Goal: Complete application form: Complete application form

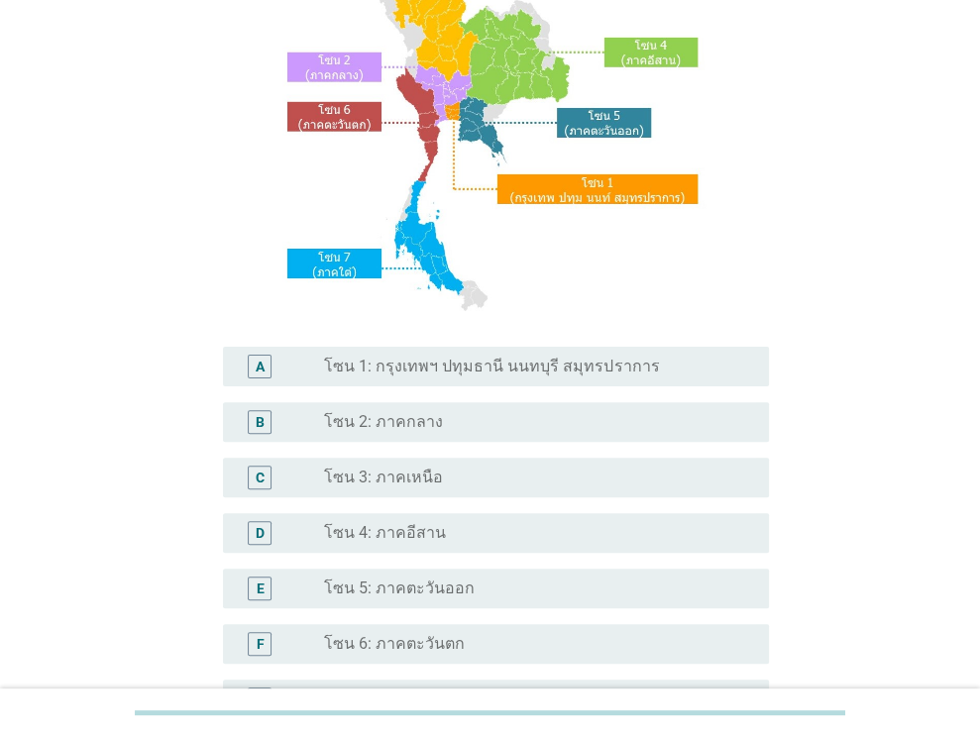
scroll to position [198, 0]
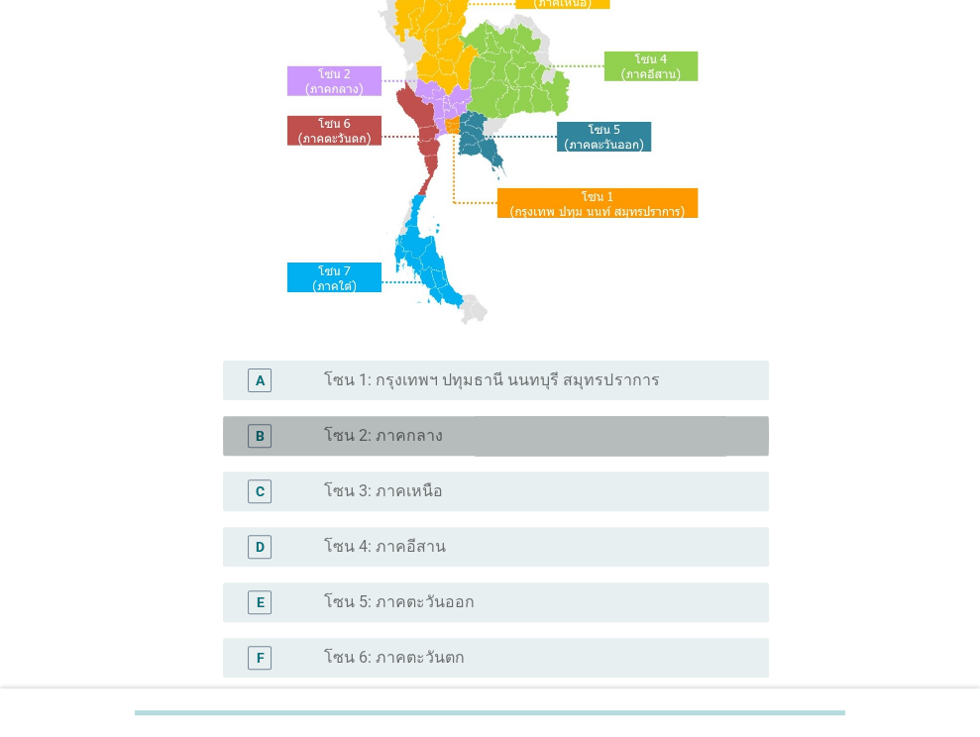
click at [400, 442] on label "โซน 2: ภาคกลาง" at bounding box center [383, 436] width 119 height 20
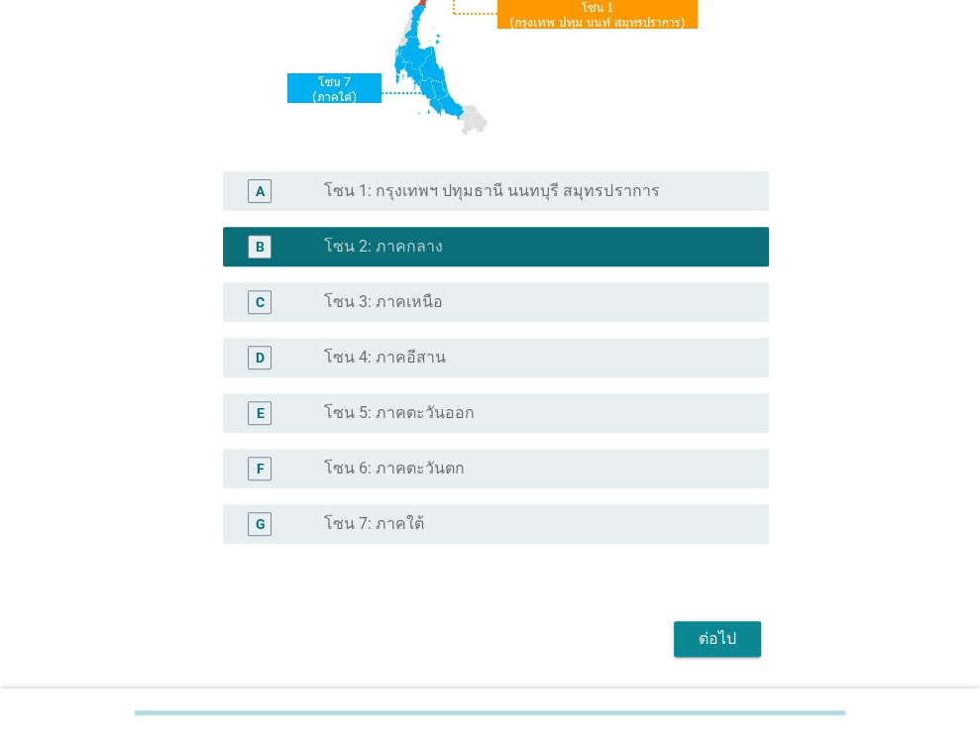
scroll to position [396, 0]
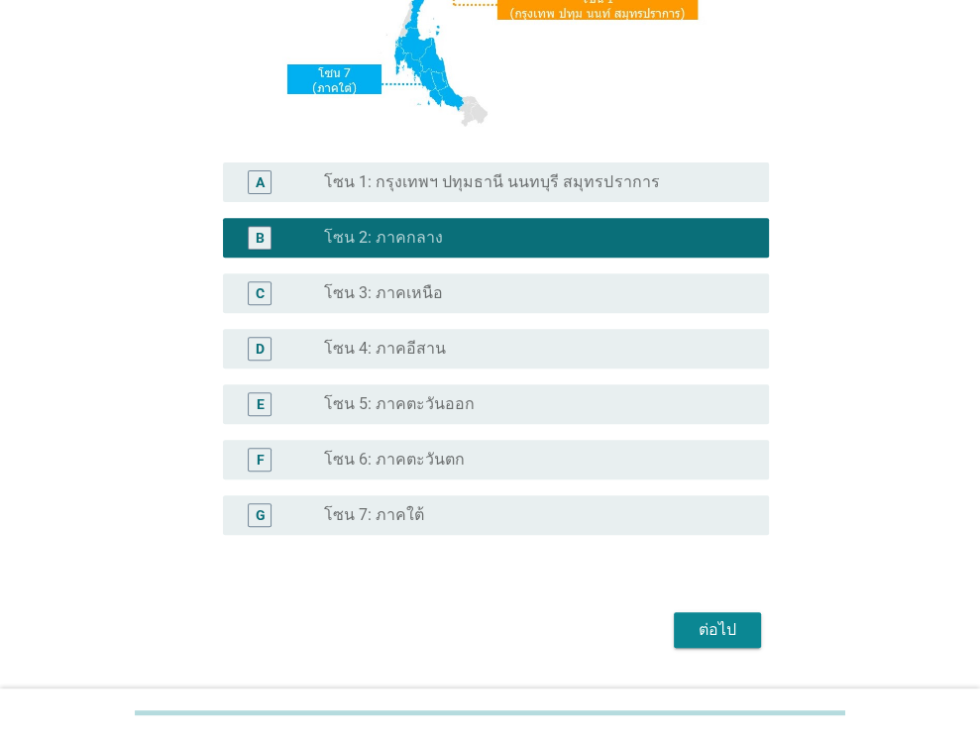
click at [698, 634] on div "ต่อไป" at bounding box center [716, 630] width 55 height 24
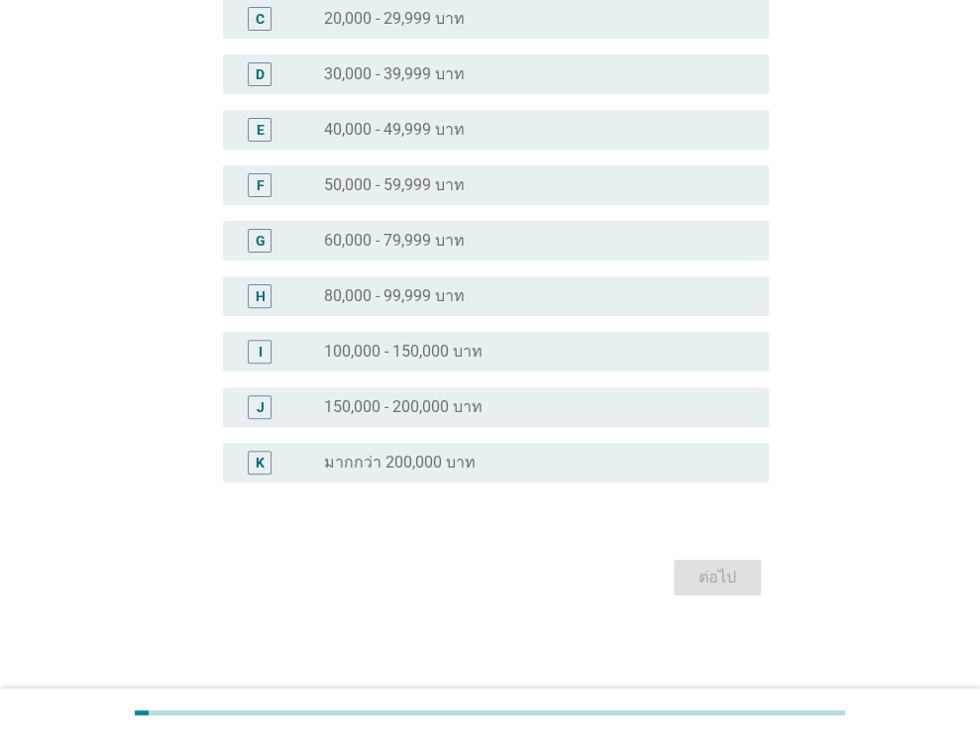
scroll to position [0, 0]
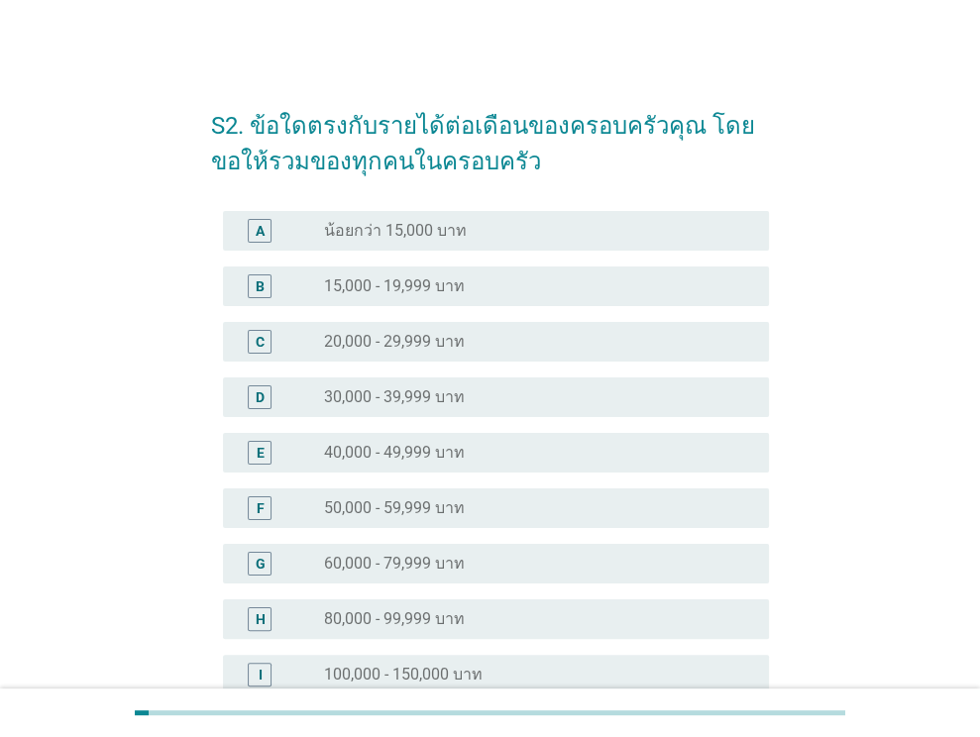
click at [360, 457] on label "40,000 - 49,999 บาท" at bounding box center [394, 453] width 141 height 20
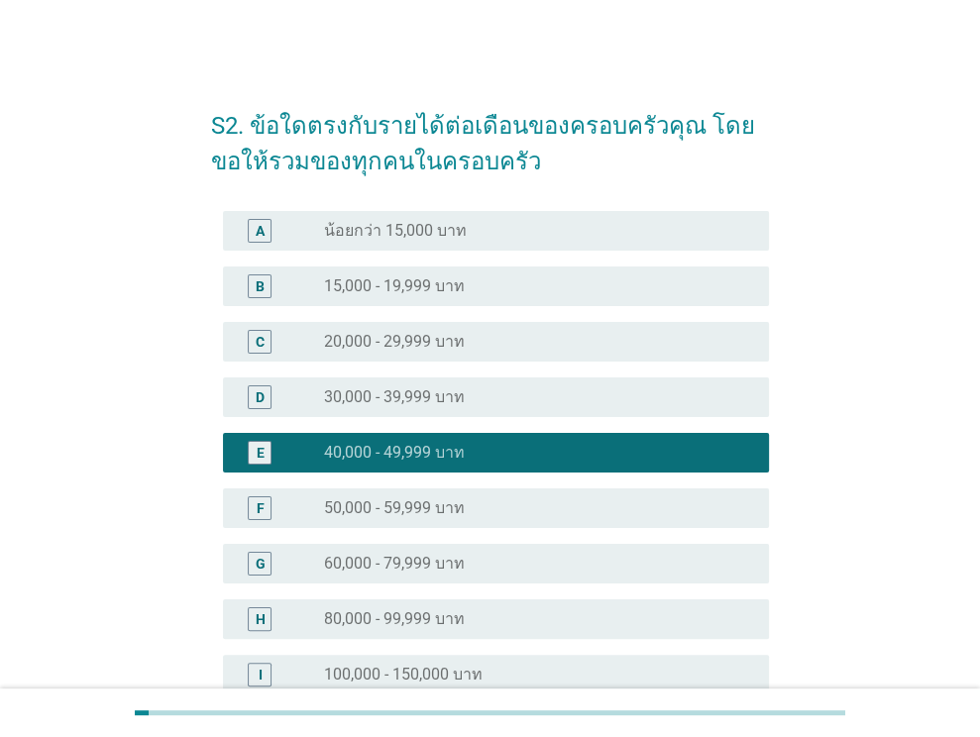
scroll to position [323, 0]
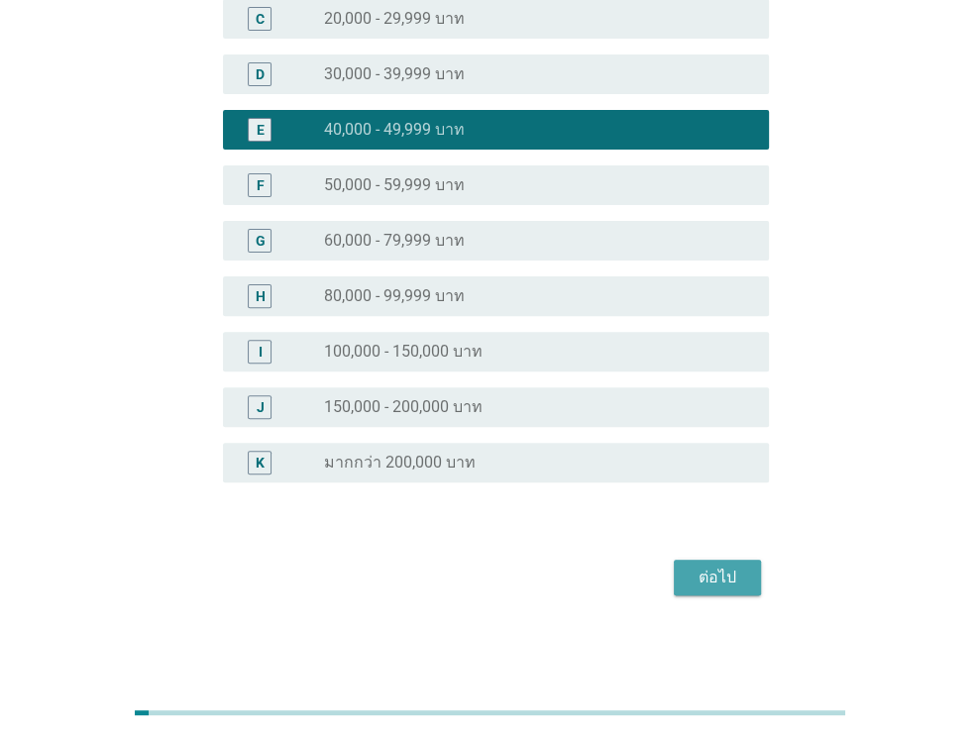
click at [694, 585] on div "ต่อไป" at bounding box center [716, 578] width 55 height 24
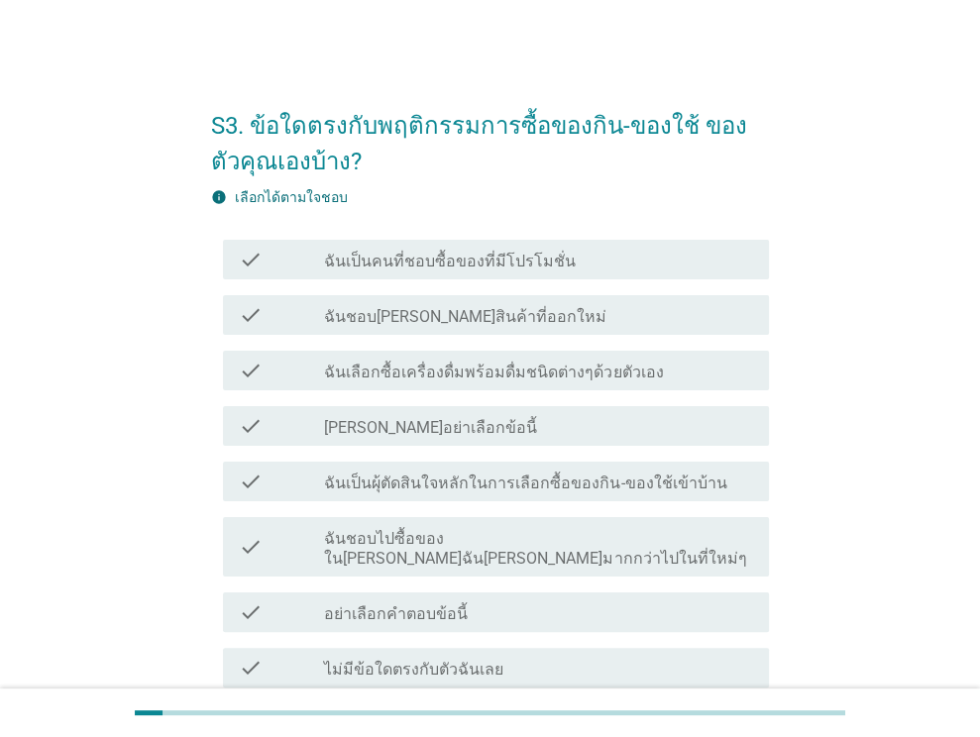
click at [452, 272] on div "check check_box_outline_blank ฉันเป็นคนที่ชอบซื้อของที่มีโปรโมชั่น" at bounding box center [496, 260] width 546 height 40
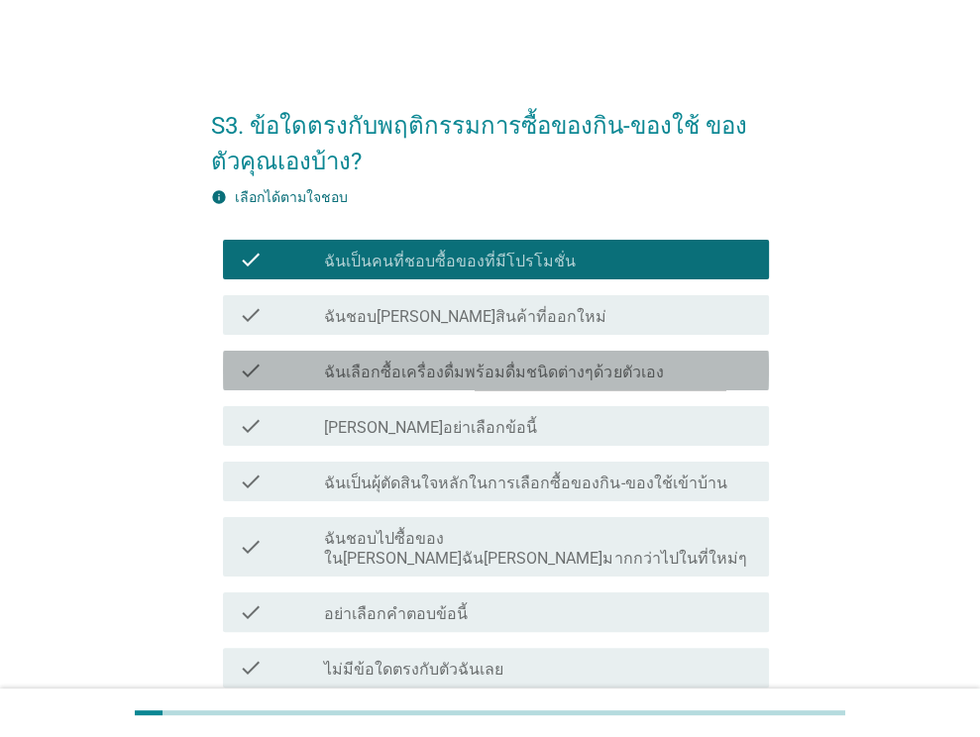
click at [475, 375] on label "ฉันเลือกซื้อเครื่องดื่มพร้อมดื่มชนิดต่างๆด้วยตัวเอง" at bounding box center [493, 373] width 339 height 20
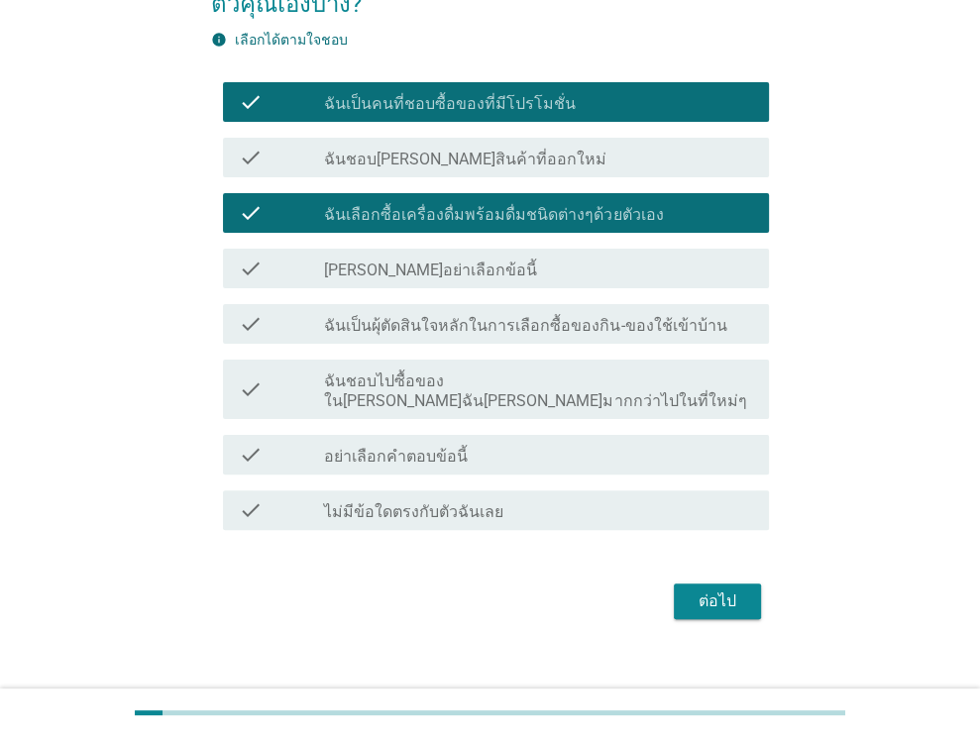
scroll to position [161, 0]
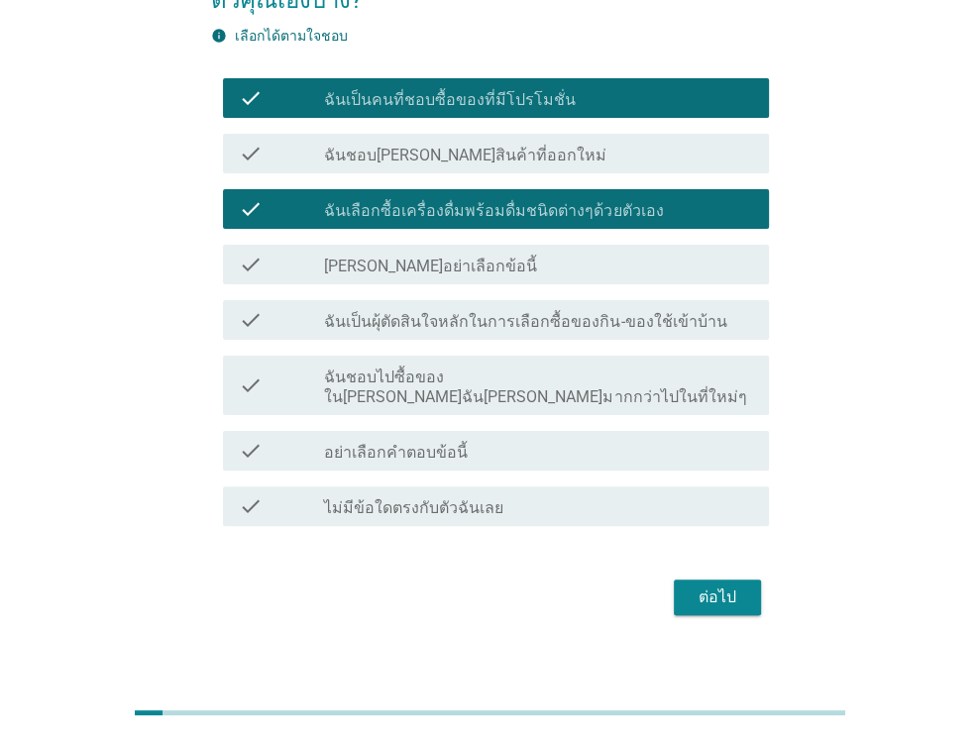
click at [726, 585] on div "ต่อไป" at bounding box center [716, 597] width 55 height 24
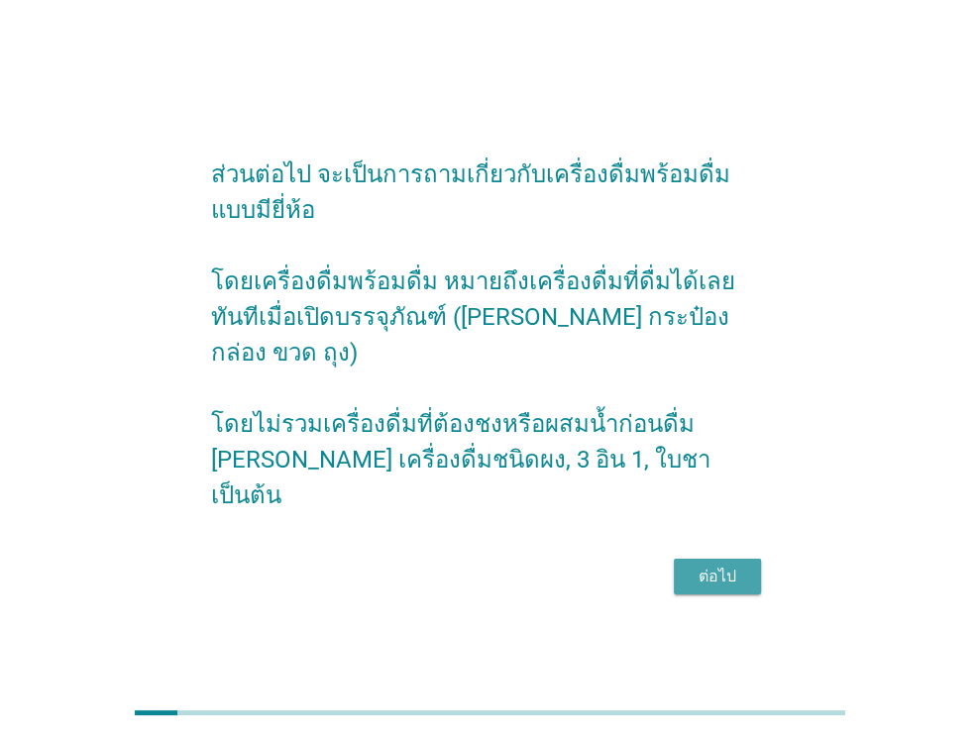
click at [724, 565] on div "ต่อไป" at bounding box center [716, 577] width 55 height 24
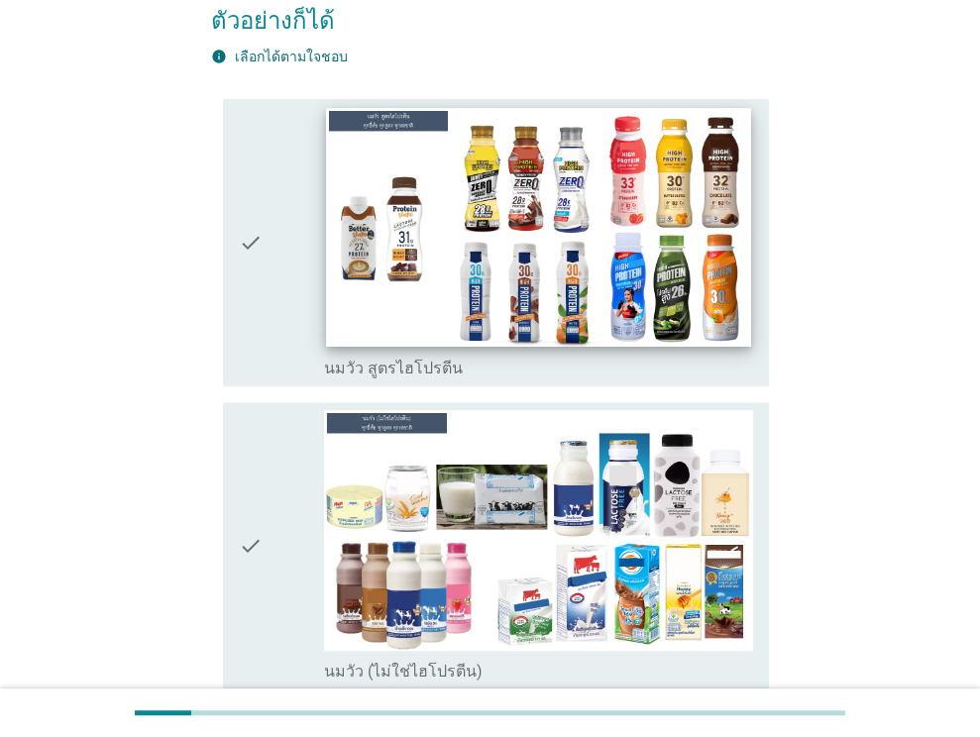
scroll to position [297, 0]
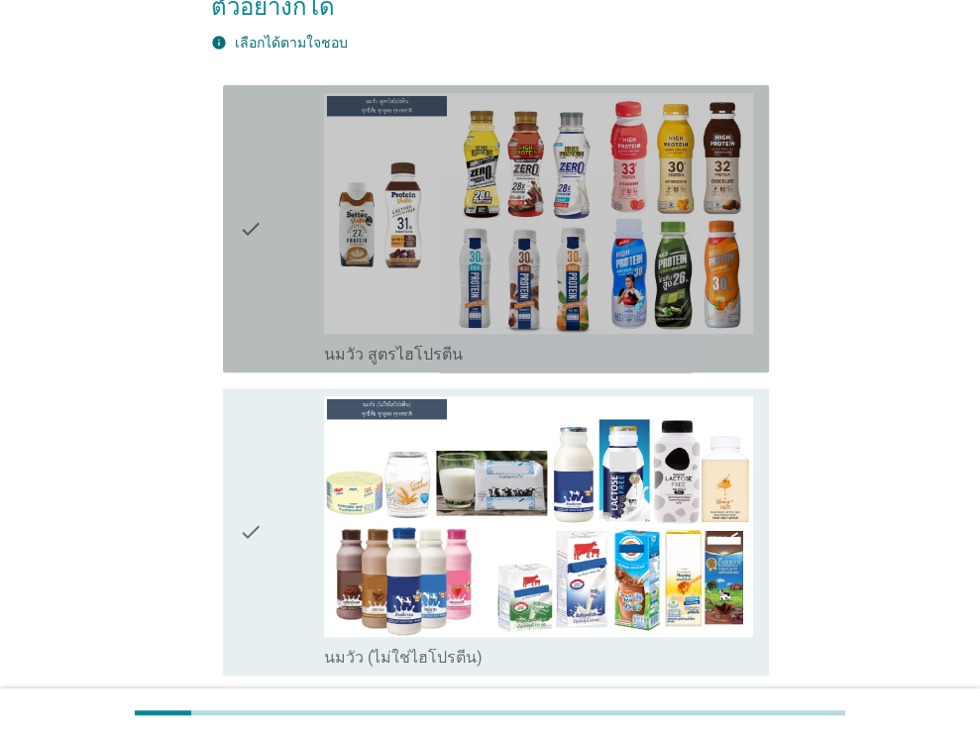
click at [283, 208] on div "check" at bounding box center [282, 228] width 86 height 271
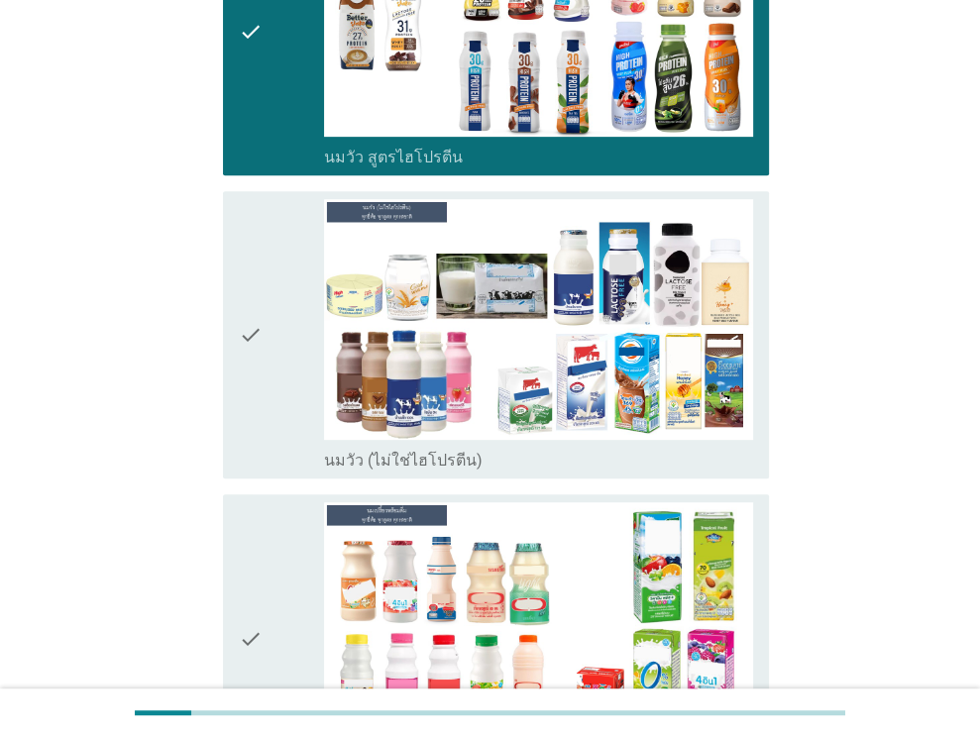
scroll to position [495, 0]
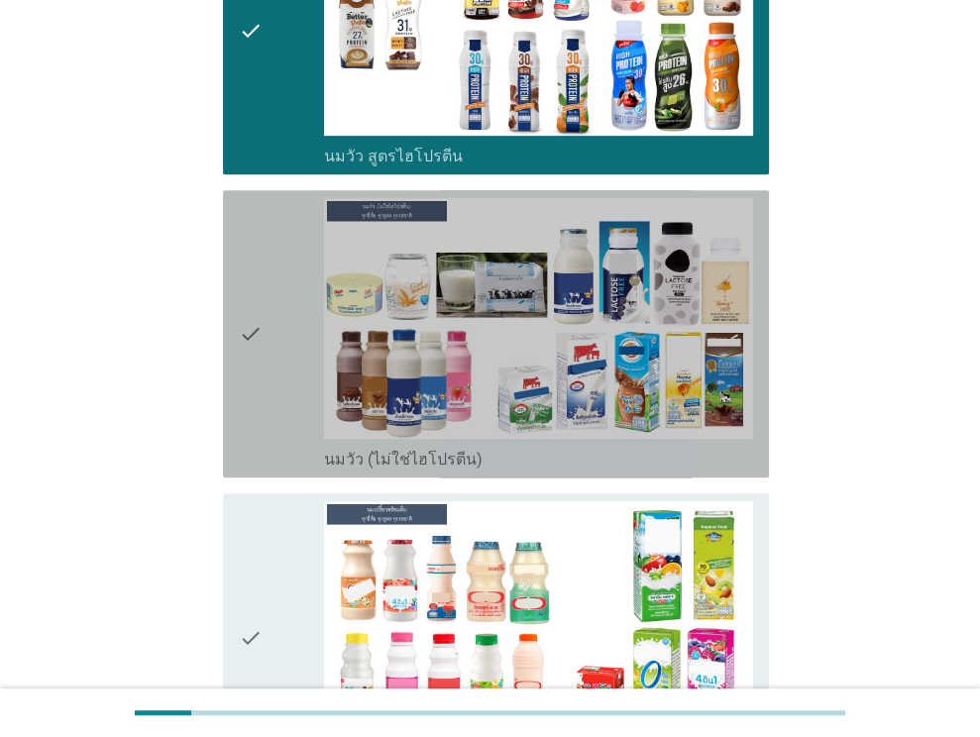
click at [285, 371] on div "check" at bounding box center [282, 333] width 86 height 271
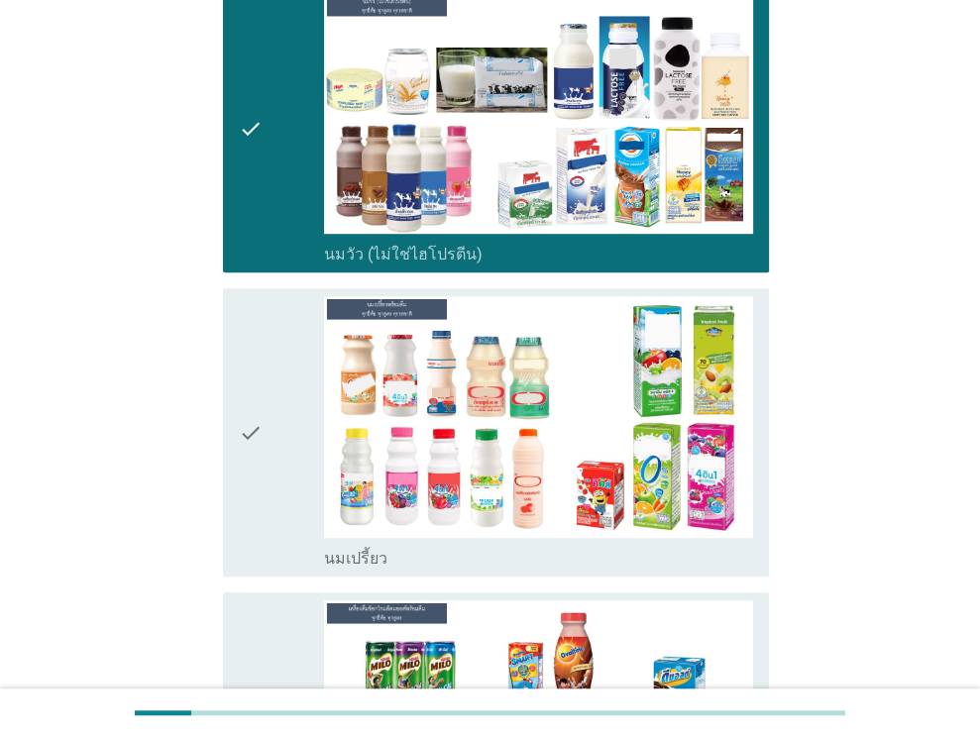
scroll to position [792, 0]
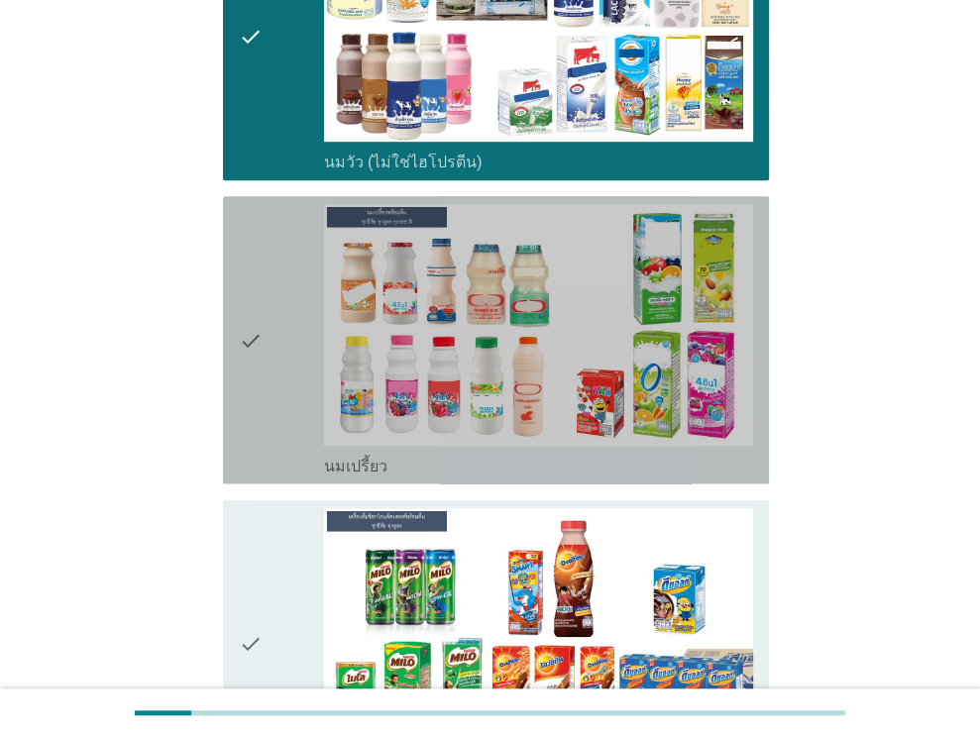
click at [274, 413] on div "check" at bounding box center [282, 339] width 86 height 271
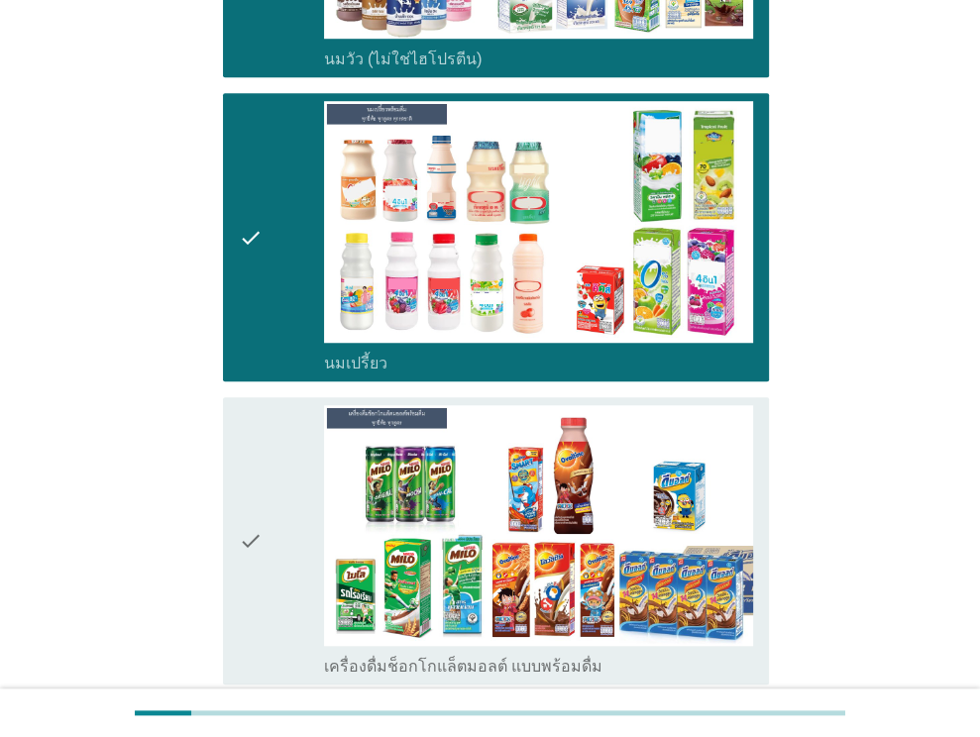
scroll to position [1090, 0]
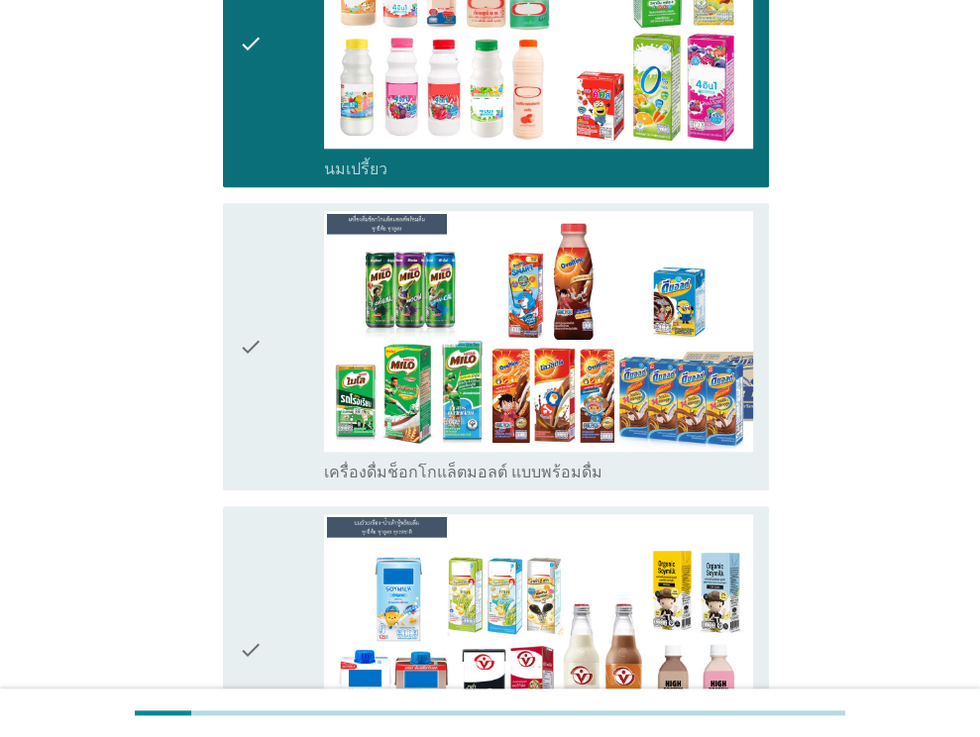
click at [273, 417] on div "check" at bounding box center [282, 346] width 86 height 271
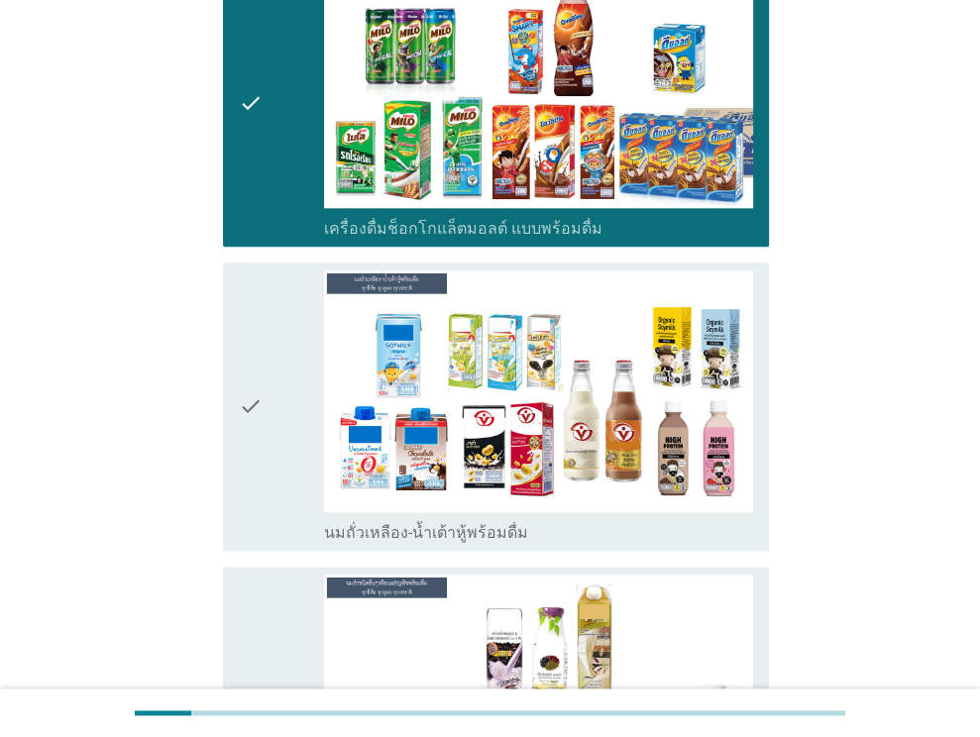
scroll to position [1387, 0]
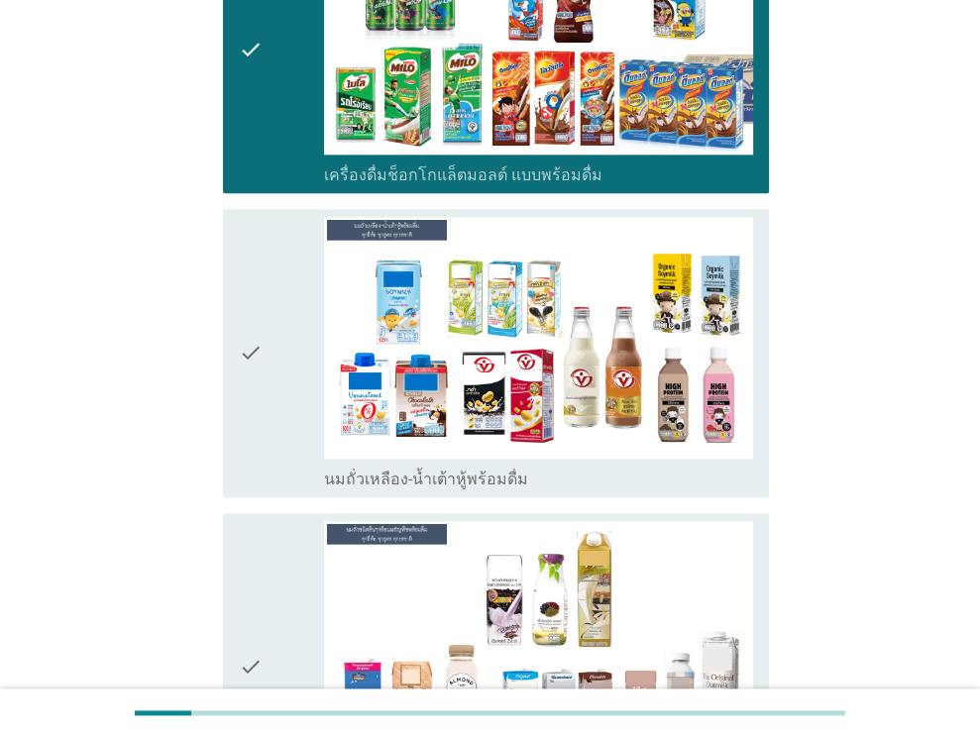
click at [273, 417] on div "check" at bounding box center [282, 352] width 86 height 271
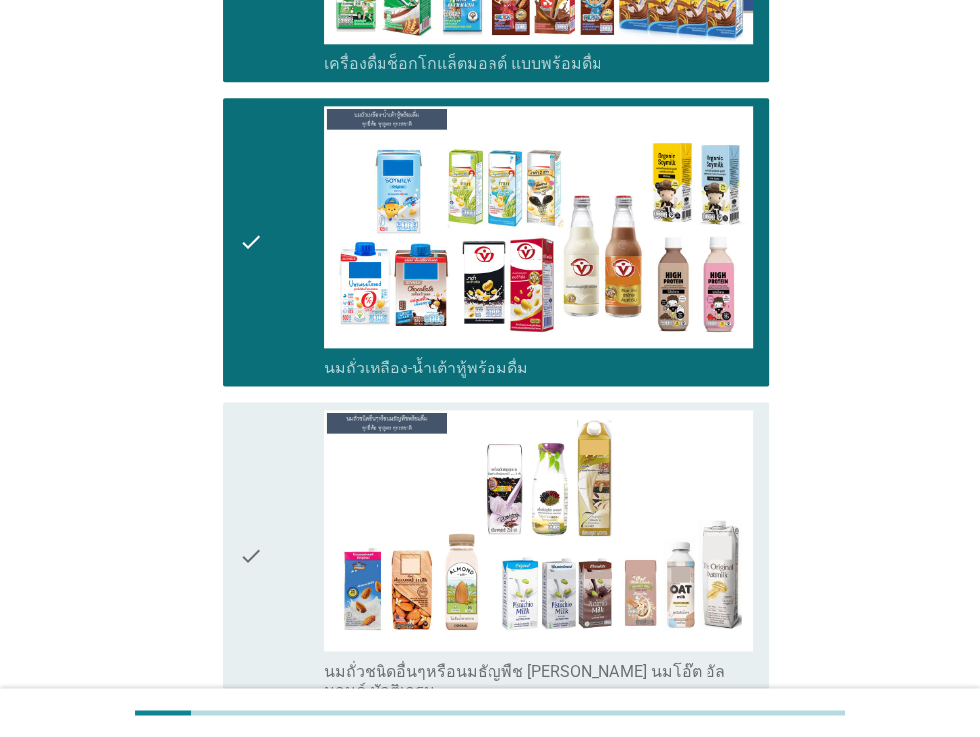
scroll to position [1783, 0]
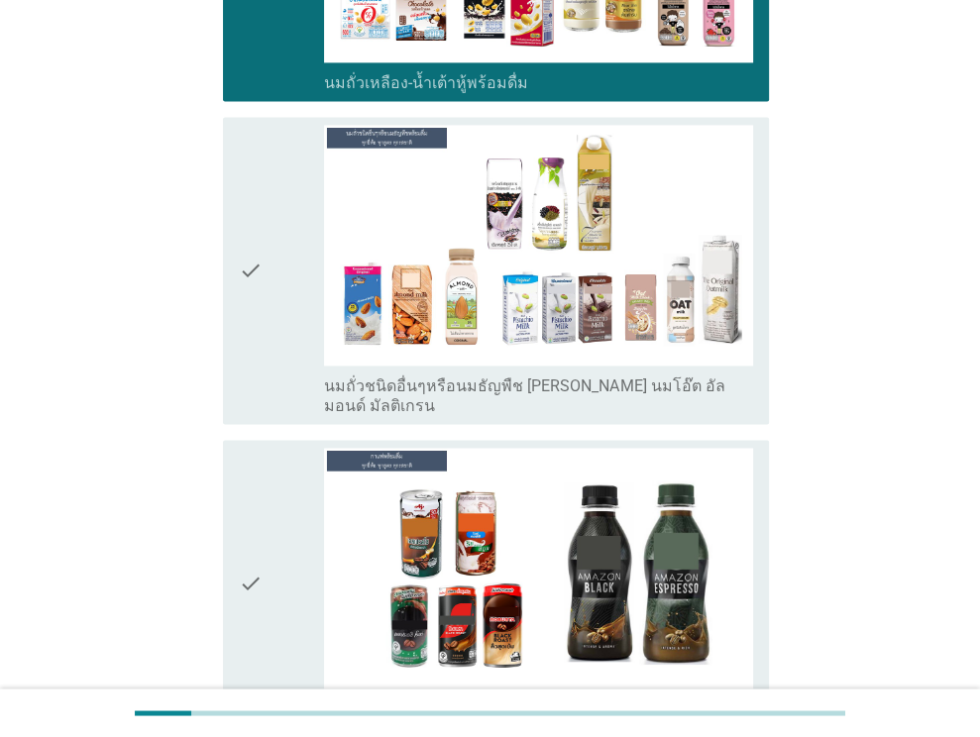
click at [264, 304] on div "check" at bounding box center [282, 270] width 86 height 291
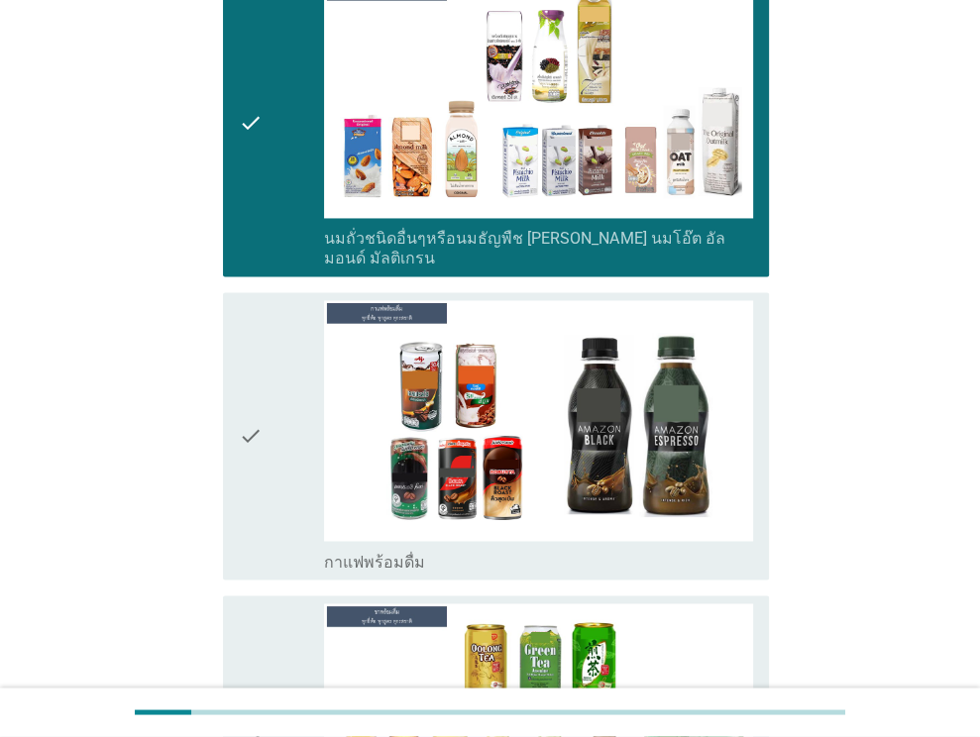
scroll to position [2080, 0]
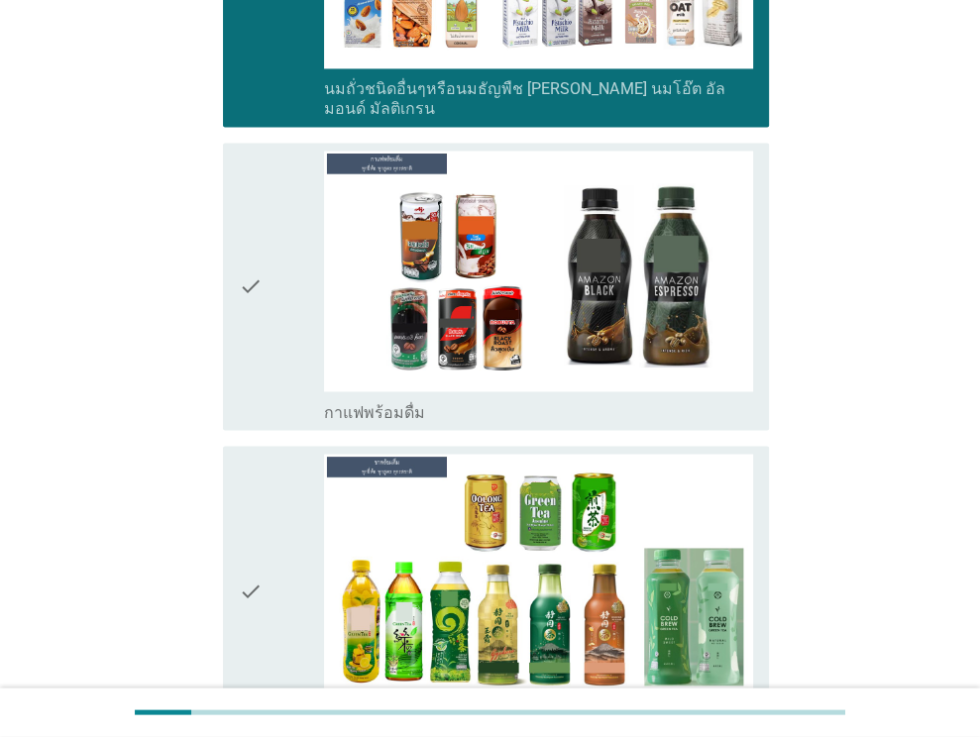
click at [293, 314] on div "check" at bounding box center [282, 286] width 86 height 271
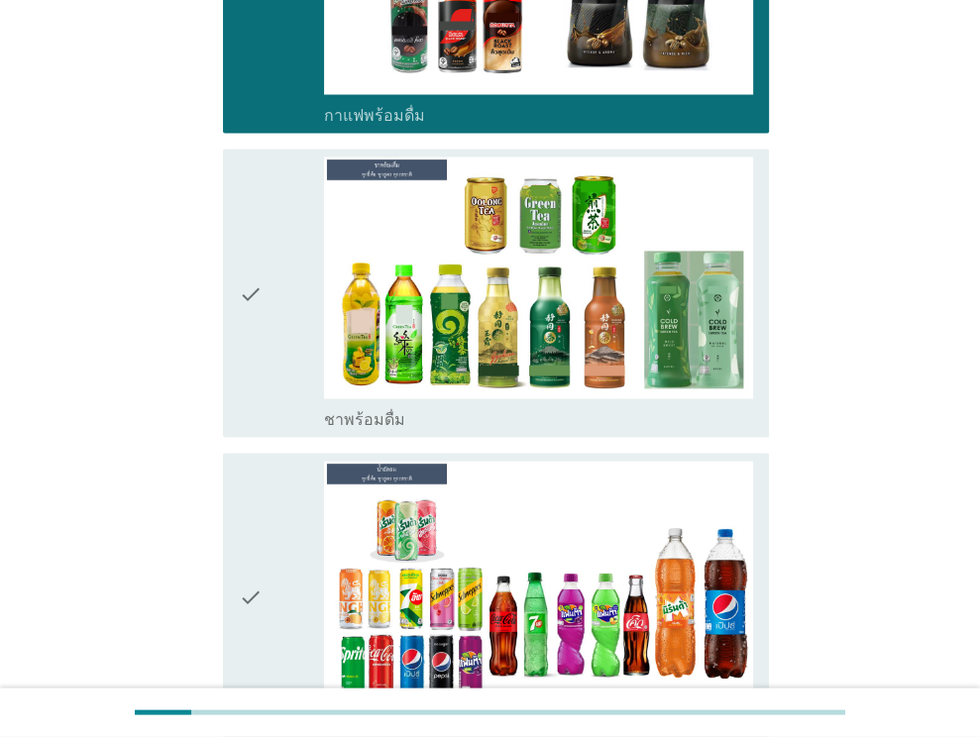
click at [291, 344] on div "check" at bounding box center [282, 291] width 86 height 271
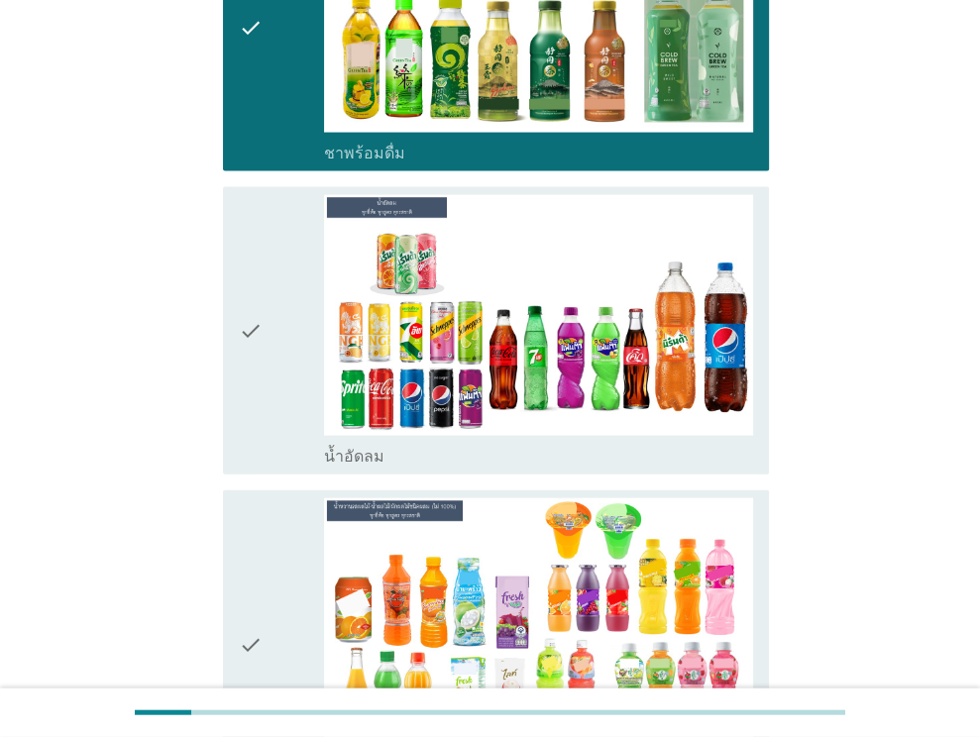
scroll to position [2674, 0]
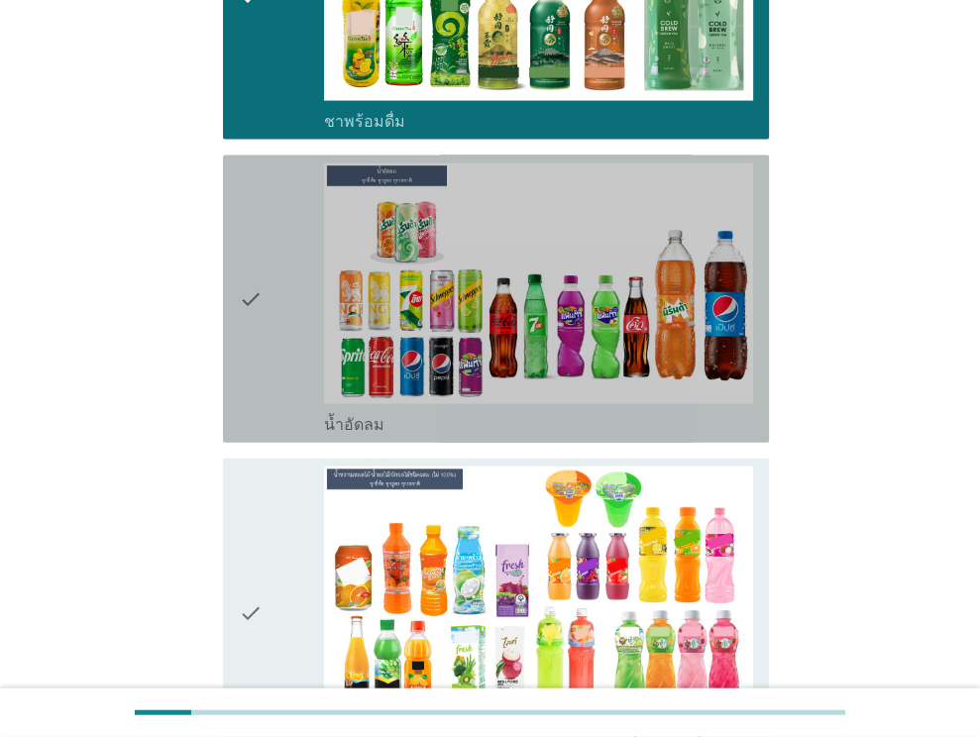
click at [290, 344] on div "check" at bounding box center [282, 298] width 86 height 271
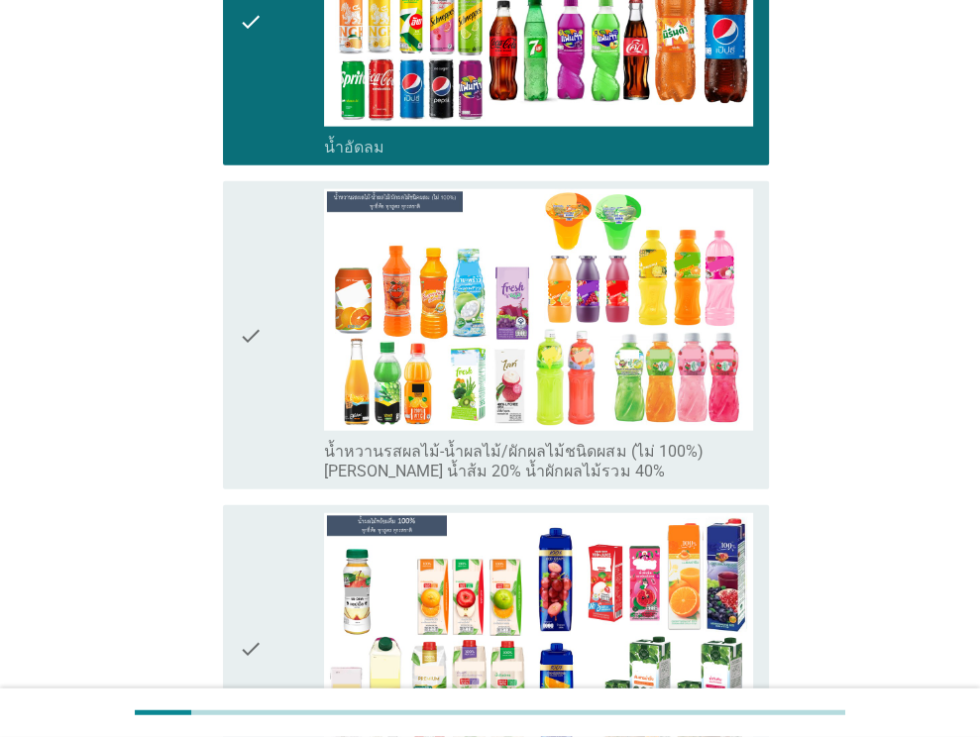
scroll to position [2971, 0]
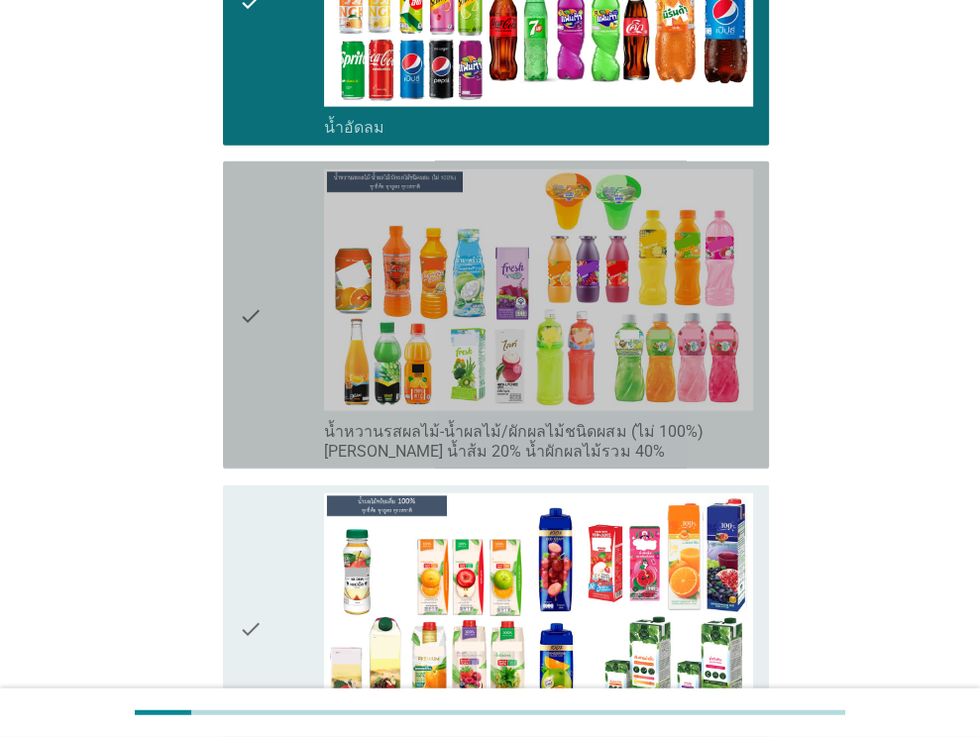
click at [303, 365] on div "check" at bounding box center [282, 314] width 86 height 291
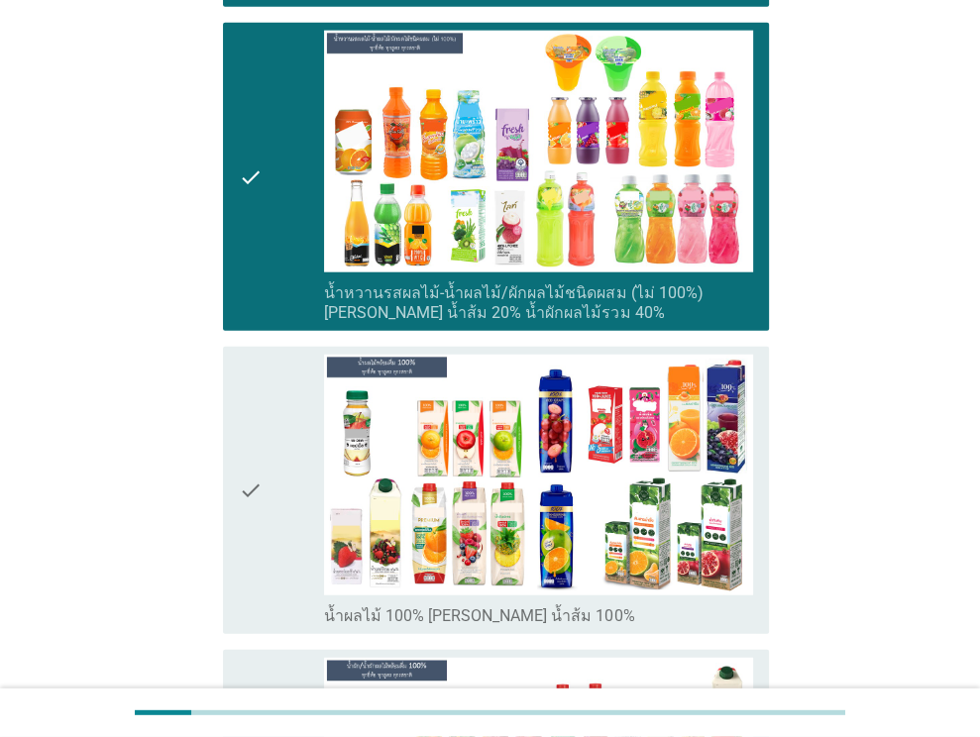
scroll to position [3368, 0]
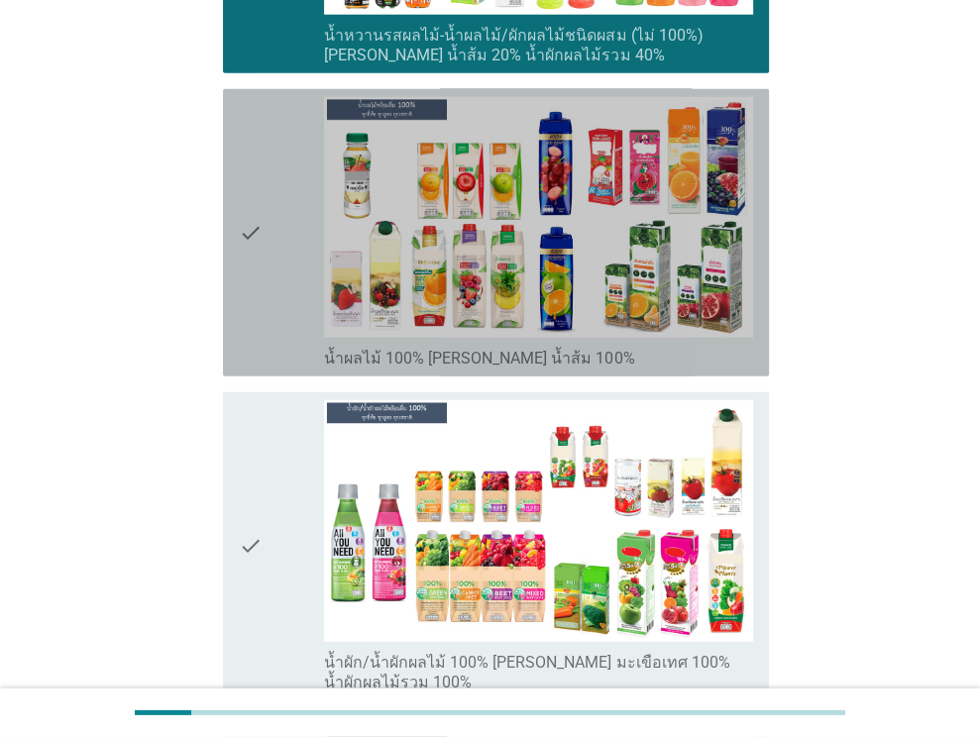
click at [254, 296] on icon "check" at bounding box center [251, 232] width 24 height 271
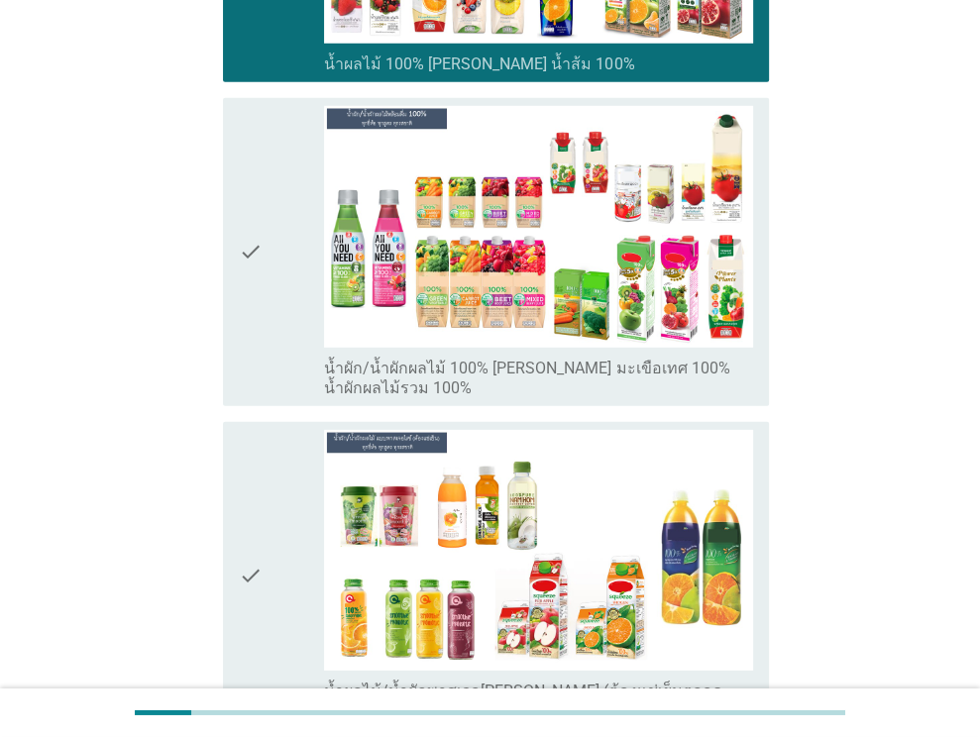
scroll to position [3665, 0]
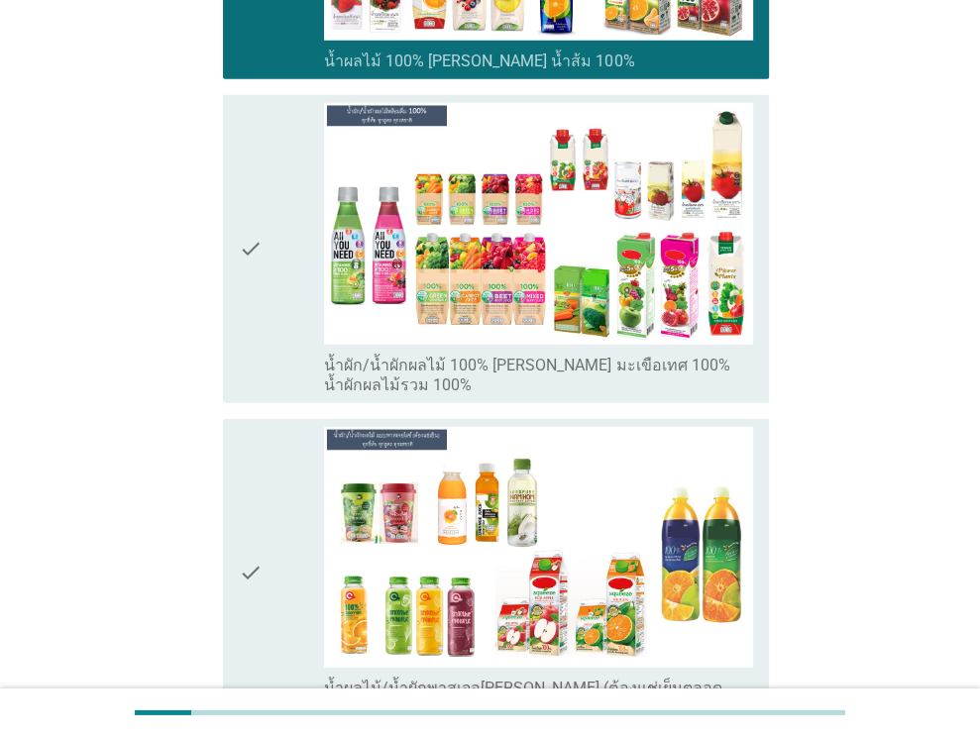
click at [285, 289] on div "check" at bounding box center [282, 248] width 86 height 291
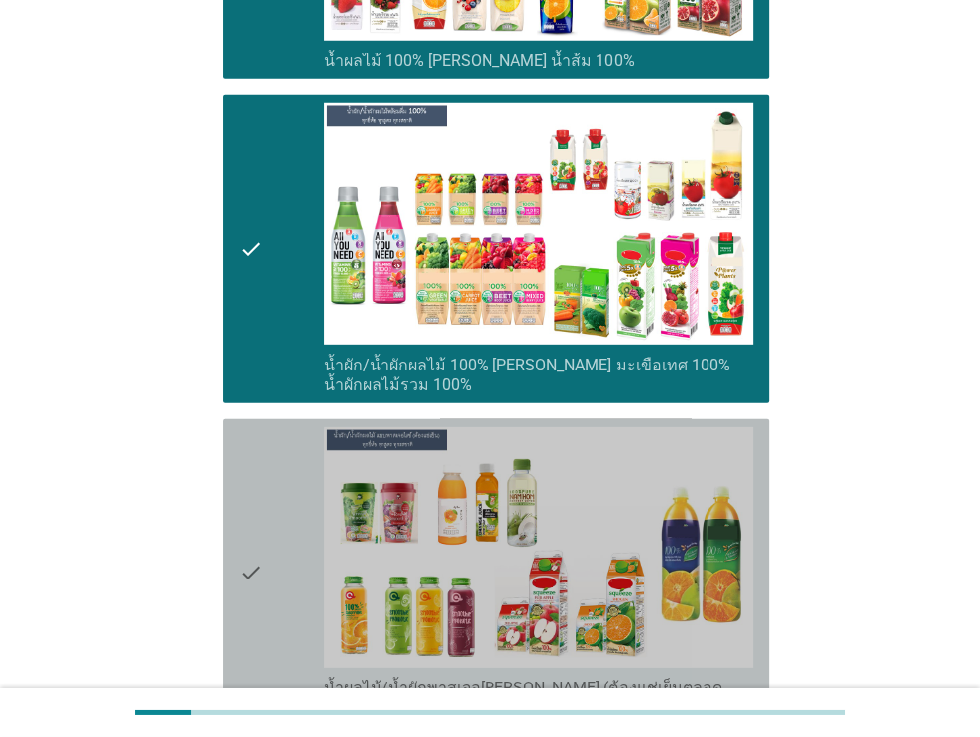
click at [275, 430] on div "check" at bounding box center [282, 572] width 86 height 291
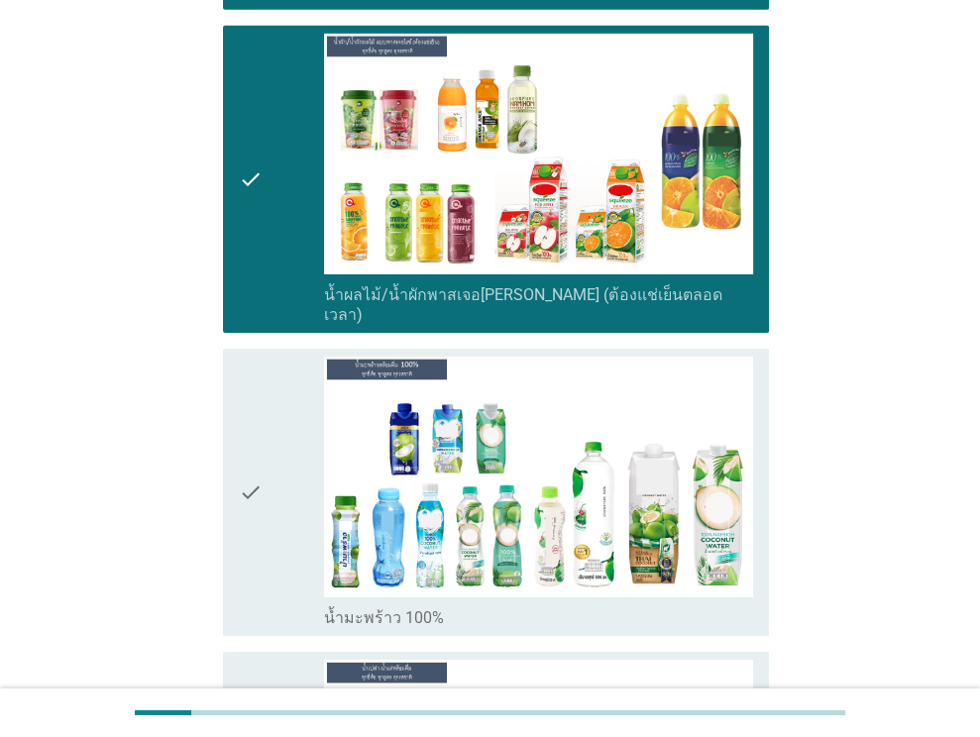
scroll to position [4061, 0]
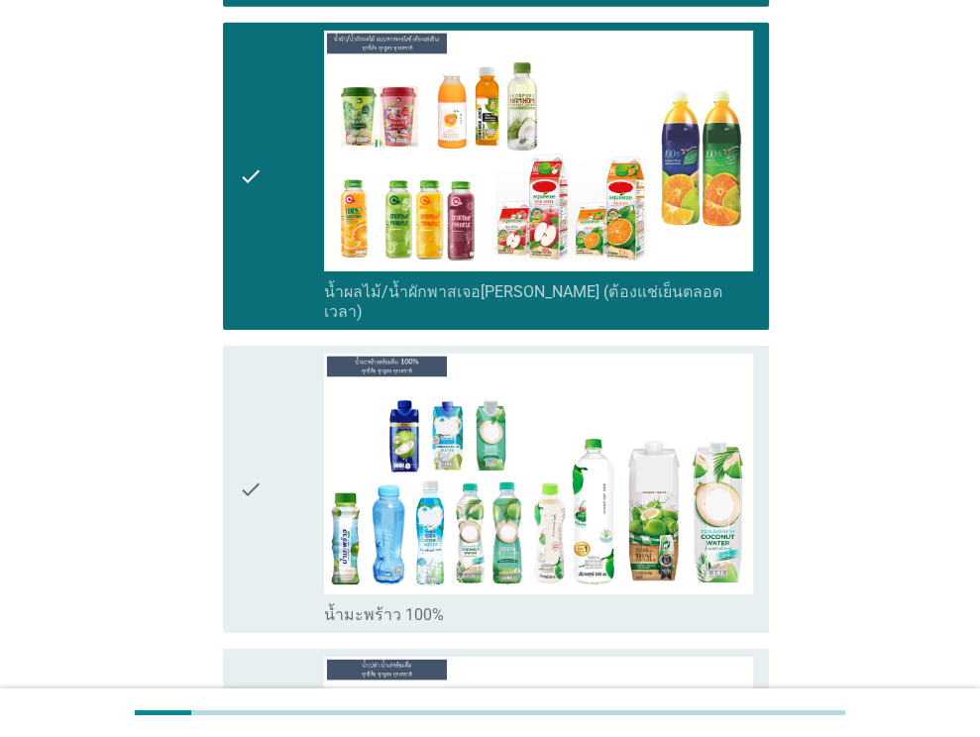
click at [277, 503] on div "check" at bounding box center [282, 489] width 86 height 271
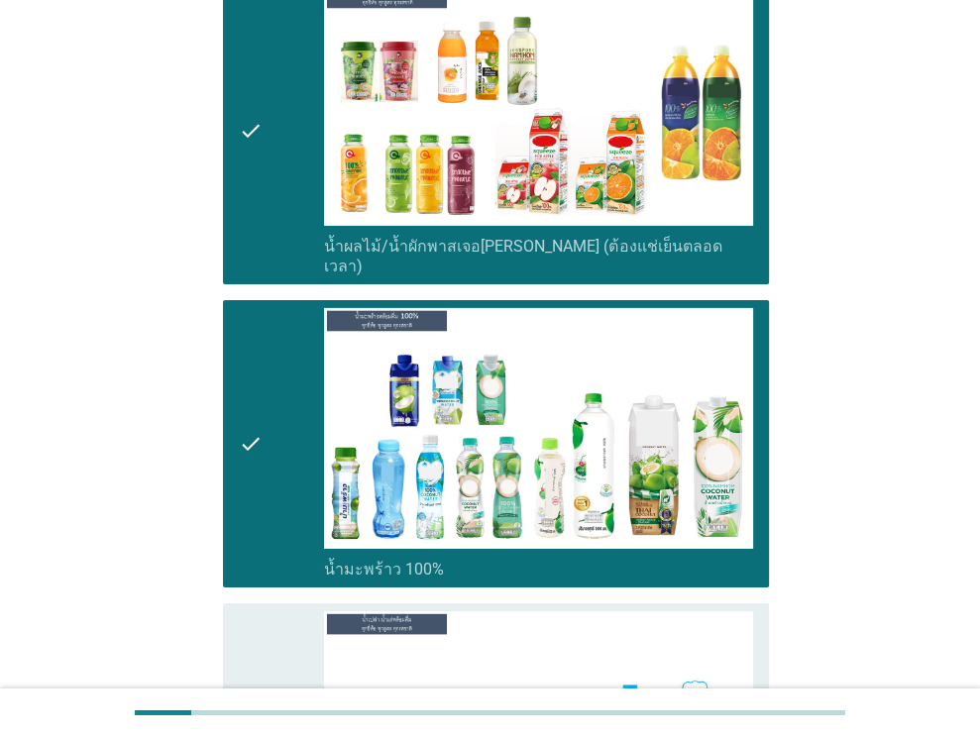
scroll to position [4457, 0]
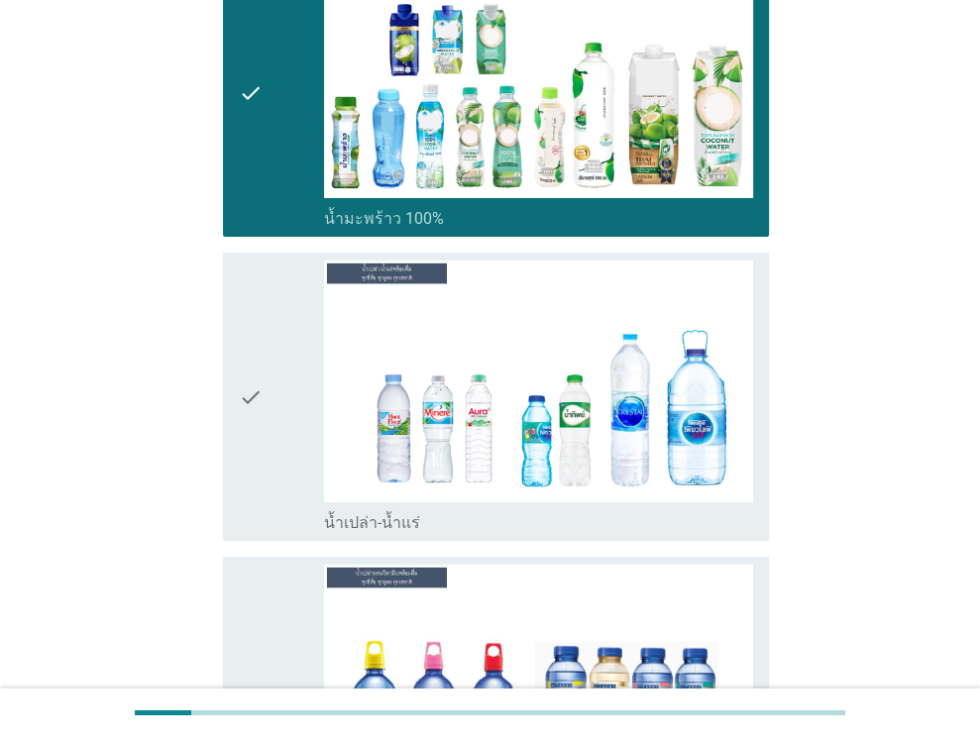
click at [271, 378] on div "check" at bounding box center [282, 395] width 86 height 271
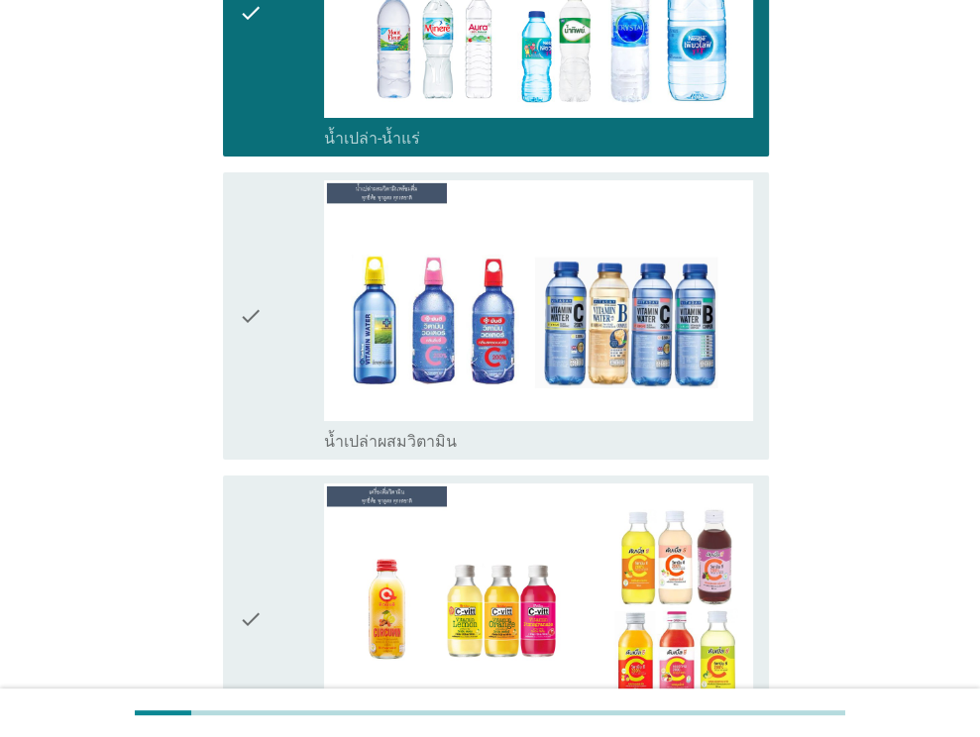
scroll to position [4853, 0]
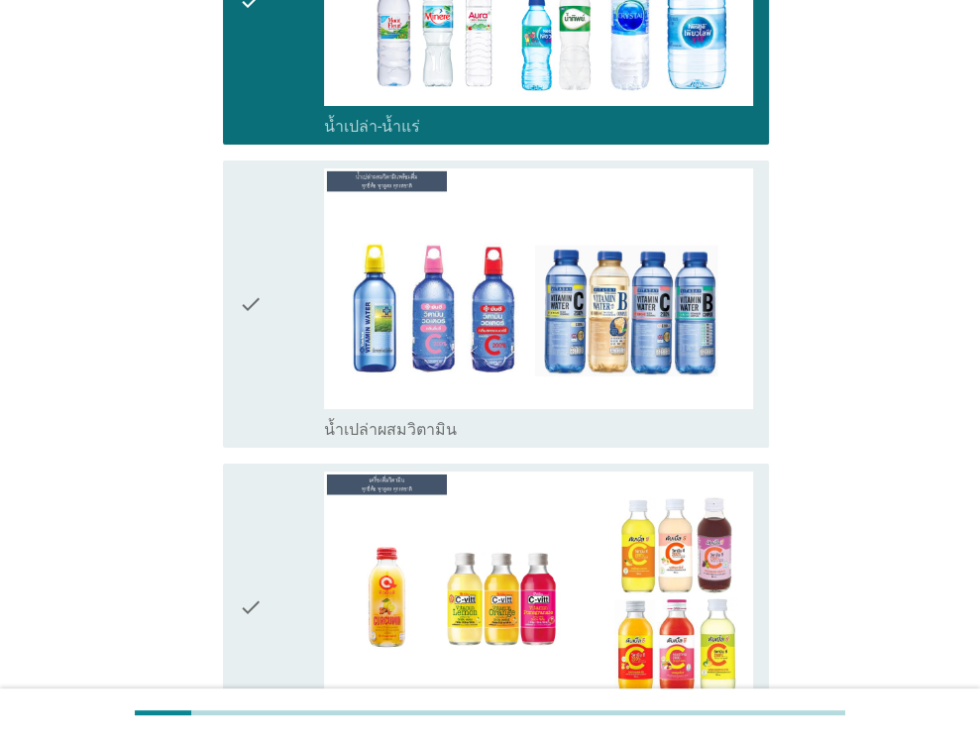
click at [276, 289] on div "check" at bounding box center [282, 303] width 86 height 271
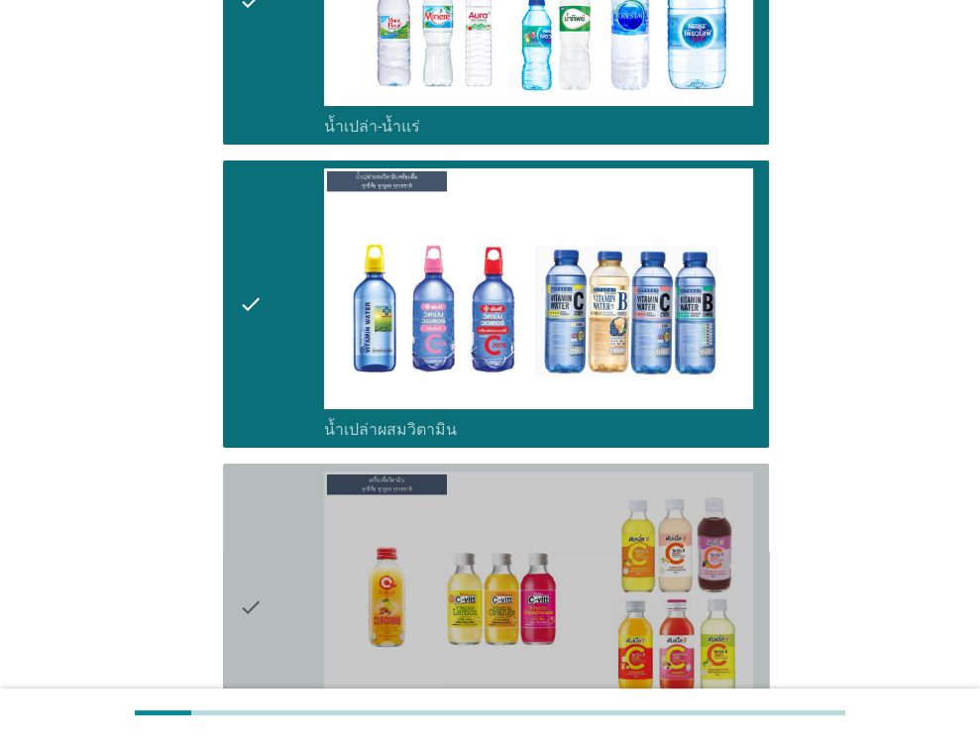
click at [265, 548] on div "check" at bounding box center [282, 606] width 86 height 271
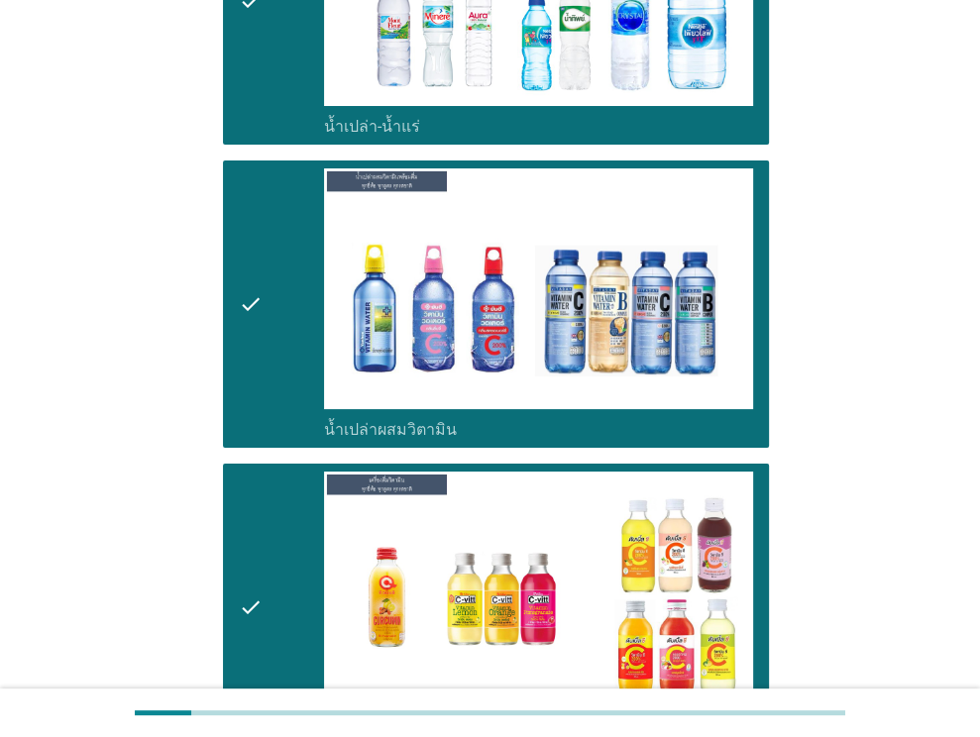
scroll to position [5250, 0]
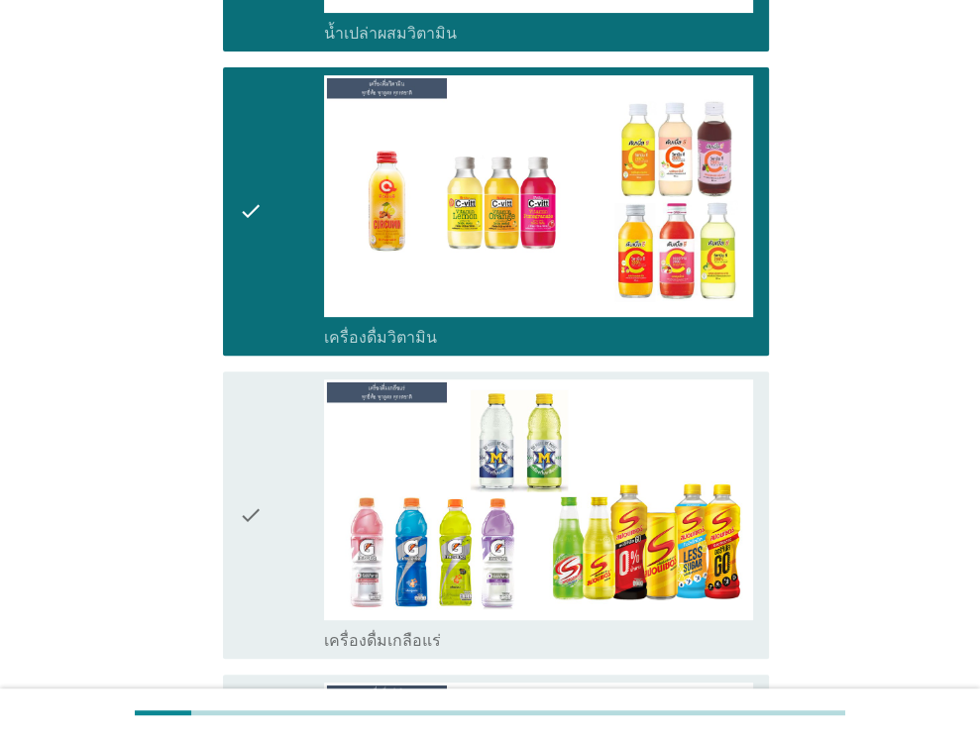
click at [254, 486] on icon "check" at bounding box center [251, 514] width 24 height 271
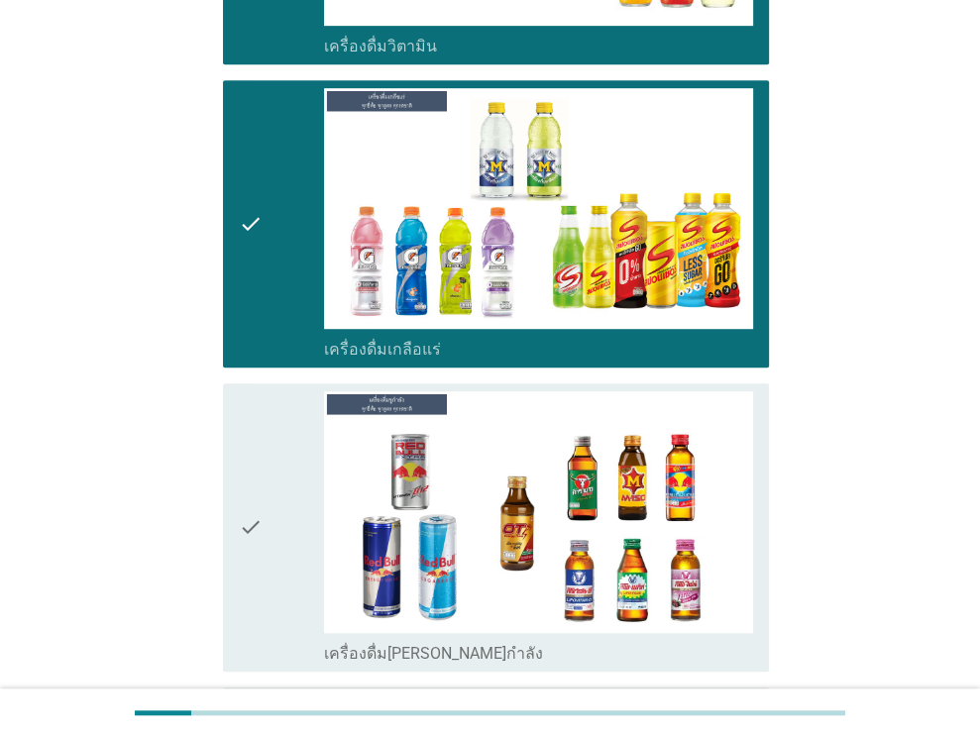
scroll to position [5547, 0]
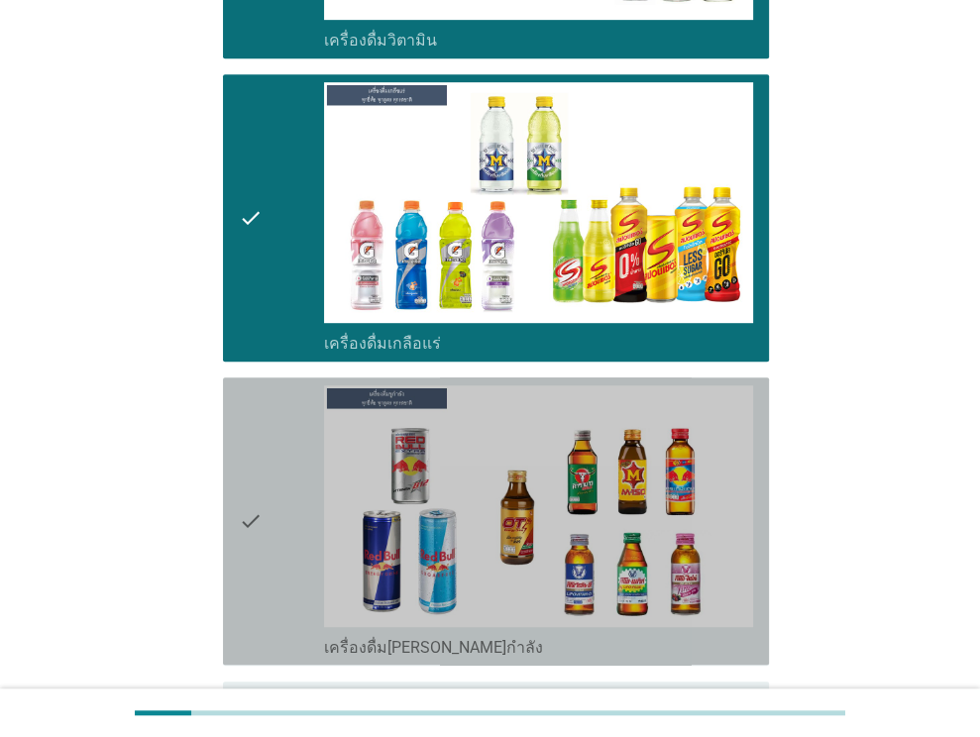
click at [262, 403] on div "check" at bounding box center [282, 520] width 86 height 271
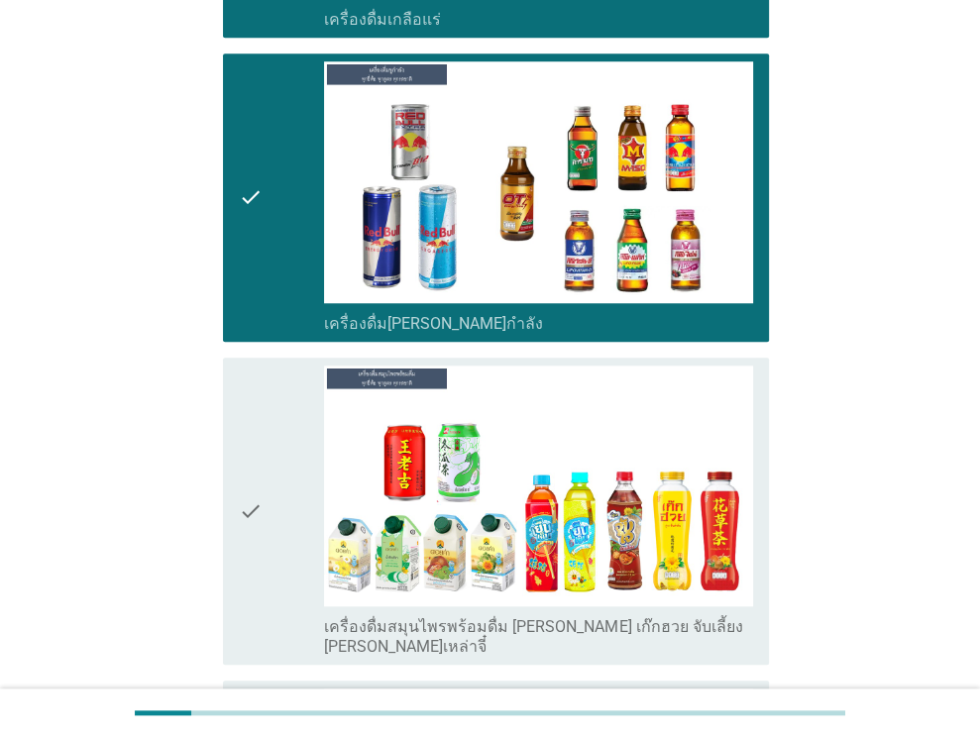
scroll to position [5943, 0]
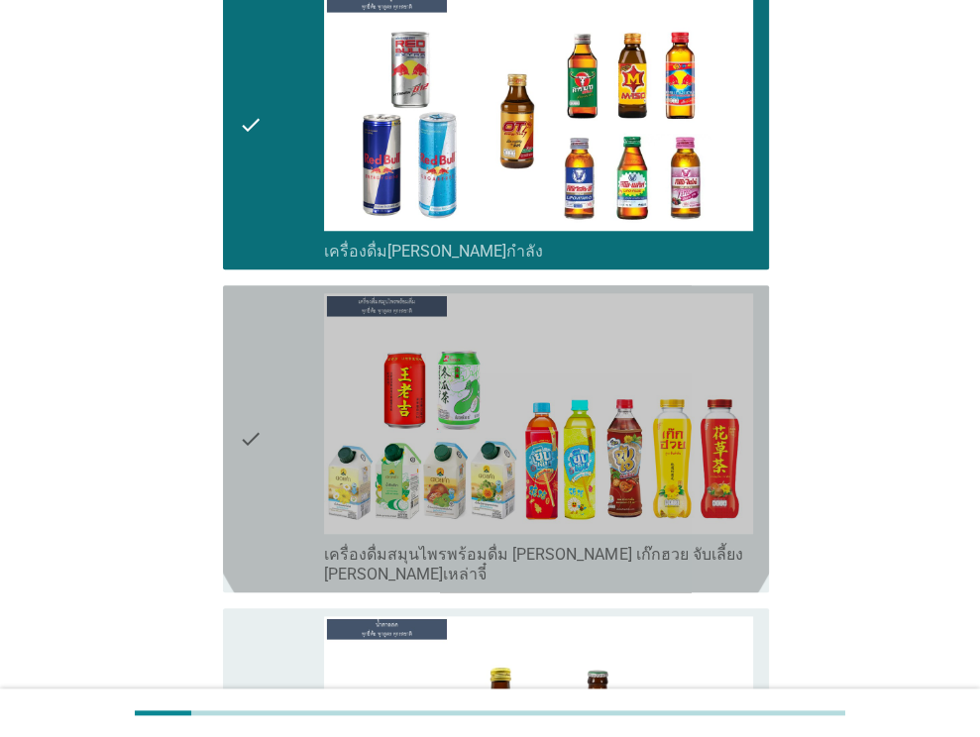
click at [272, 428] on div "check" at bounding box center [282, 438] width 86 height 291
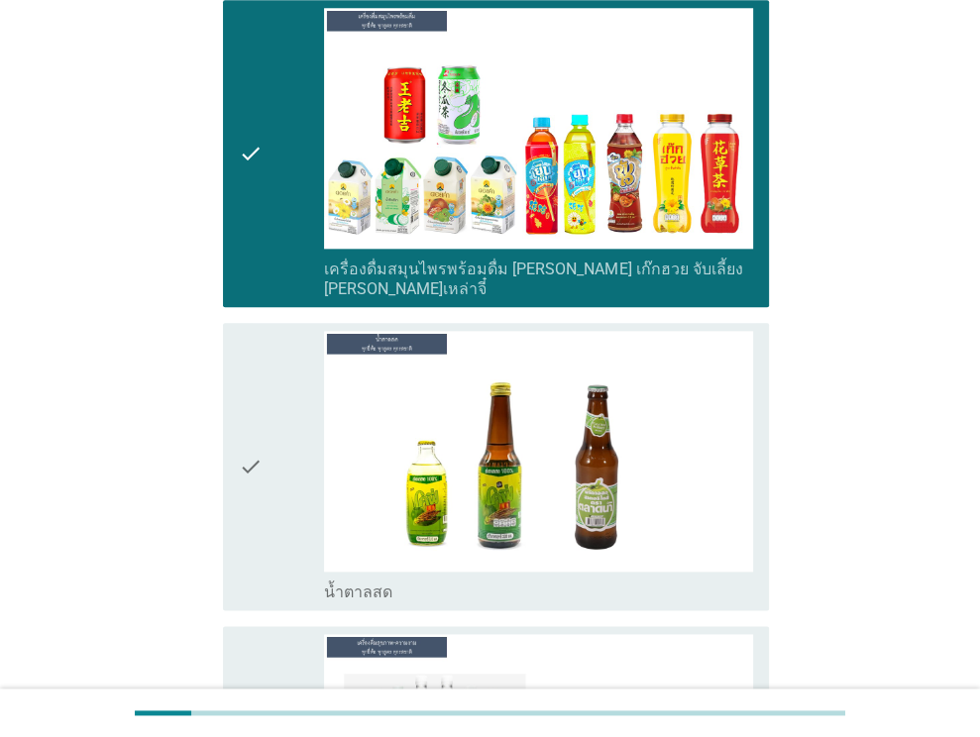
scroll to position [6240, 0]
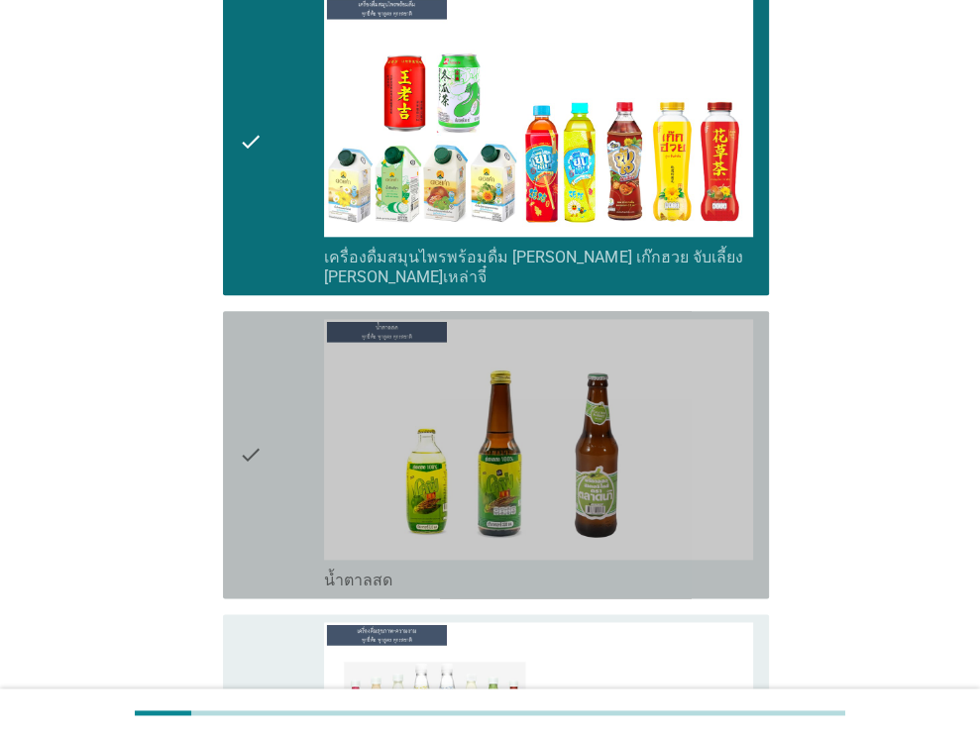
click at [269, 448] on div "check" at bounding box center [282, 454] width 86 height 271
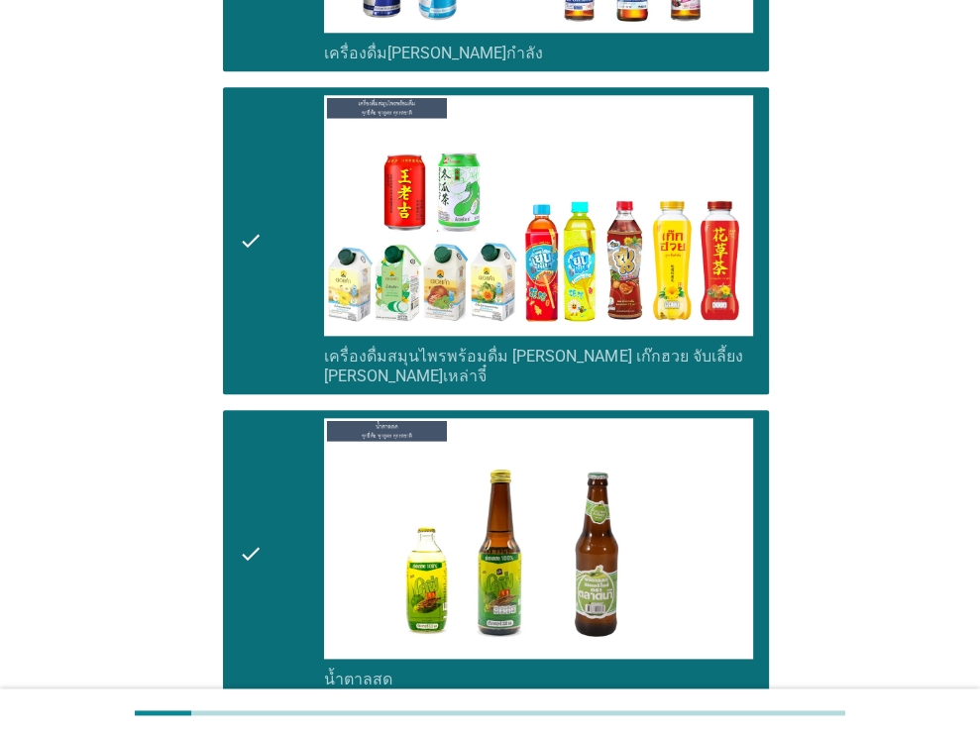
scroll to position [6438, 0]
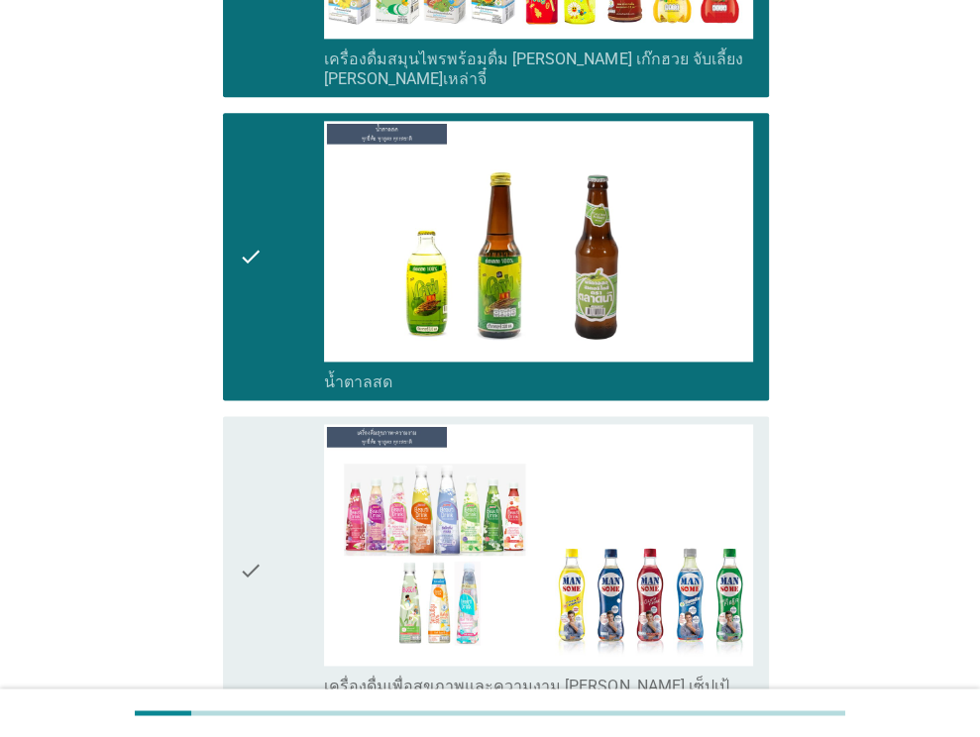
click at [265, 435] on div "check" at bounding box center [282, 569] width 86 height 291
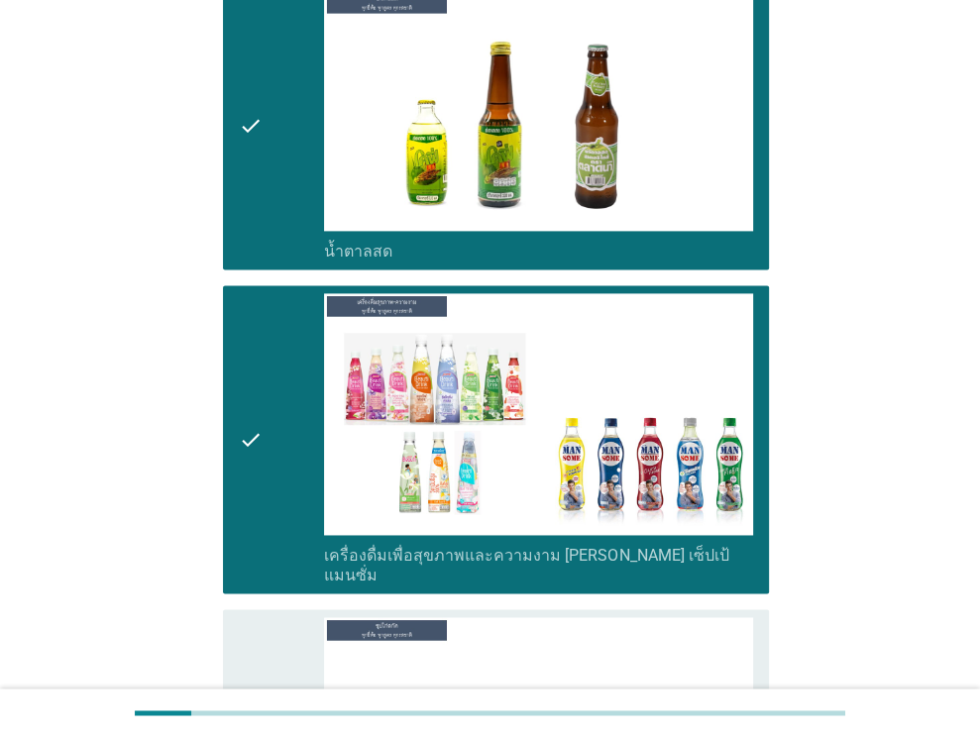
scroll to position [6834, 0]
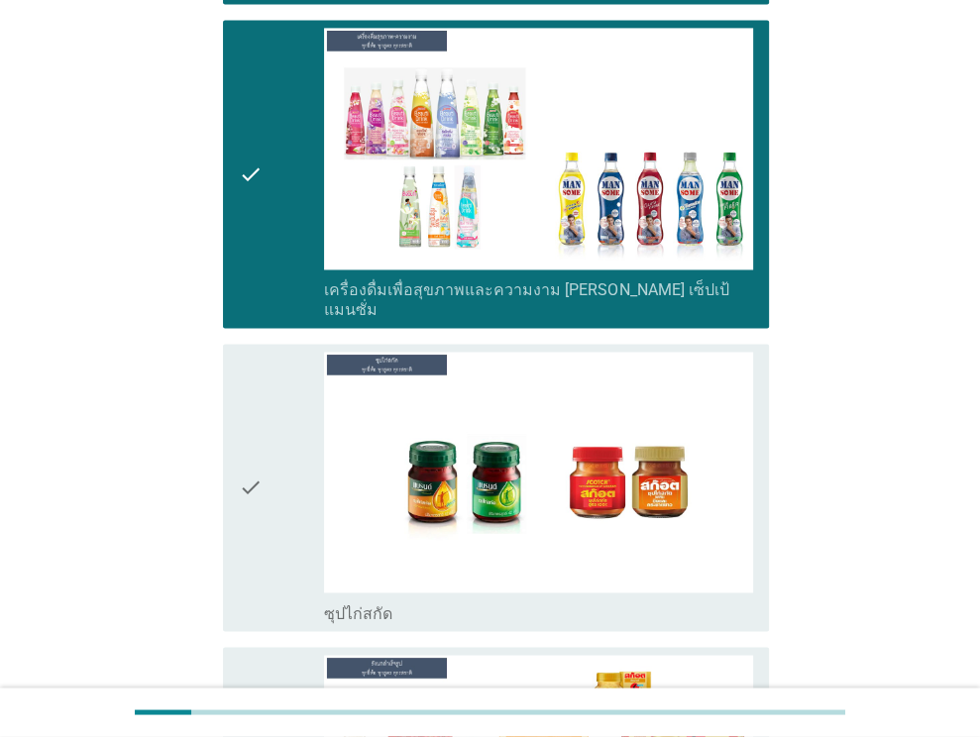
click at [298, 426] on div "check" at bounding box center [282, 487] width 86 height 271
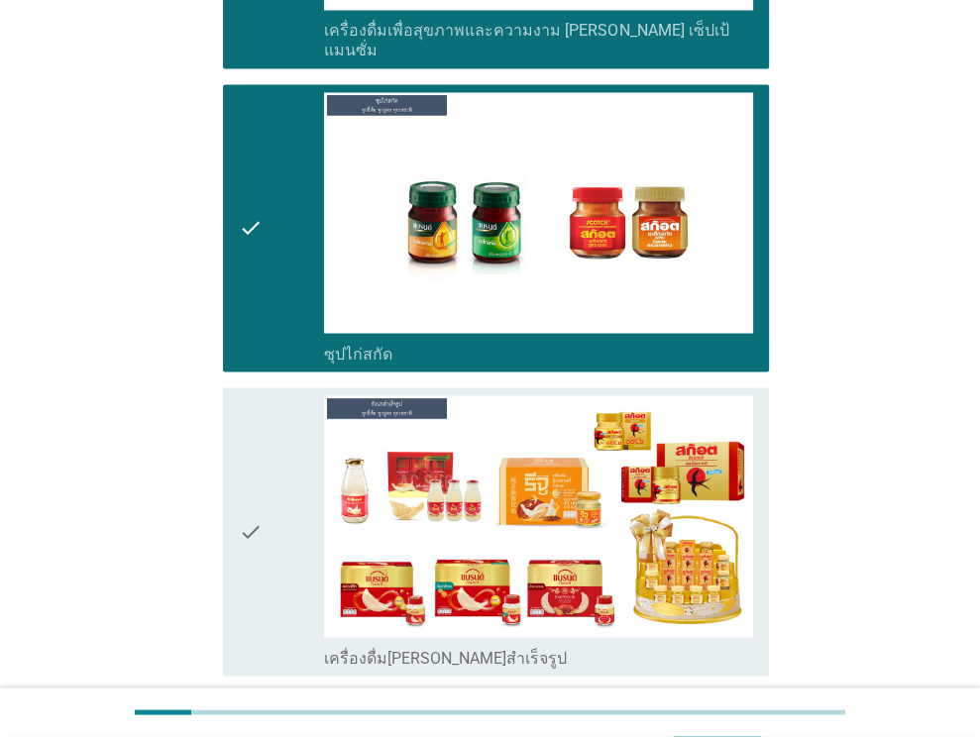
scroll to position [7133, 0]
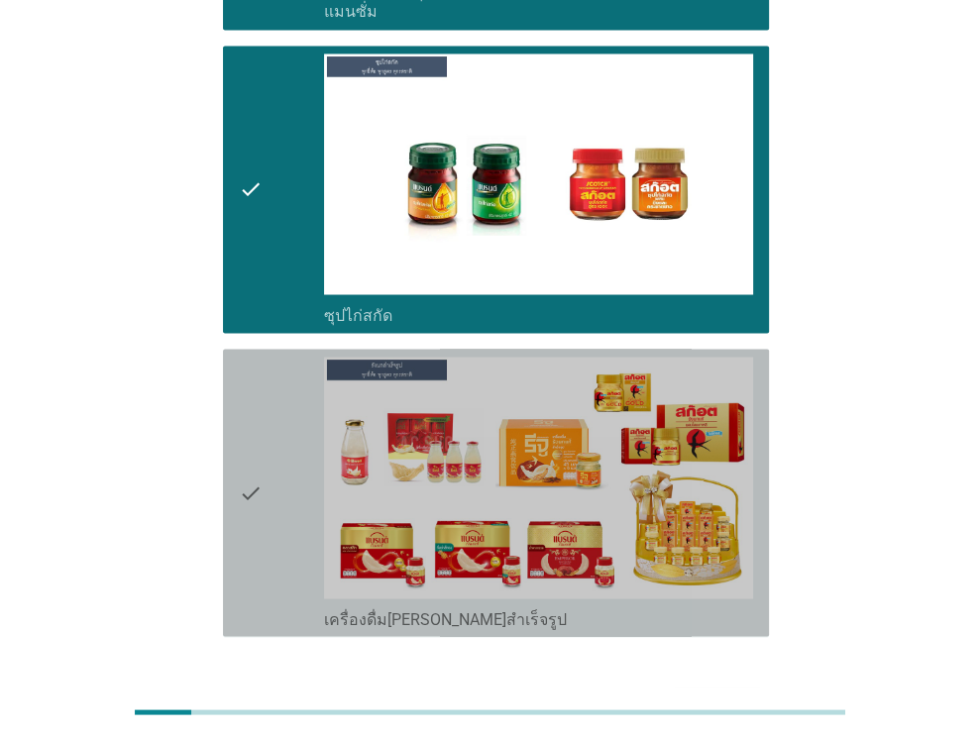
click at [298, 425] on div "check" at bounding box center [282, 492] width 86 height 271
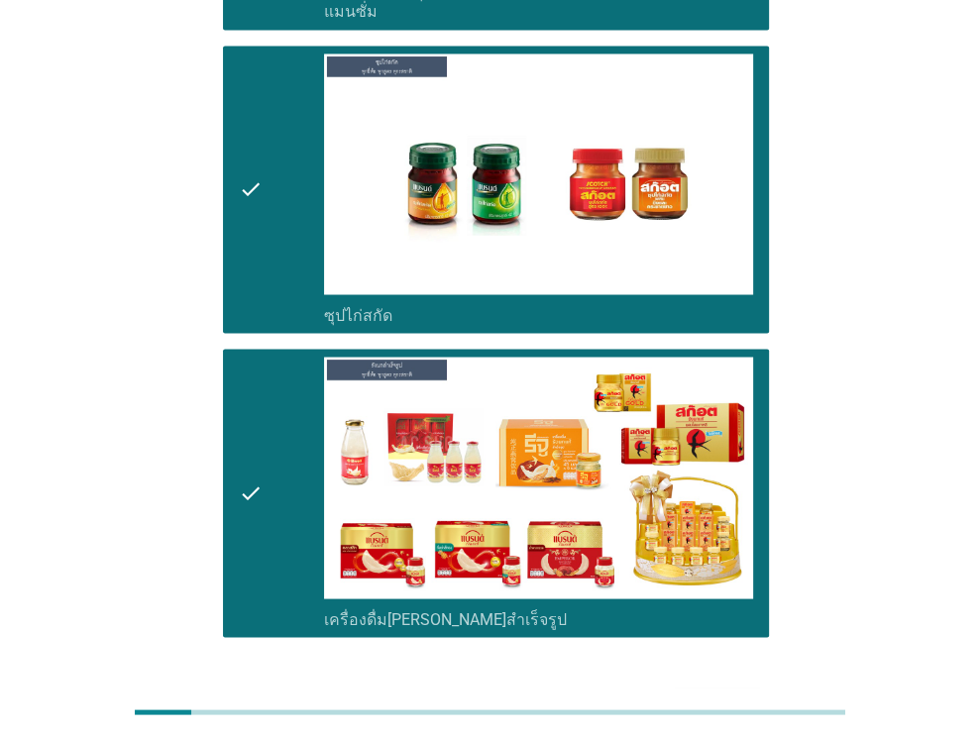
click at [733, 696] on div "ต่อไป" at bounding box center [716, 708] width 55 height 24
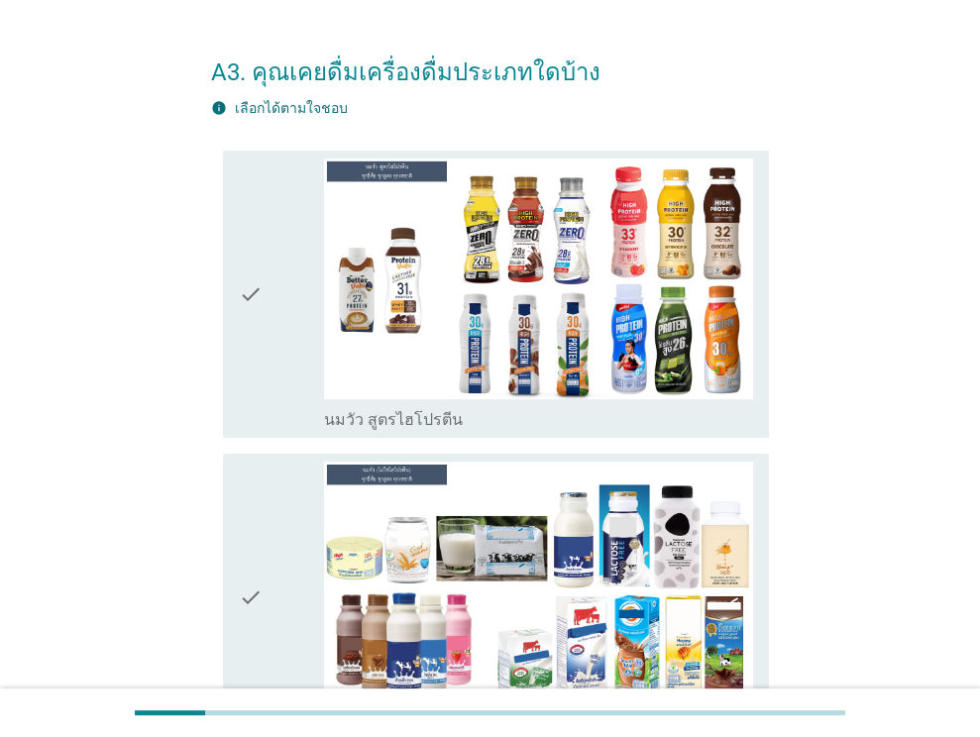
scroll to position [396, 0]
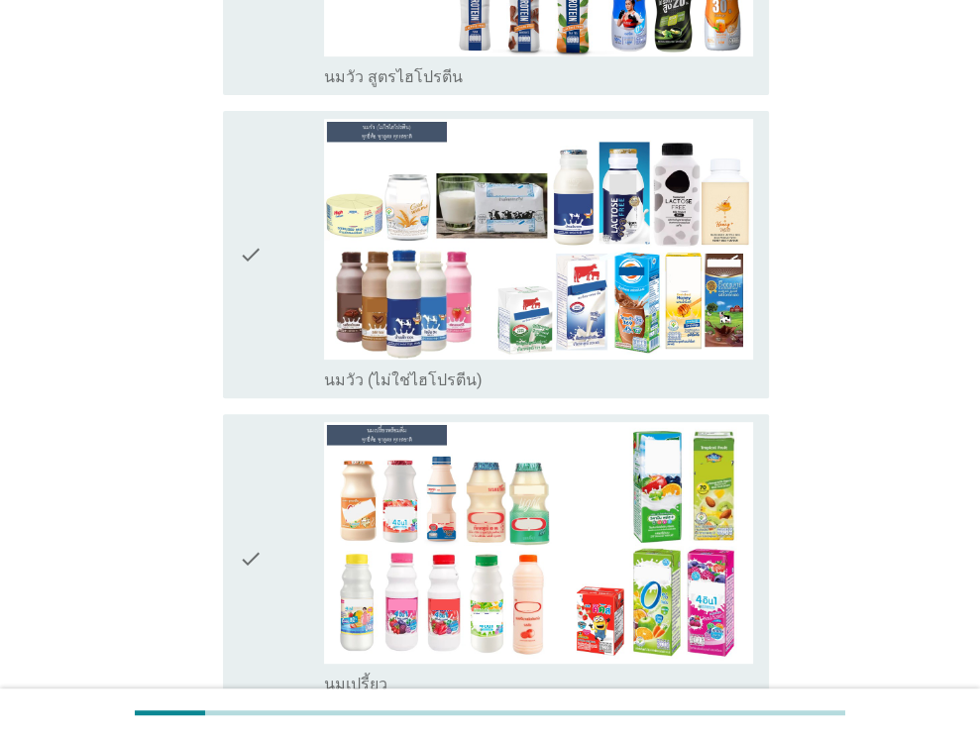
click at [253, 292] on icon "check" at bounding box center [251, 254] width 24 height 271
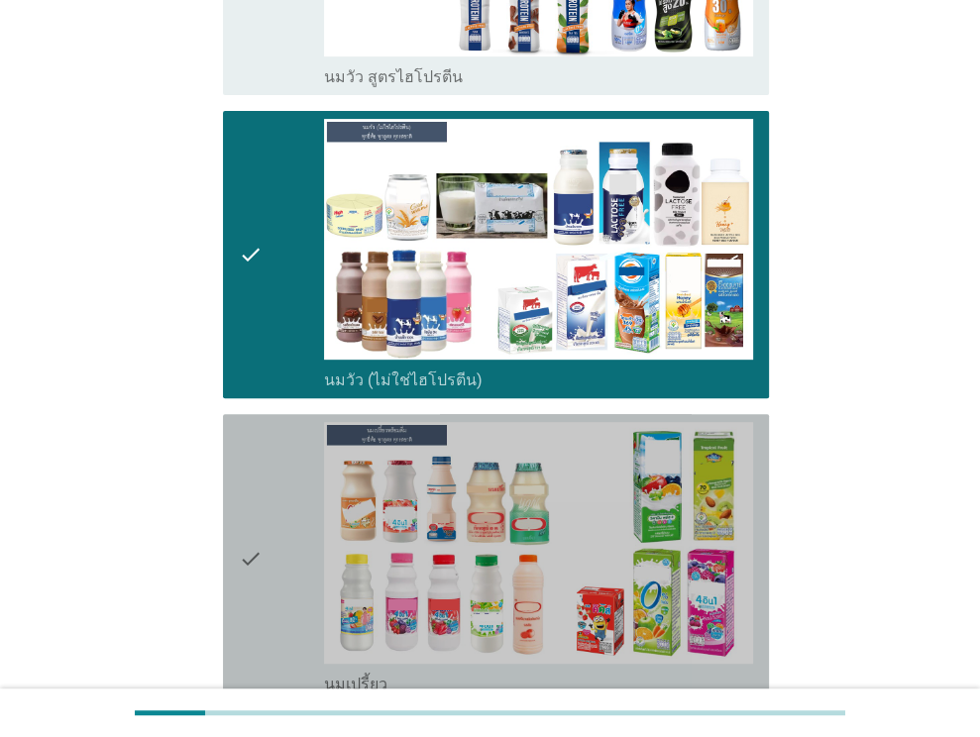
click at [276, 491] on div "check" at bounding box center [282, 557] width 86 height 271
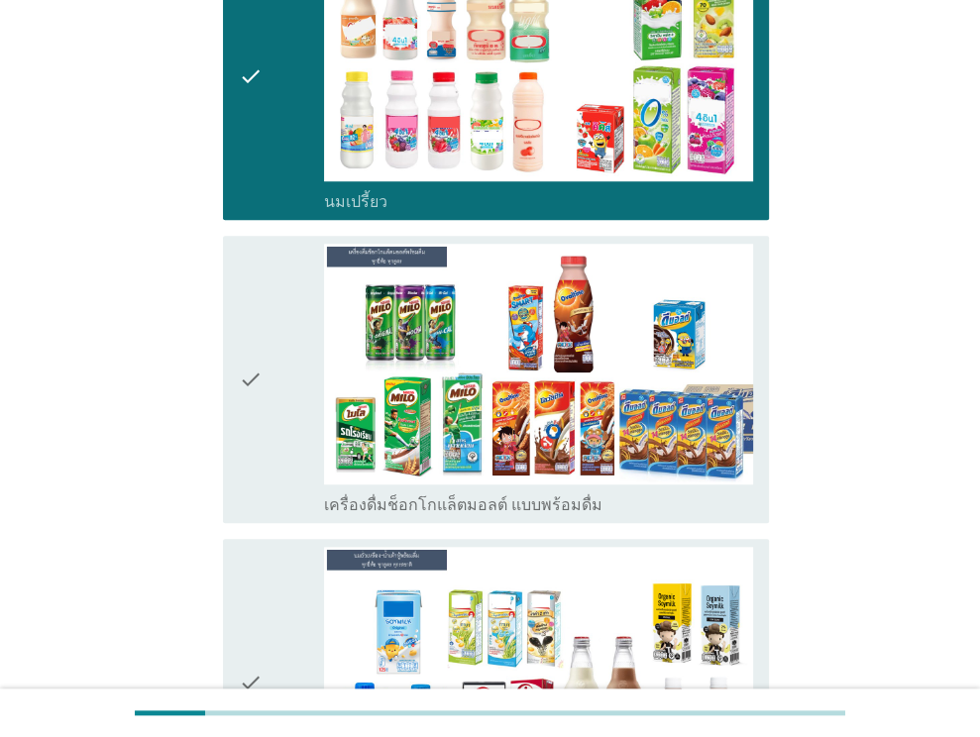
scroll to position [891, 0]
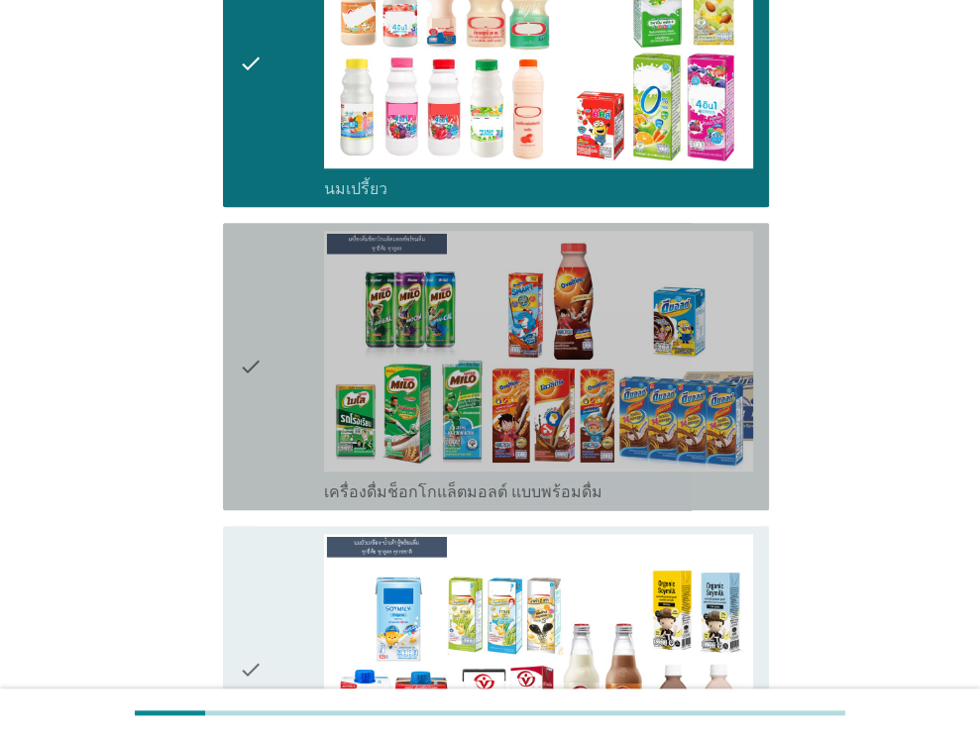
click at [283, 349] on div "check" at bounding box center [282, 366] width 86 height 271
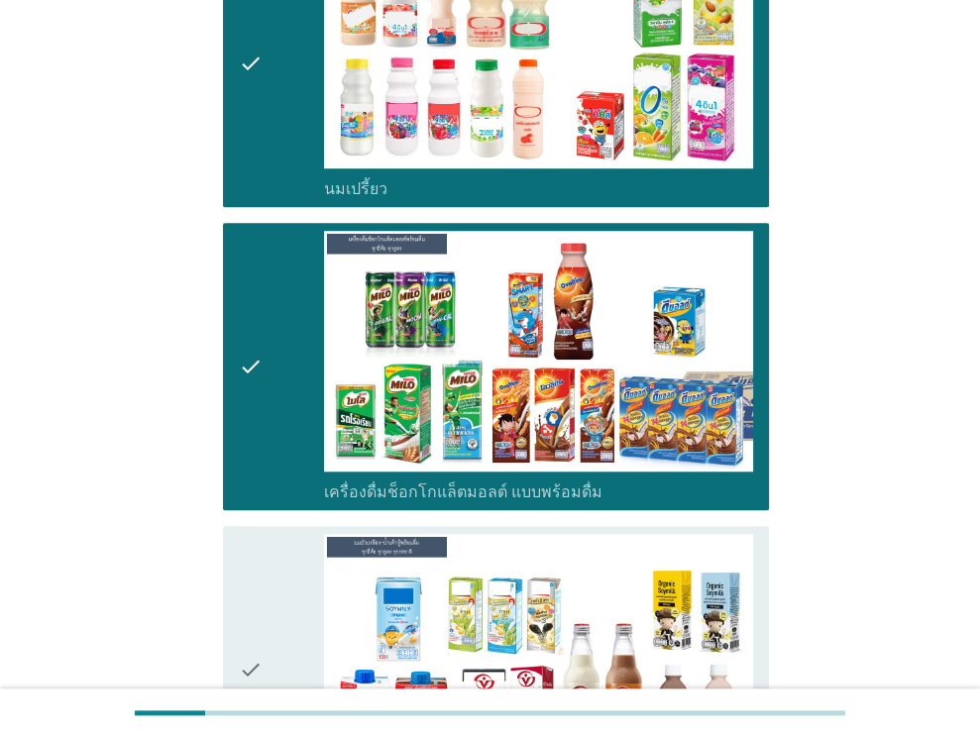
scroll to position [1288, 0]
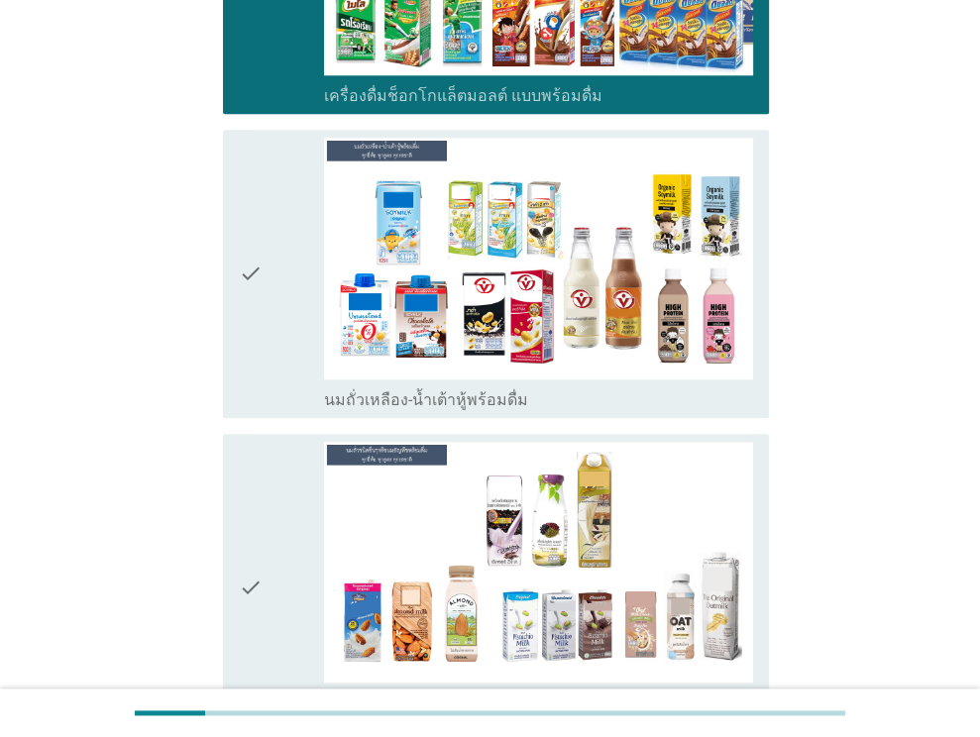
click at [264, 341] on div "check" at bounding box center [282, 273] width 86 height 271
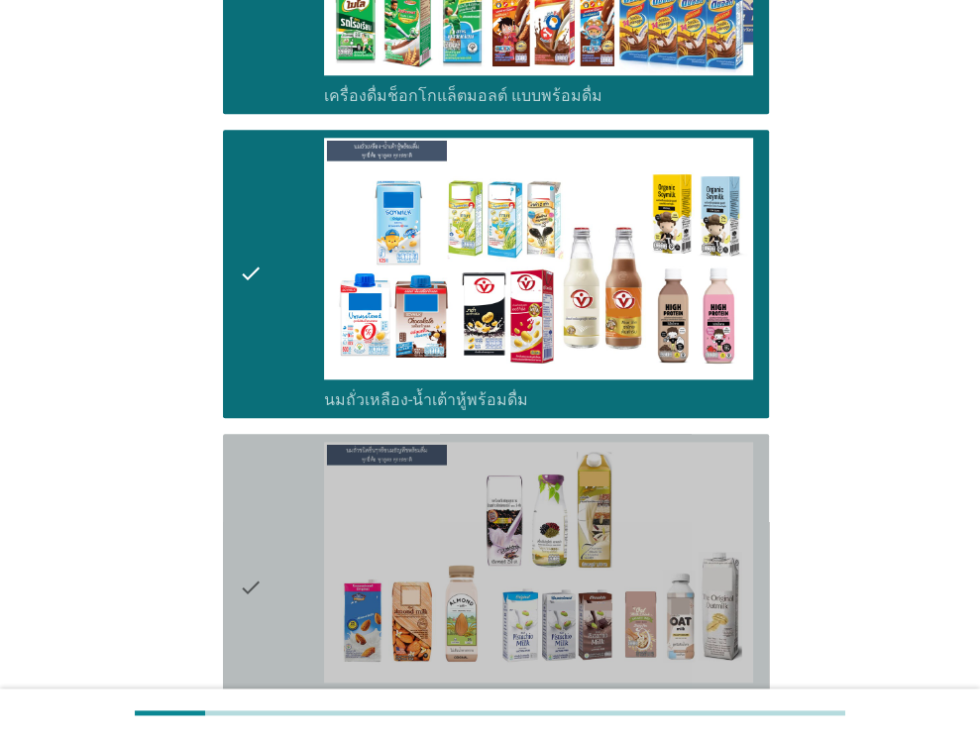
click at [264, 479] on div "check" at bounding box center [282, 587] width 86 height 291
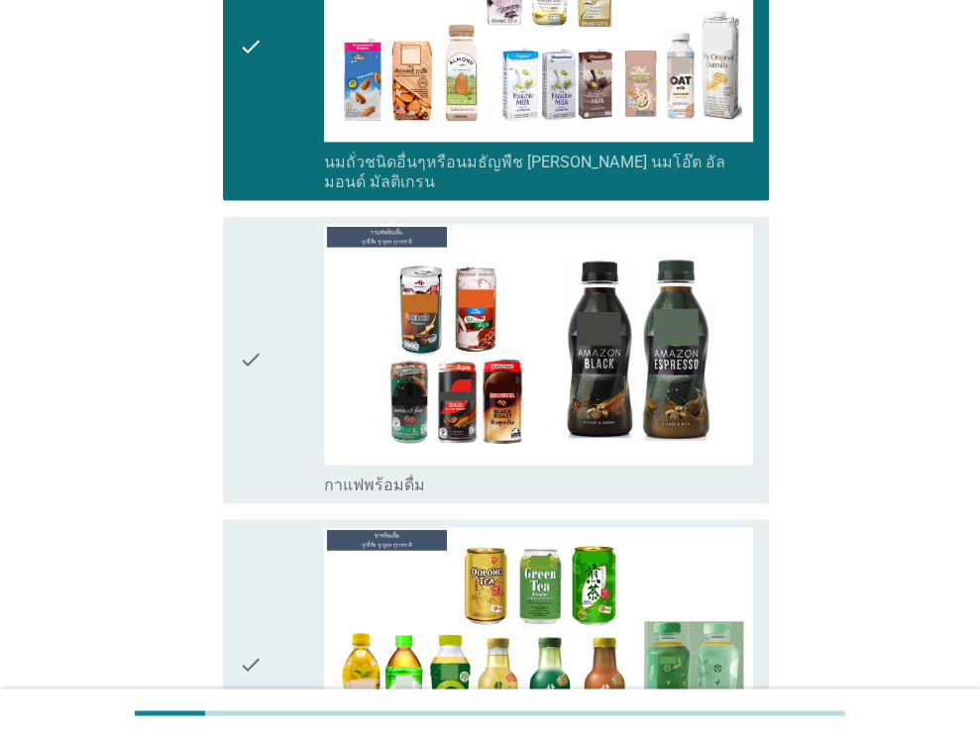
scroll to position [1882, 0]
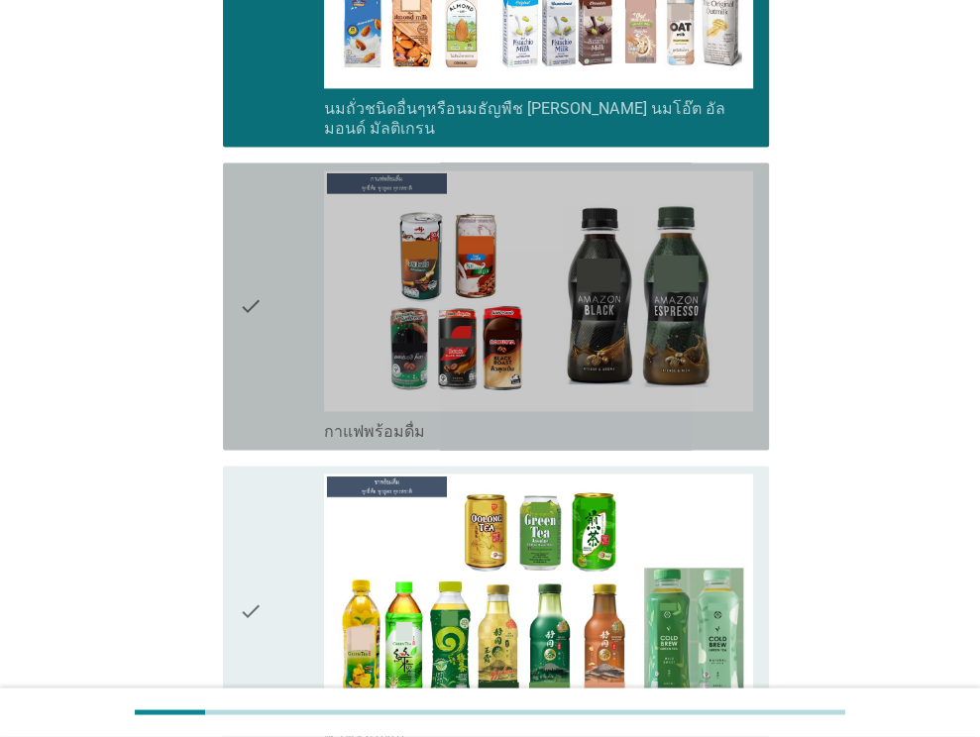
click at [267, 387] on div "check" at bounding box center [282, 305] width 86 height 271
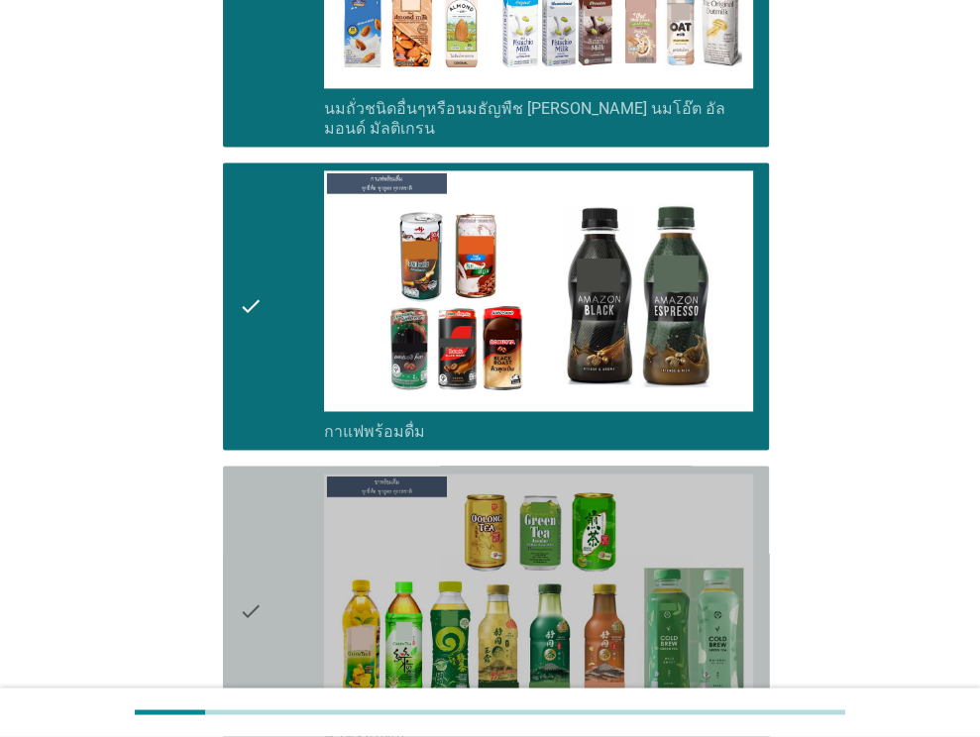
click at [255, 507] on icon "check" at bounding box center [251, 608] width 24 height 271
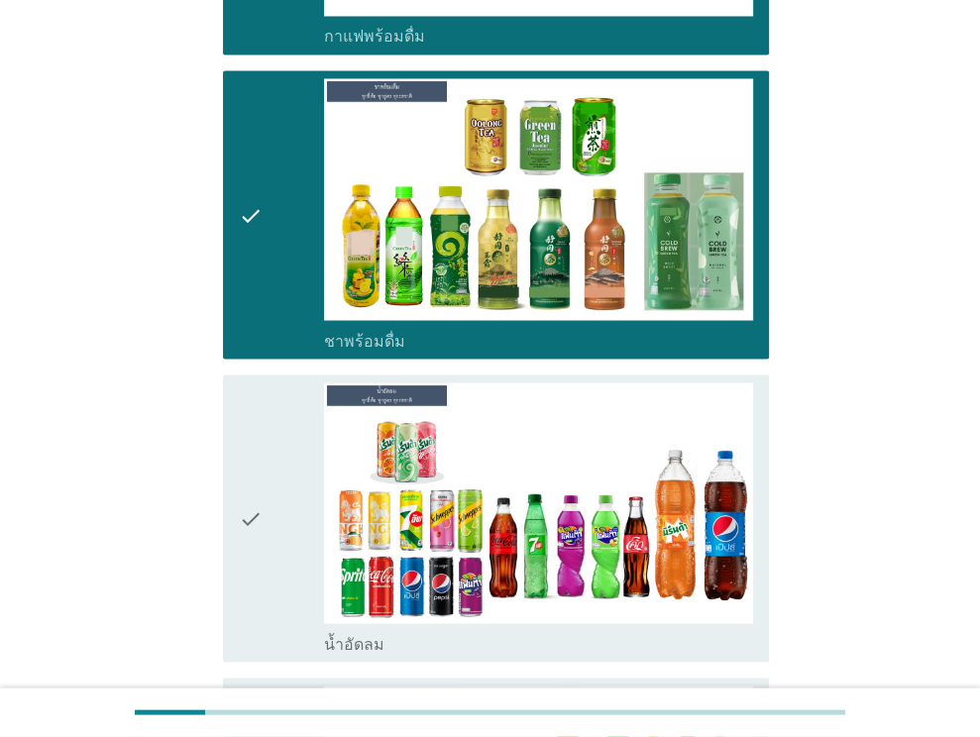
scroll to position [2278, 0]
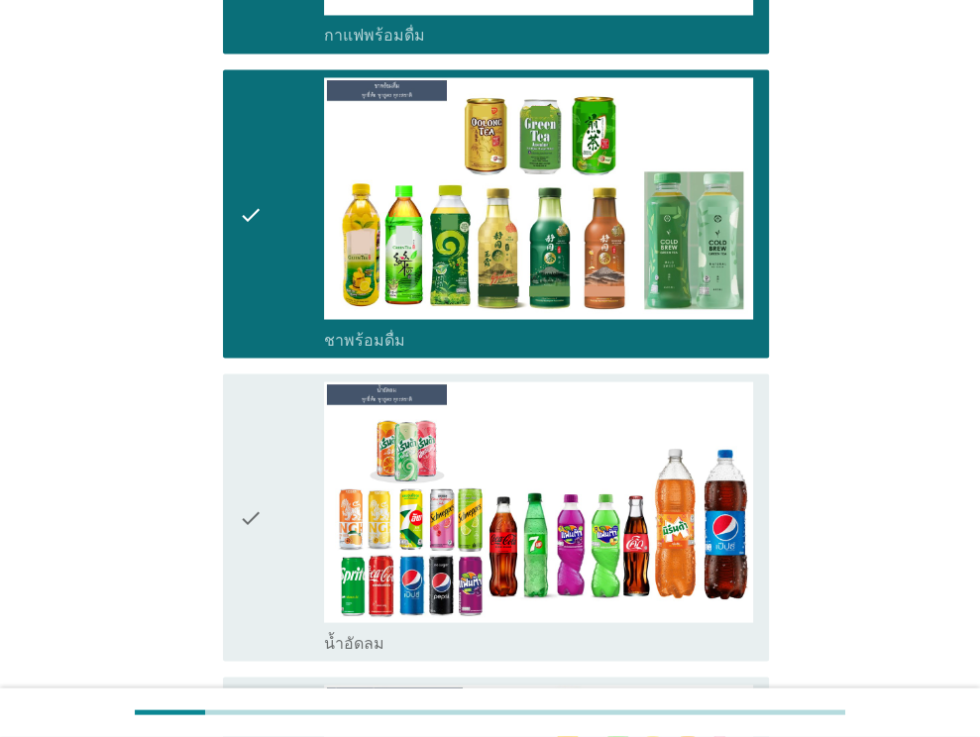
click at [277, 442] on div "check" at bounding box center [282, 516] width 86 height 271
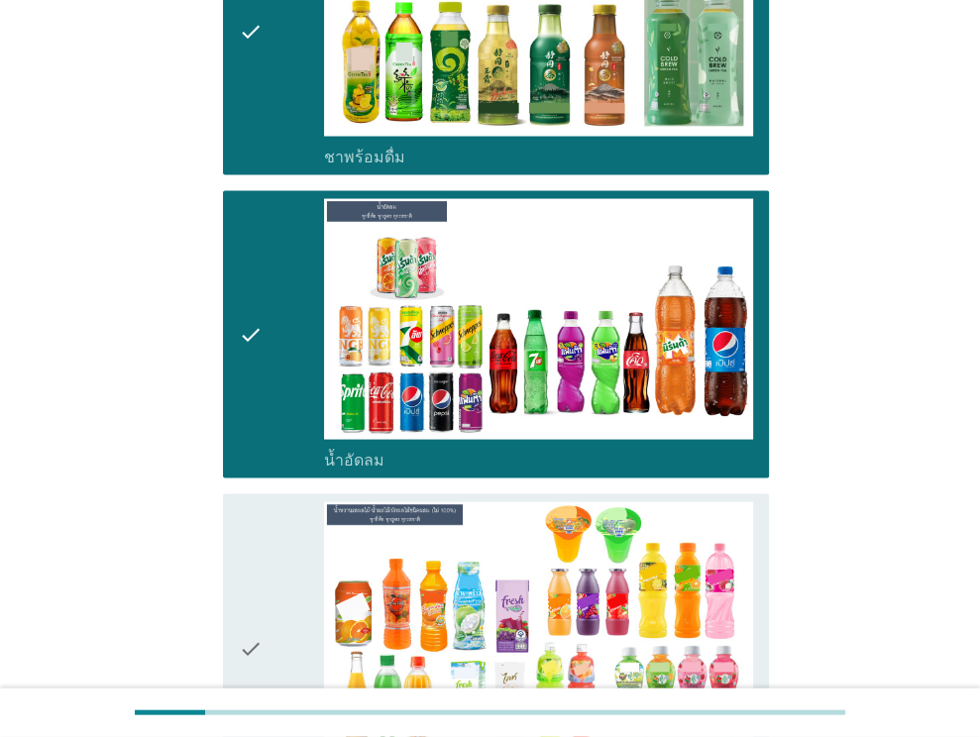
scroll to position [2674, 0]
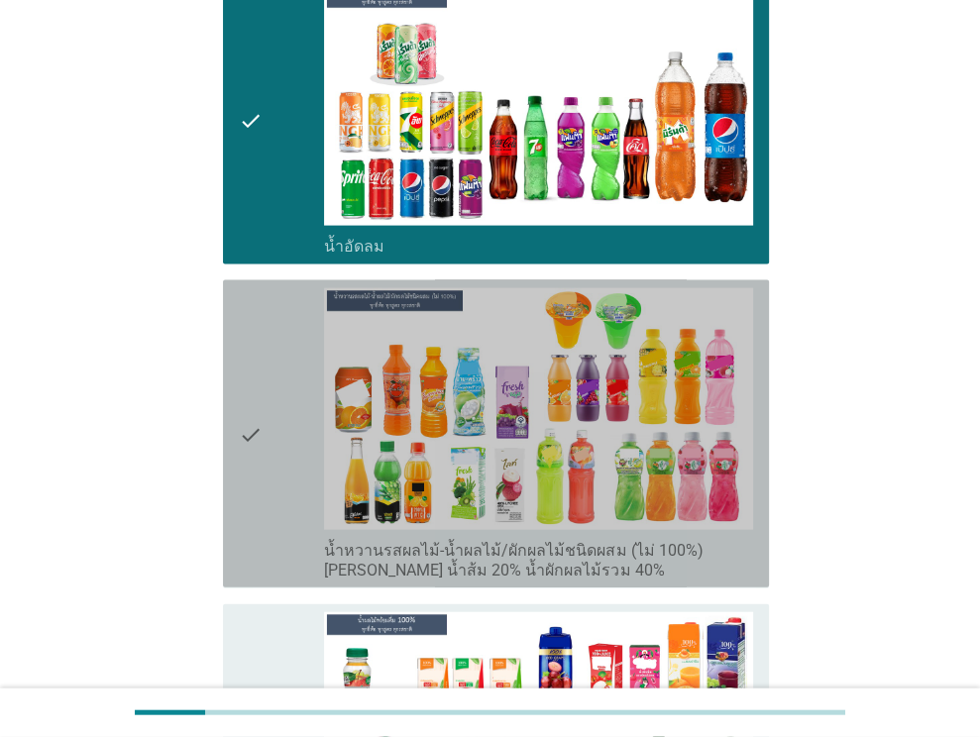
click at [277, 442] on div "check" at bounding box center [282, 433] width 86 height 291
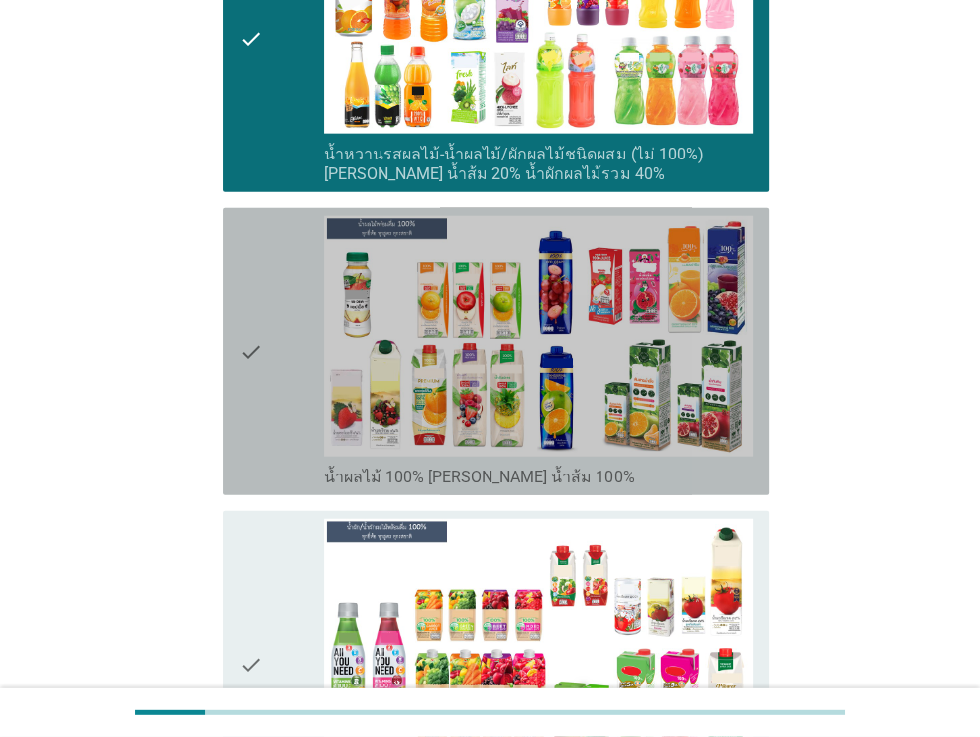
click at [287, 418] on div "check" at bounding box center [282, 351] width 86 height 271
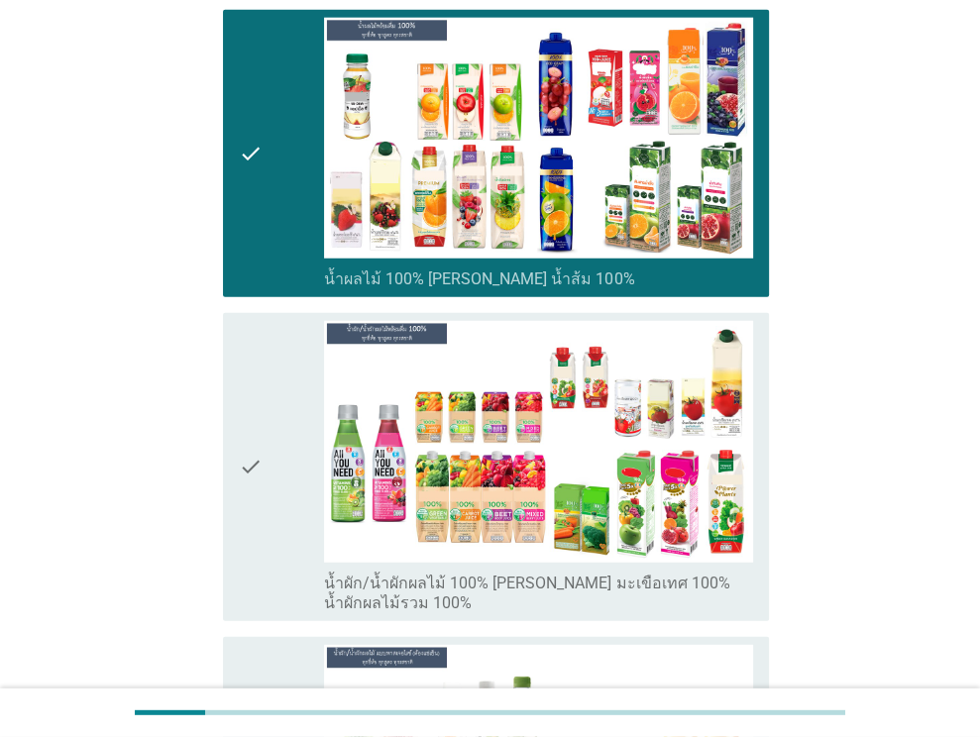
click at [285, 426] on div "check" at bounding box center [282, 466] width 86 height 291
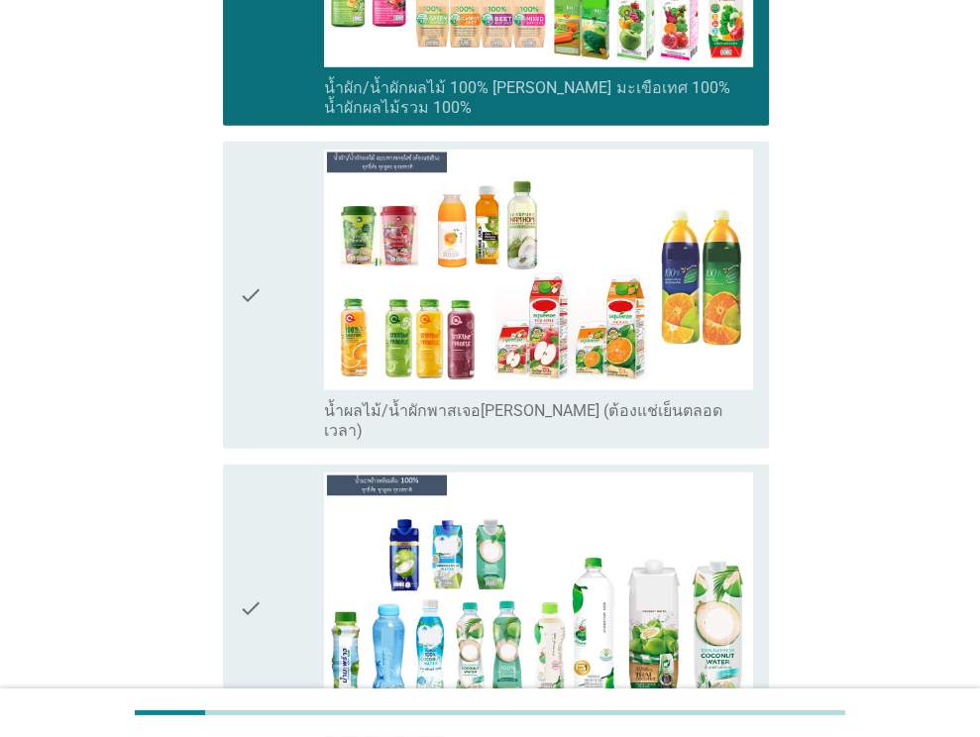
scroll to position [3764, 0]
click at [256, 350] on icon "check" at bounding box center [251, 295] width 24 height 291
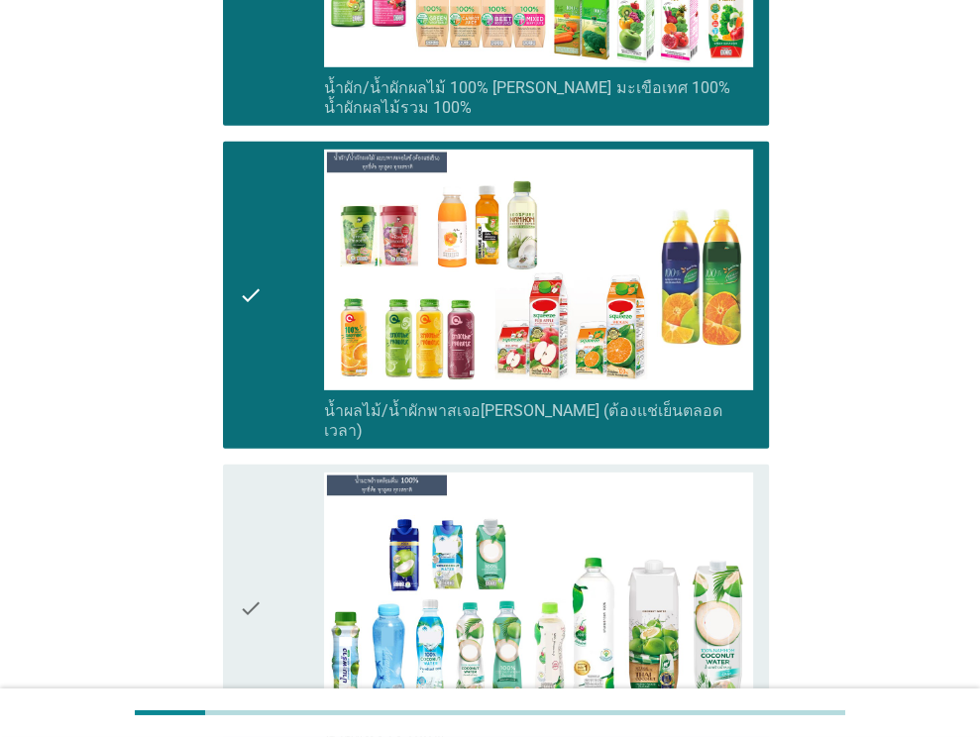
scroll to position [4160, 0]
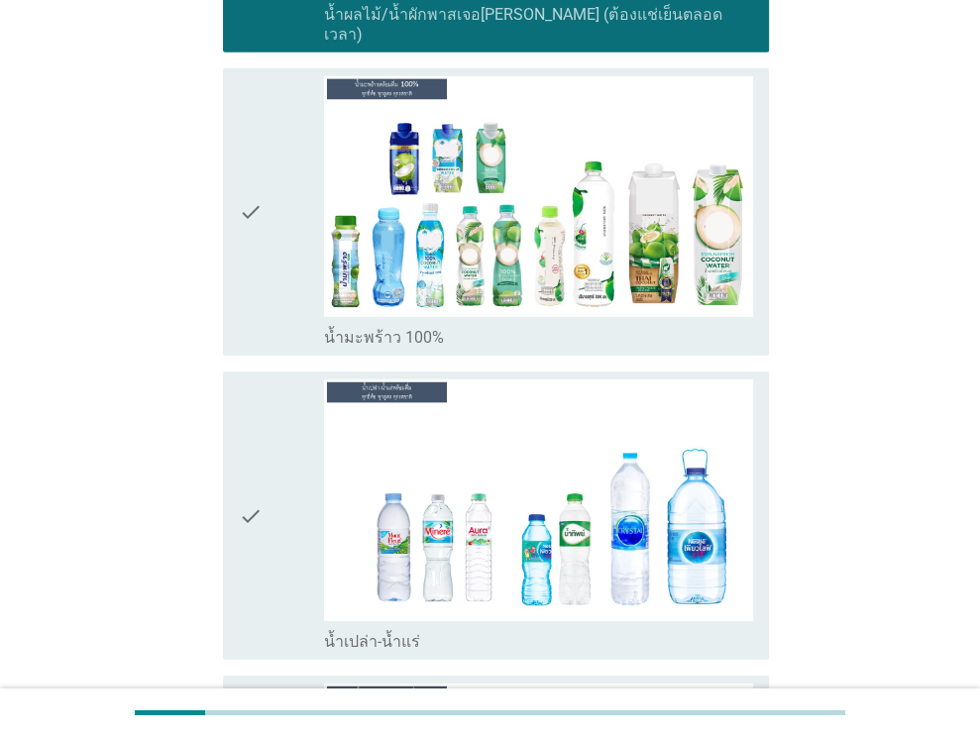
click at [281, 467] on div "check" at bounding box center [282, 514] width 86 height 271
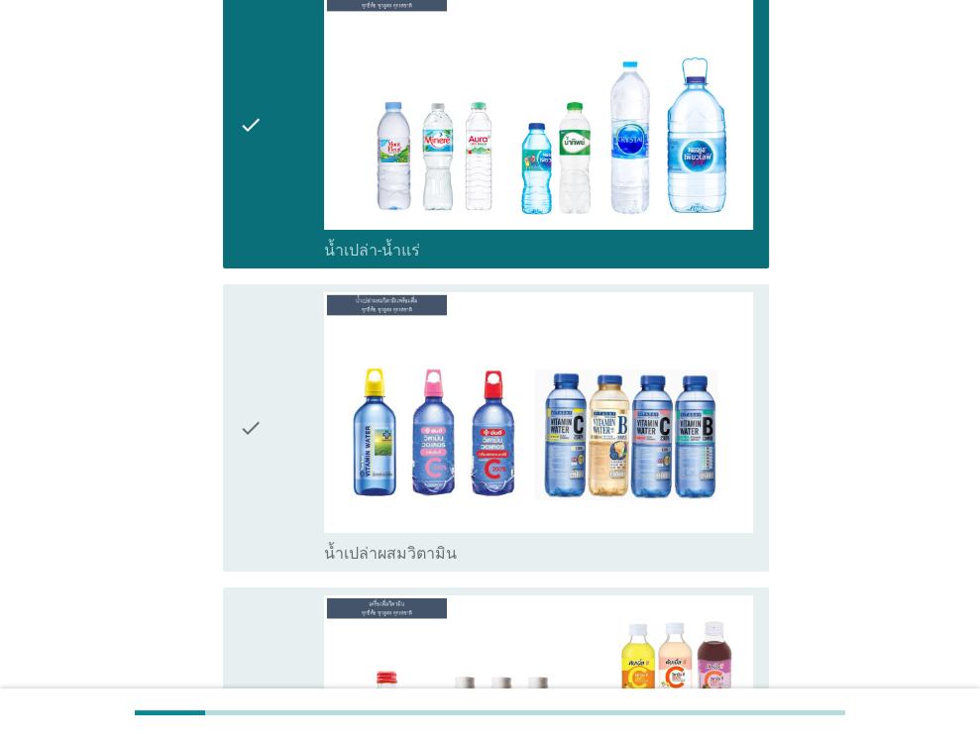
scroll to position [4556, 0]
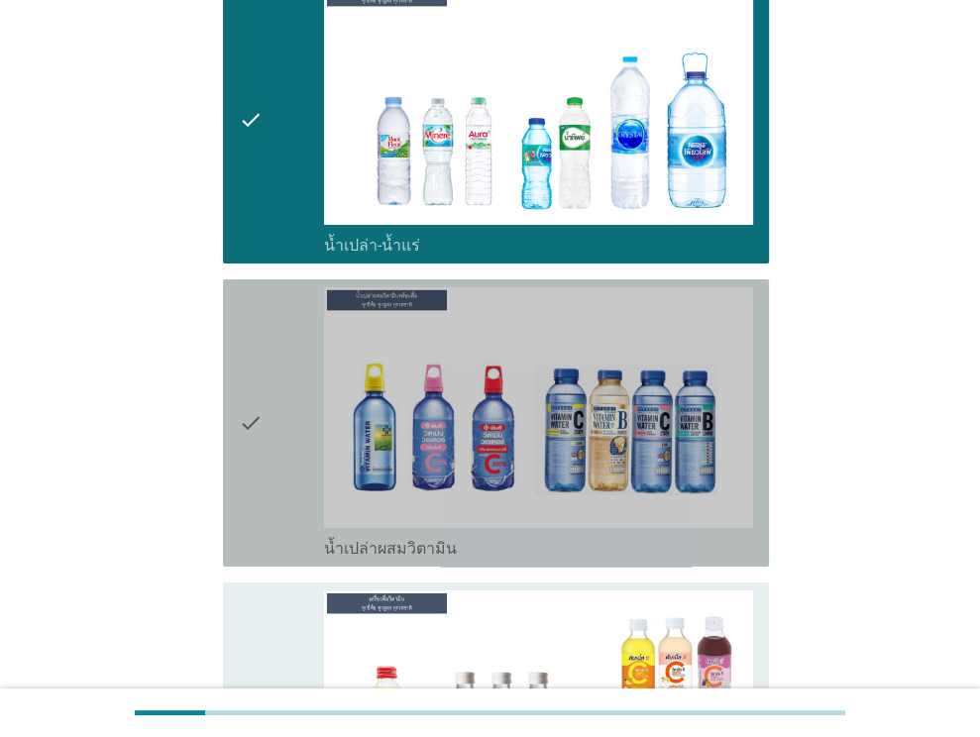
click at [285, 467] on div "check" at bounding box center [282, 422] width 86 height 271
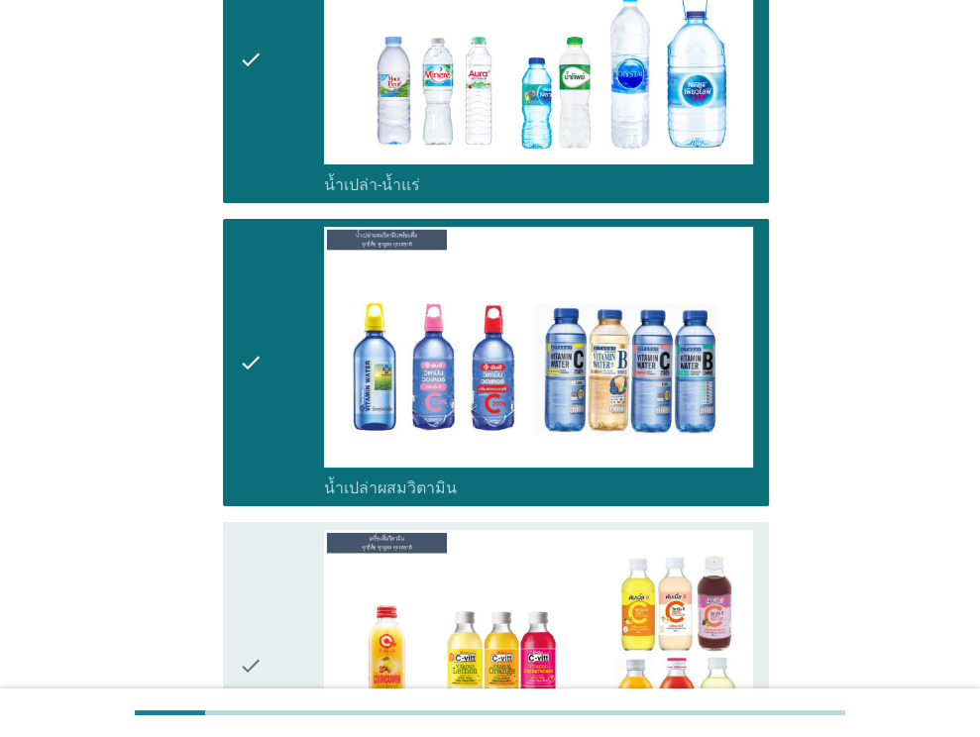
scroll to position [4952, 0]
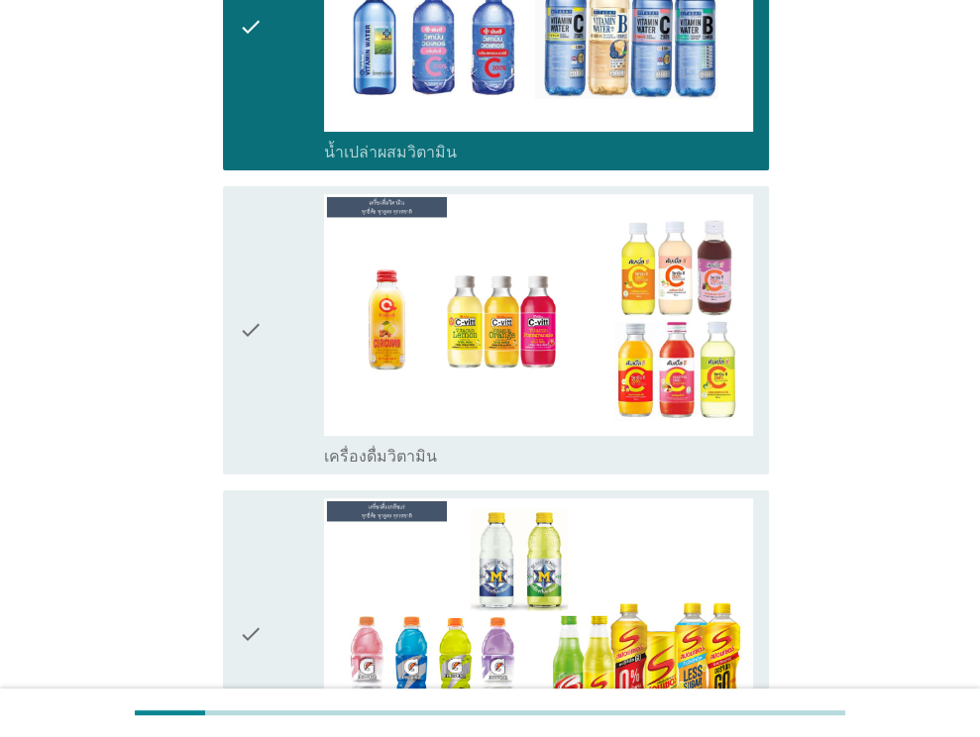
click at [296, 358] on div "check" at bounding box center [282, 329] width 86 height 271
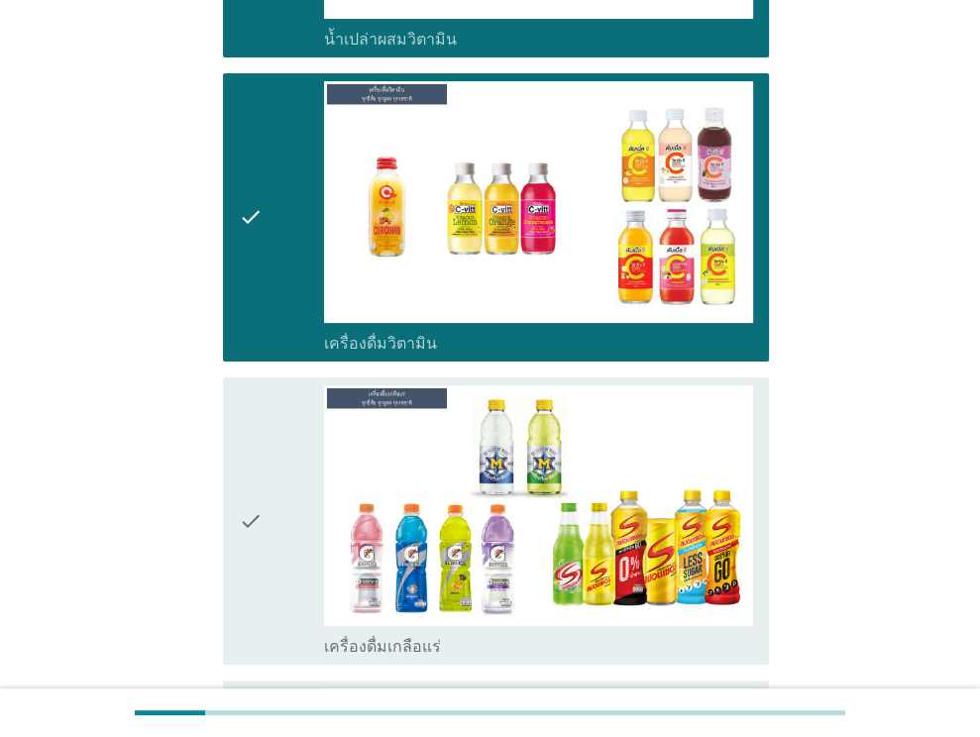
scroll to position [5250, 0]
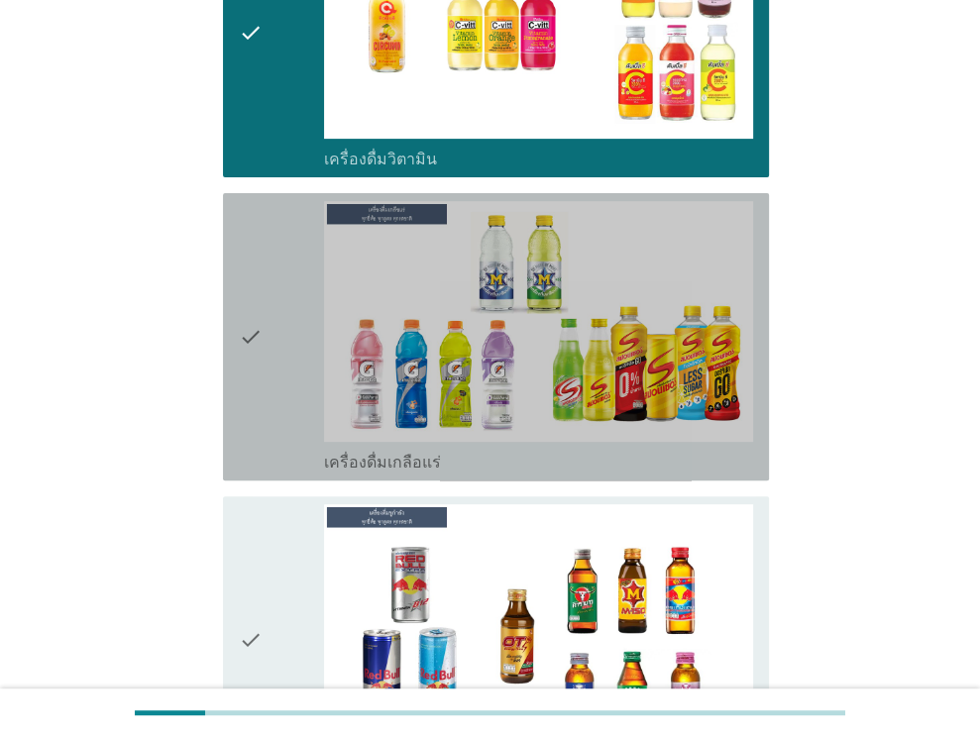
click at [304, 368] on div "check" at bounding box center [282, 336] width 86 height 271
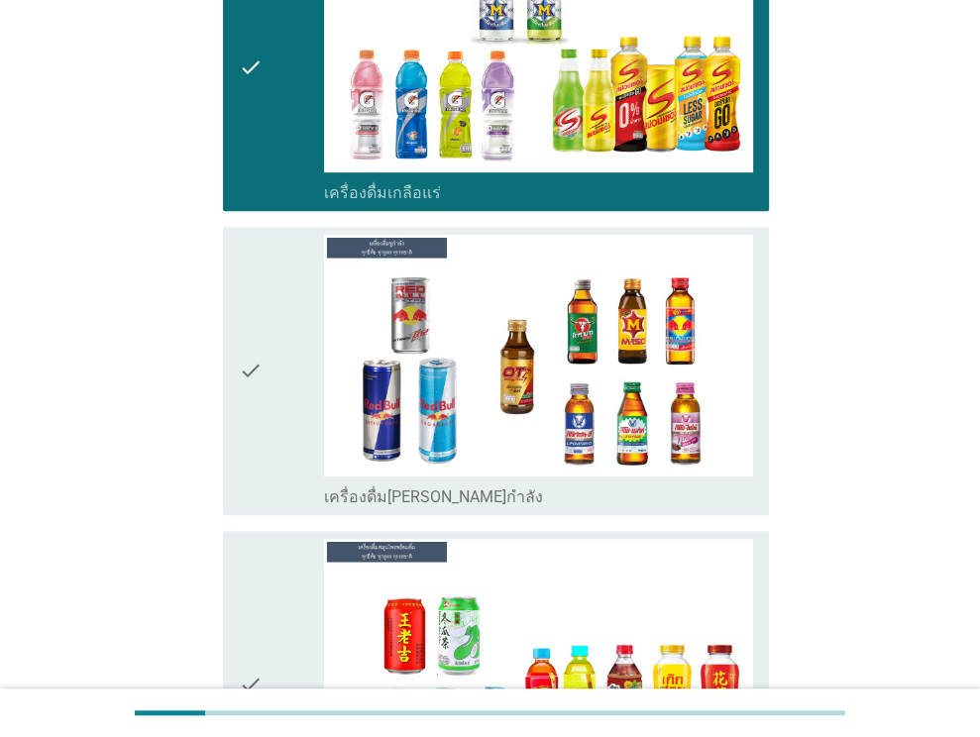
scroll to position [5547, 0]
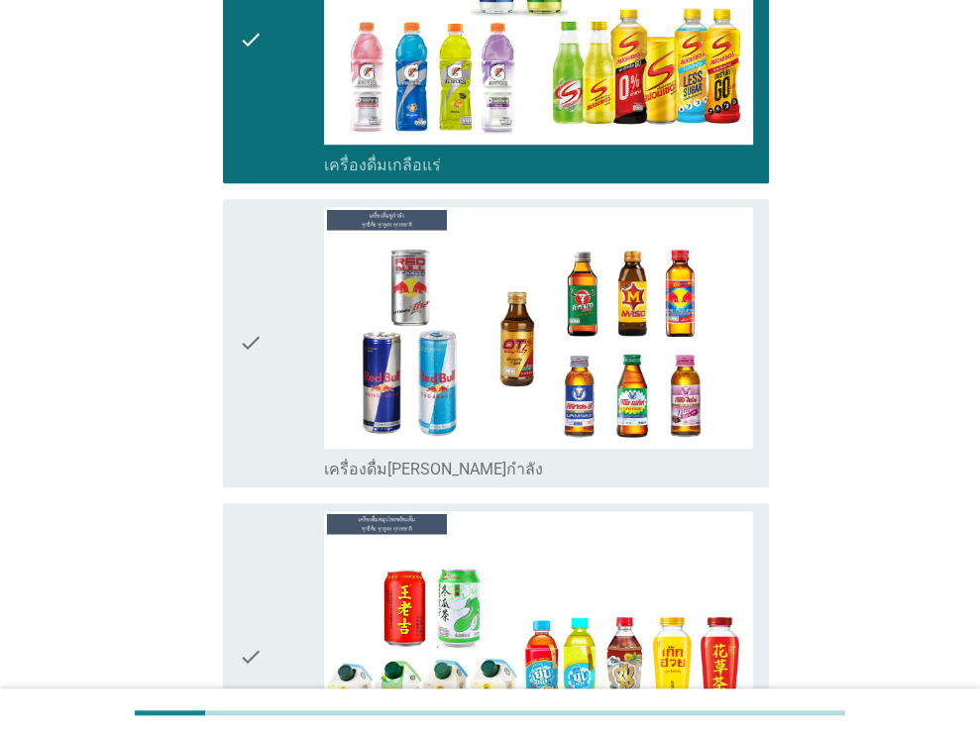
click at [308, 396] on div "check" at bounding box center [282, 342] width 86 height 271
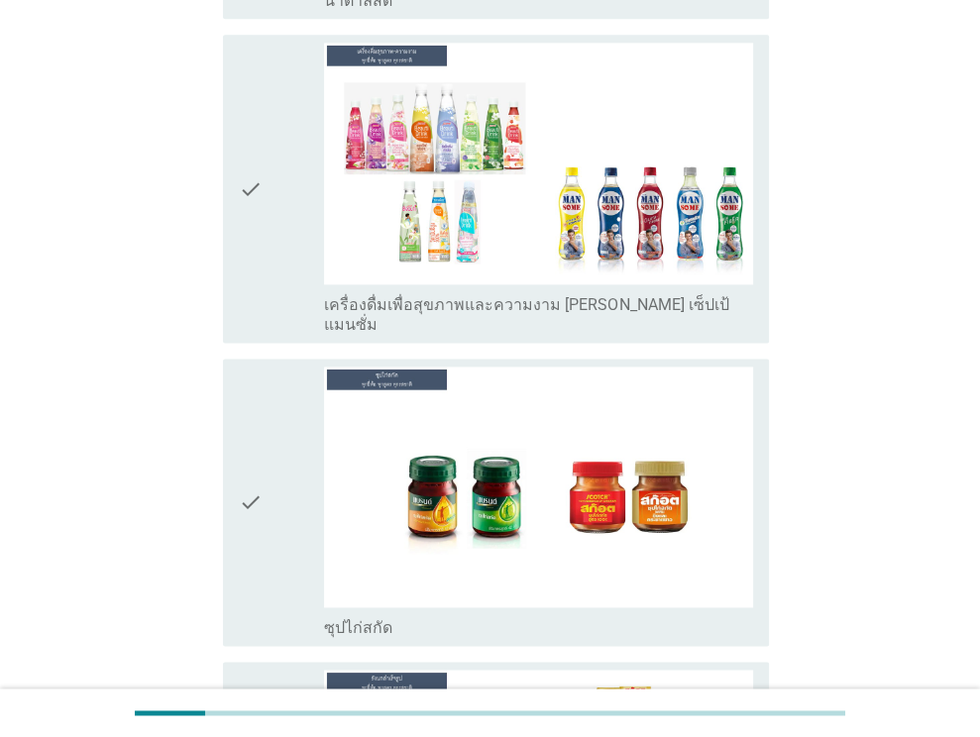
scroll to position [6636, 0]
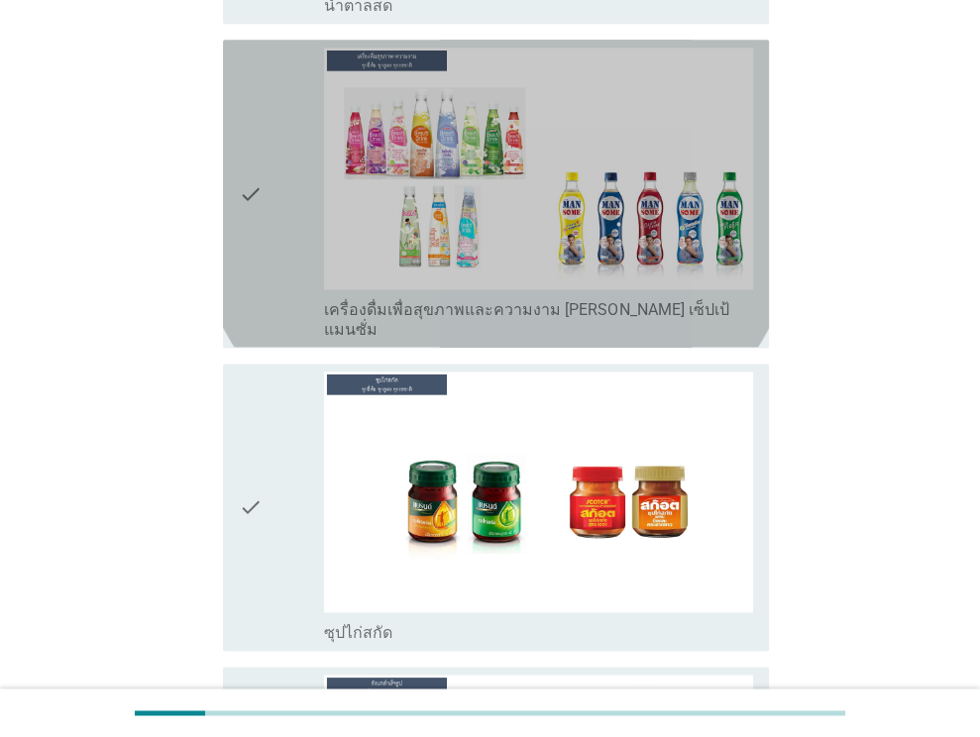
click at [277, 208] on div "check" at bounding box center [282, 193] width 86 height 291
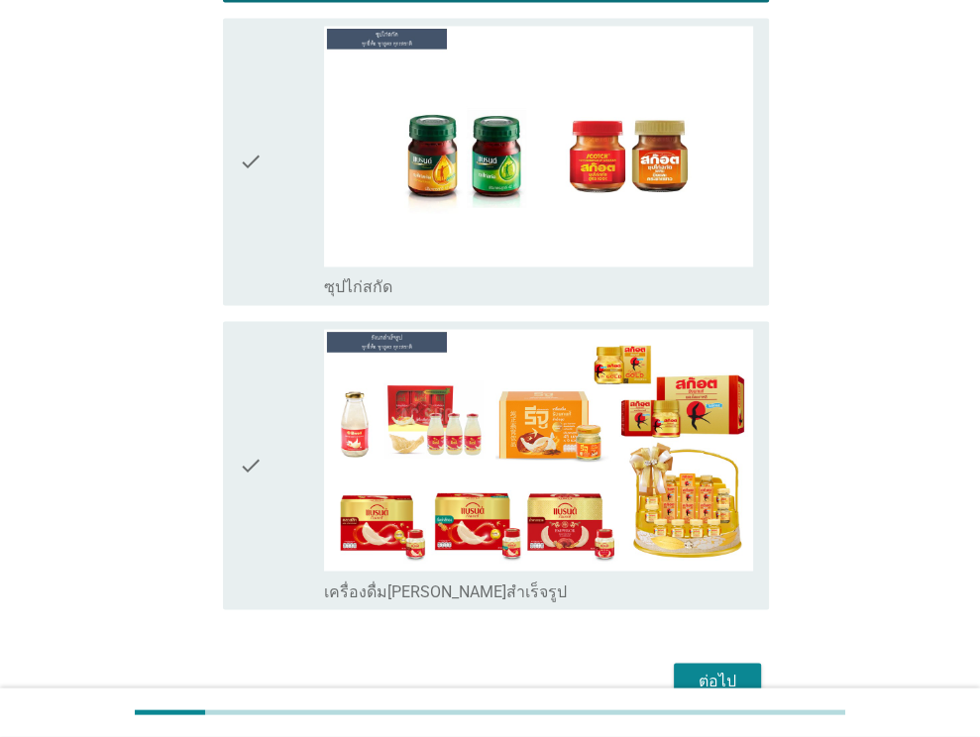
scroll to position [6990, 0]
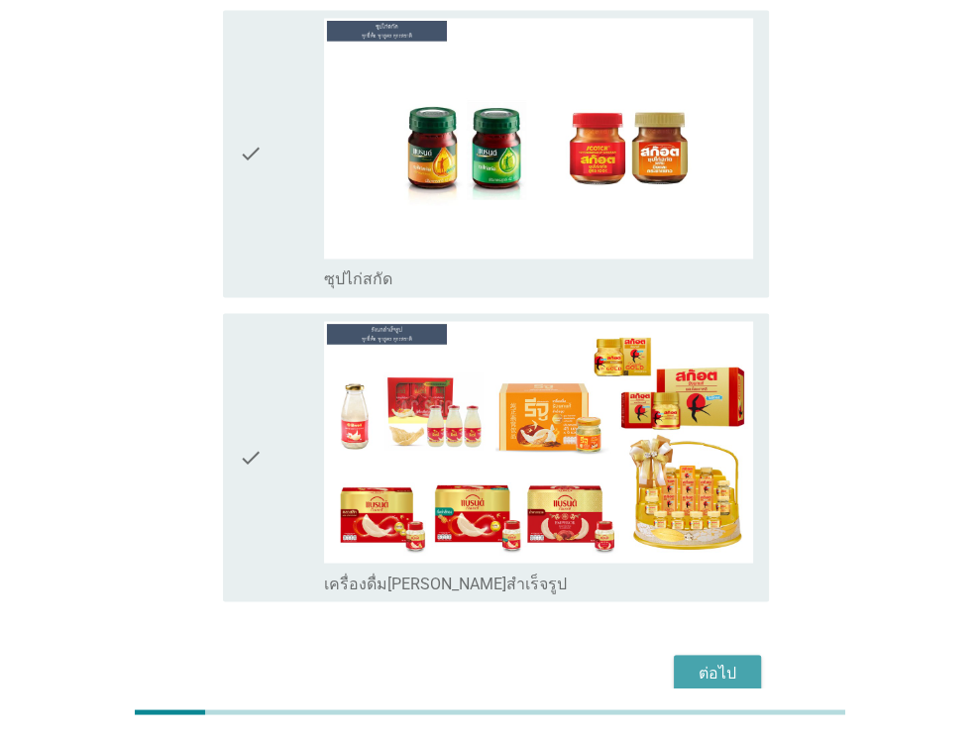
click at [718, 661] on div "ต่อไป" at bounding box center [716, 673] width 55 height 24
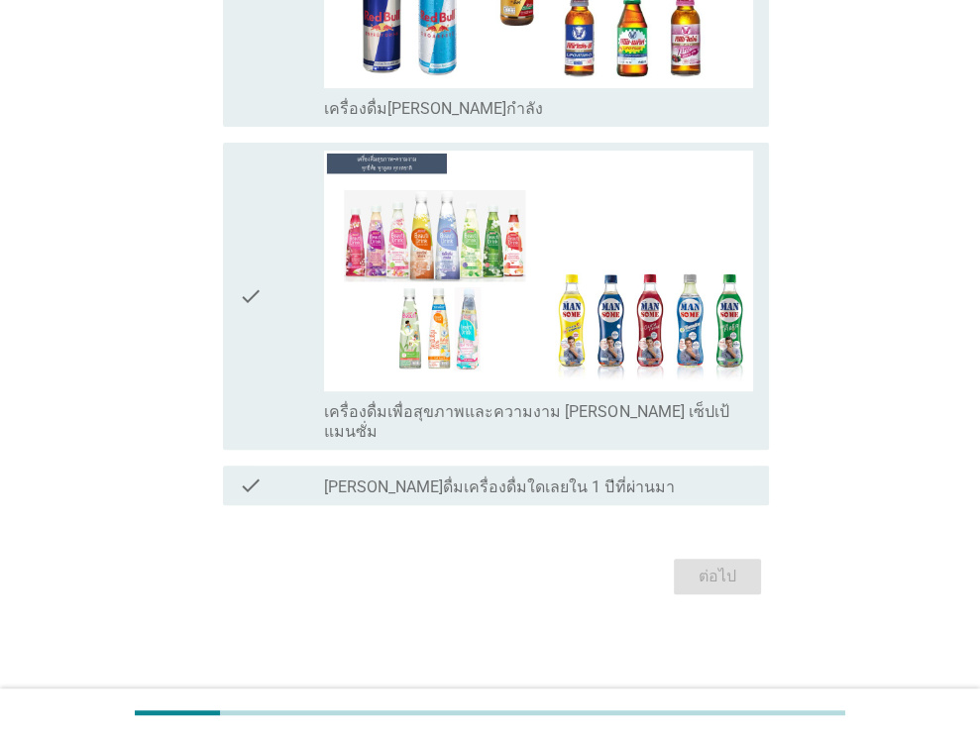
scroll to position [0, 0]
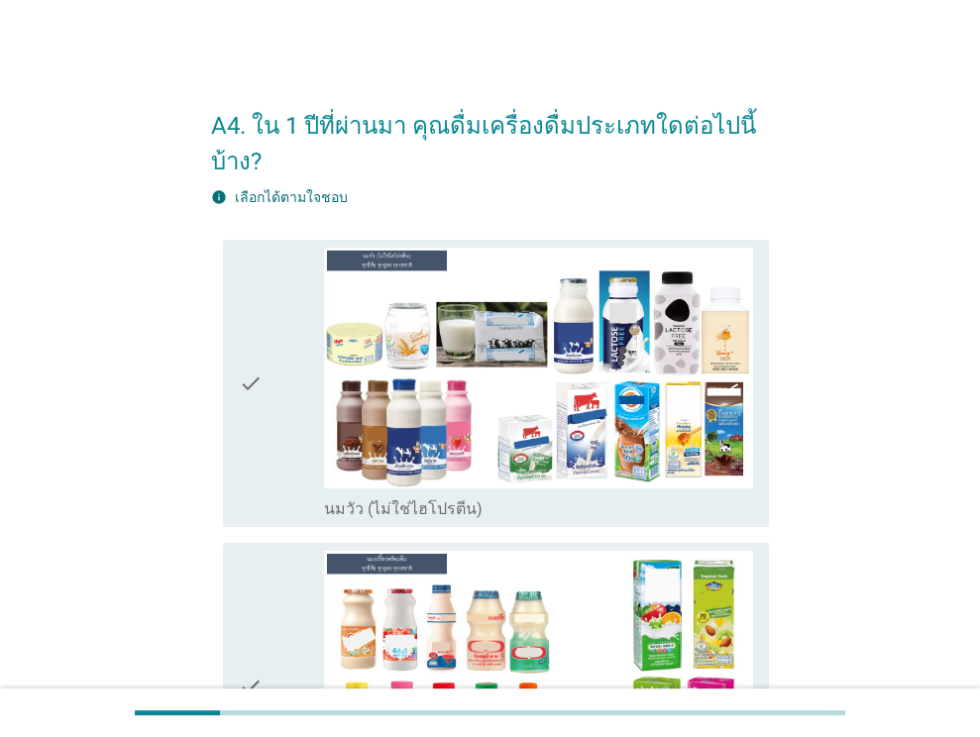
click at [295, 412] on div "check" at bounding box center [282, 383] width 86 height 271
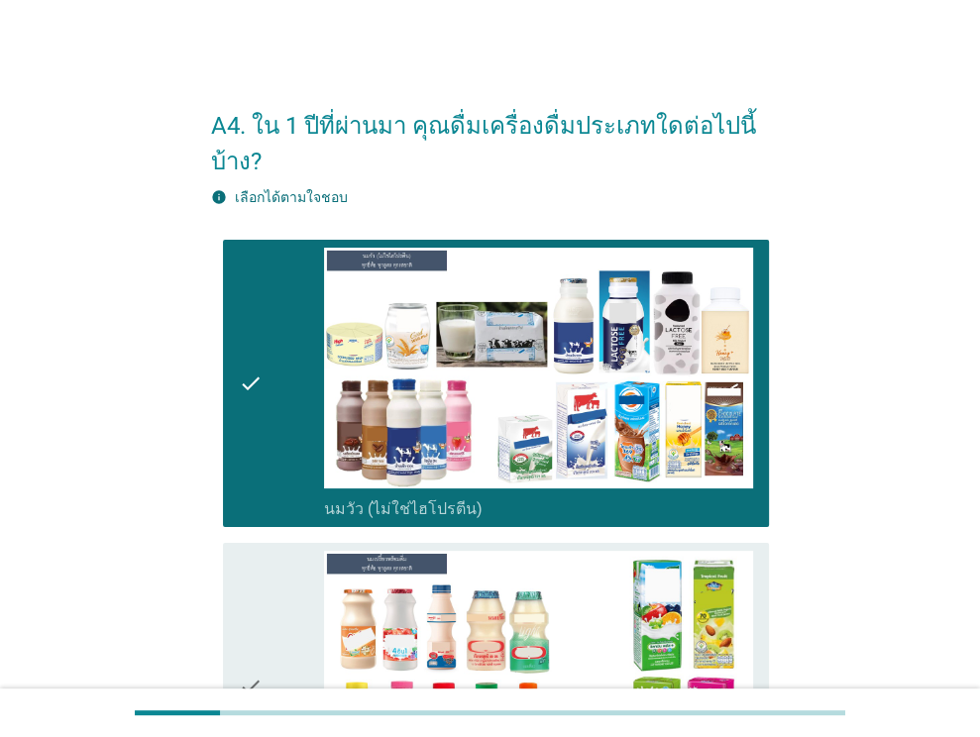
click at [249, 604] on icon "check" at bounding box center [251, 686] width 24 height 271
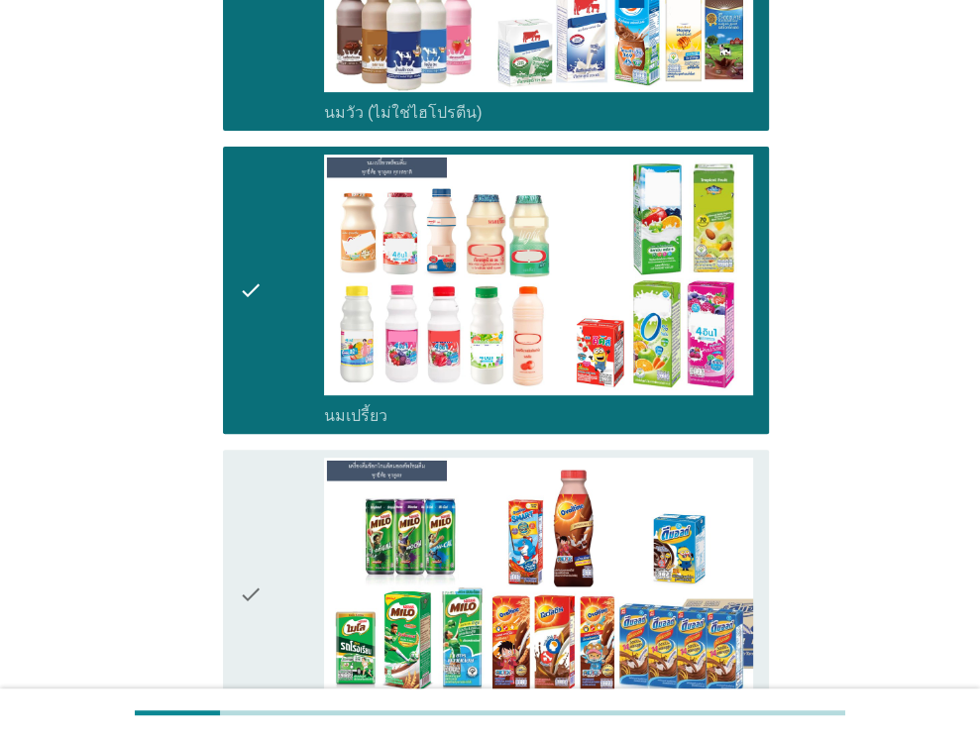
click at [258, 569] on icon "check" at bounding box center [251, 593] width 24 height 271
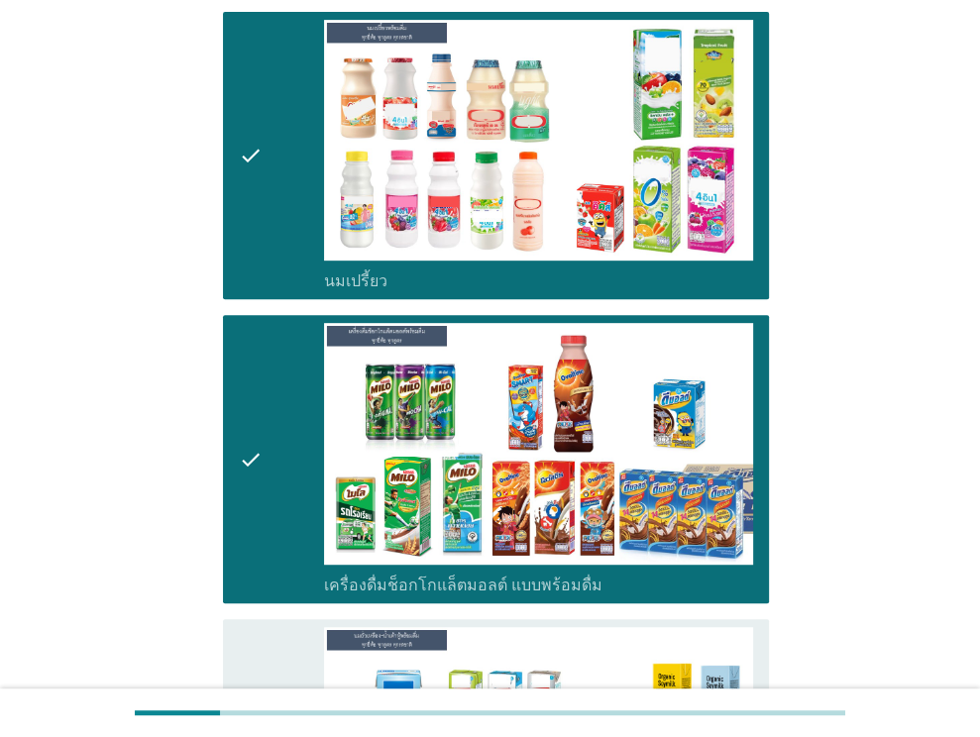
scroll to position [693, 0]
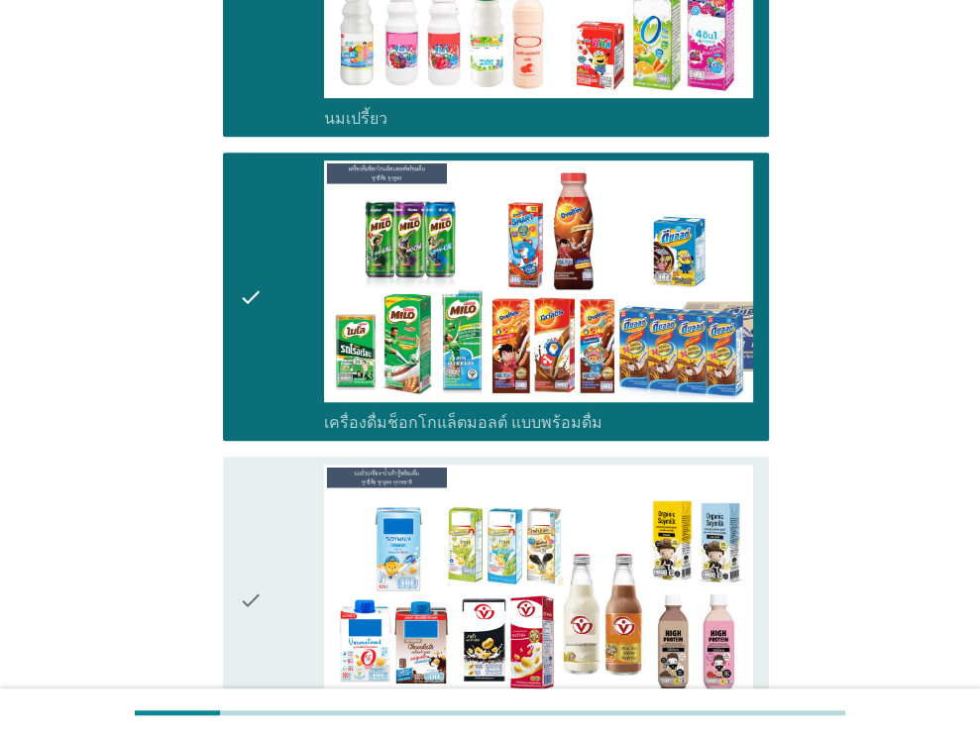
click at [258, 530] on icon "check" at bounding box center [251, 600] width 24 height 271
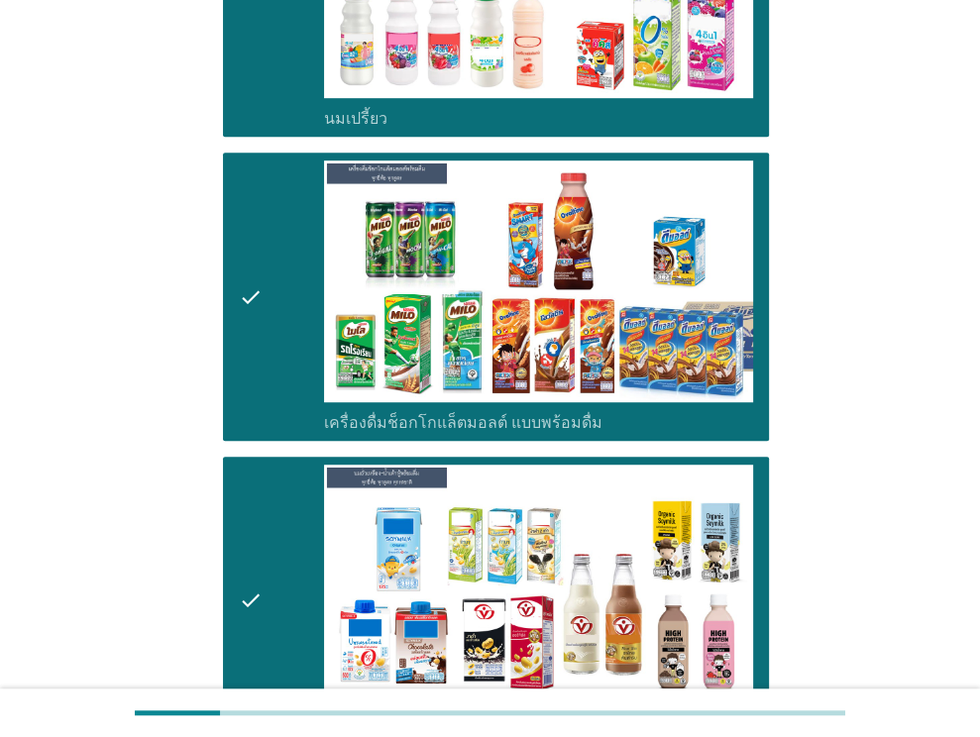
scroll to position [1090, 0]
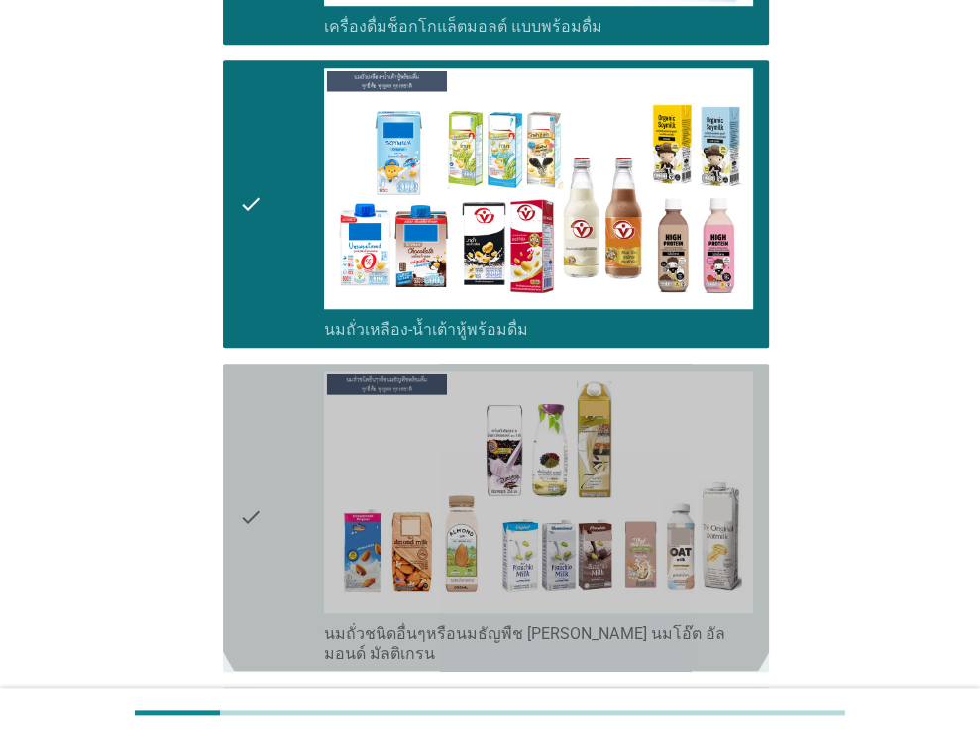
click at [258, 530] on icon "check" at bounding box center [251, 516] width 24 height 291
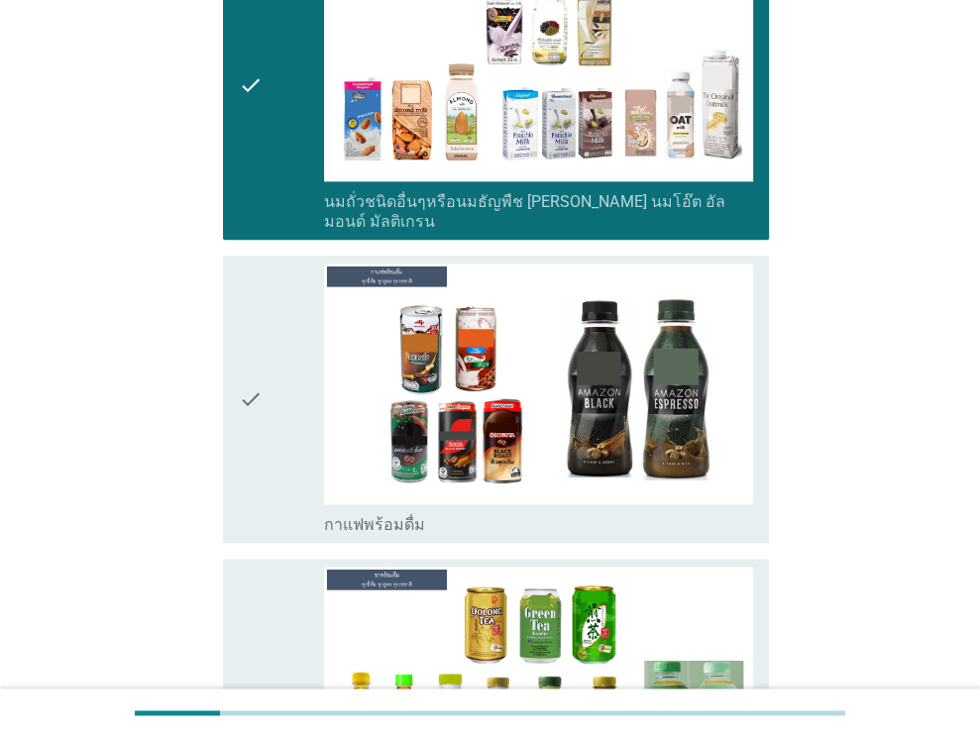
scroll to position [1585, 0]
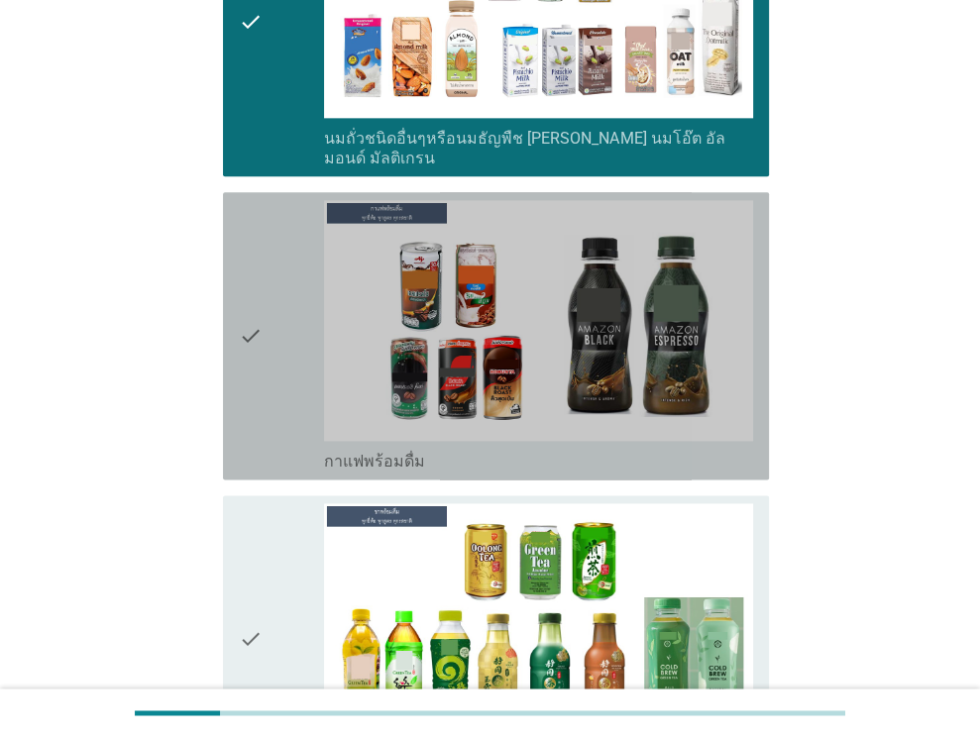
click at [284, 381] on div "check" at bounding box center [282, 335] width 86 height 271
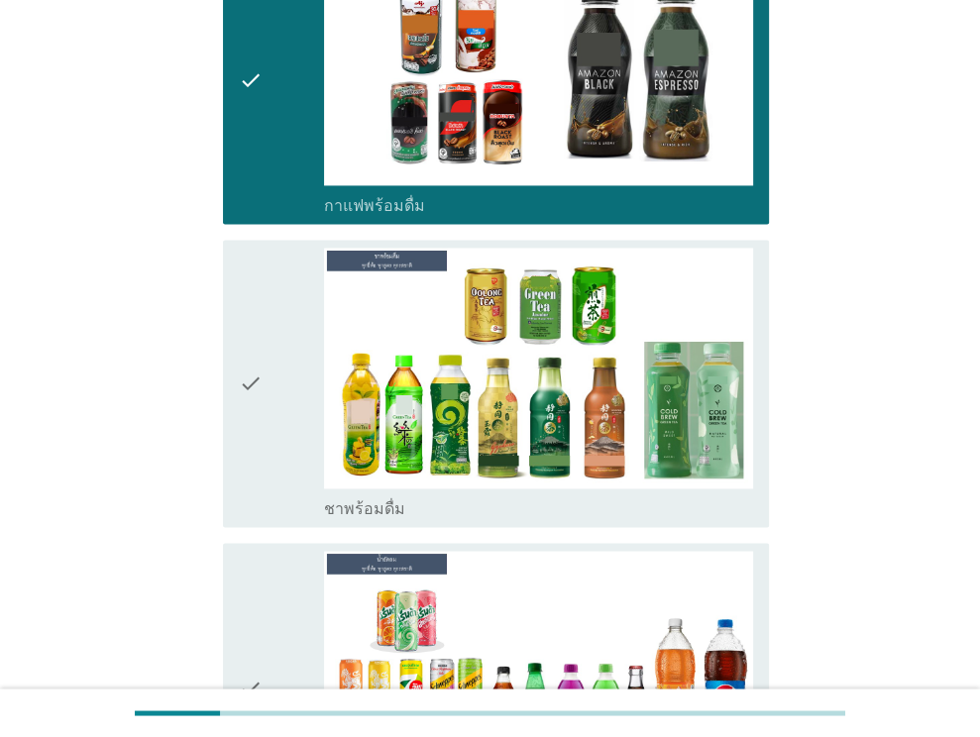
scroll to position [2080, 0]
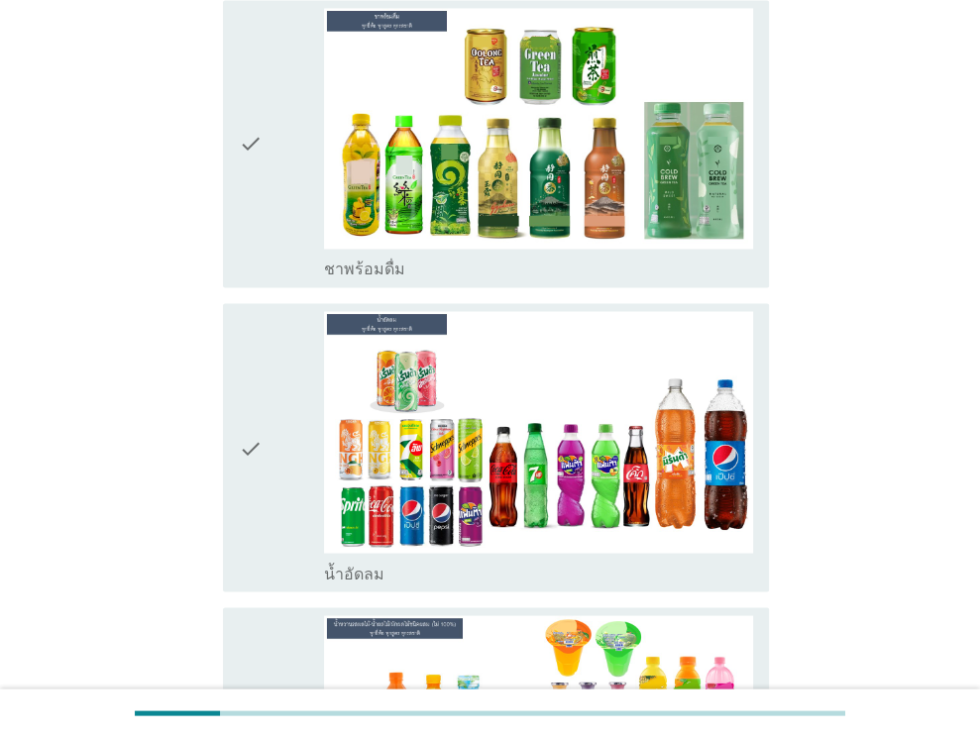
click at [263, 522] on div "check" at bounding box center [282, 446] width 86 height 271
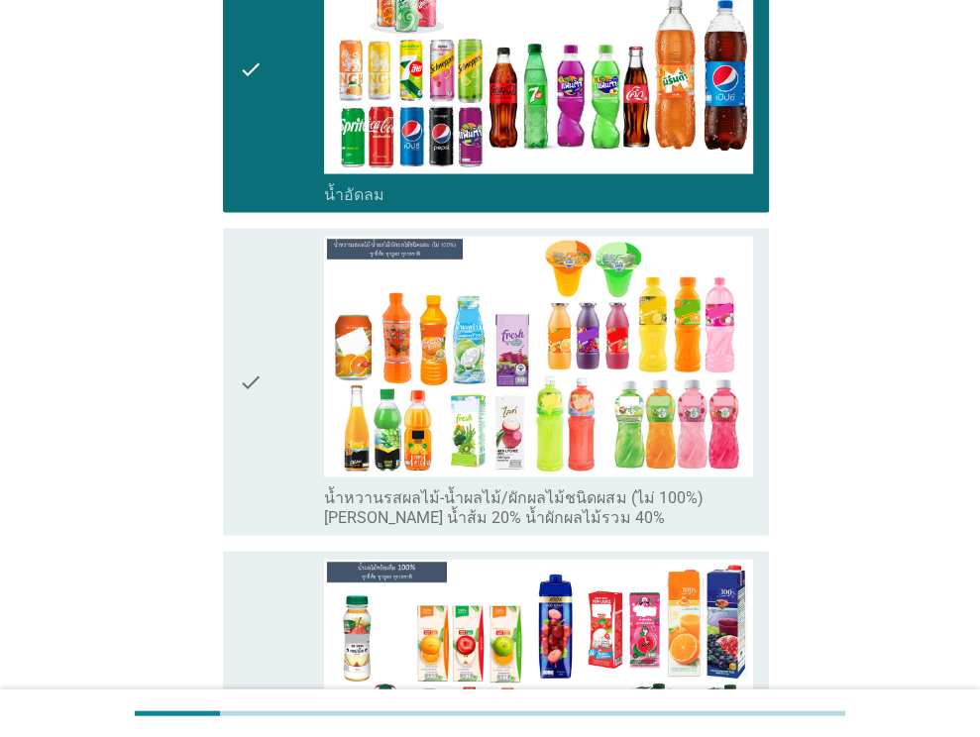
scroll to position [2476, 0]
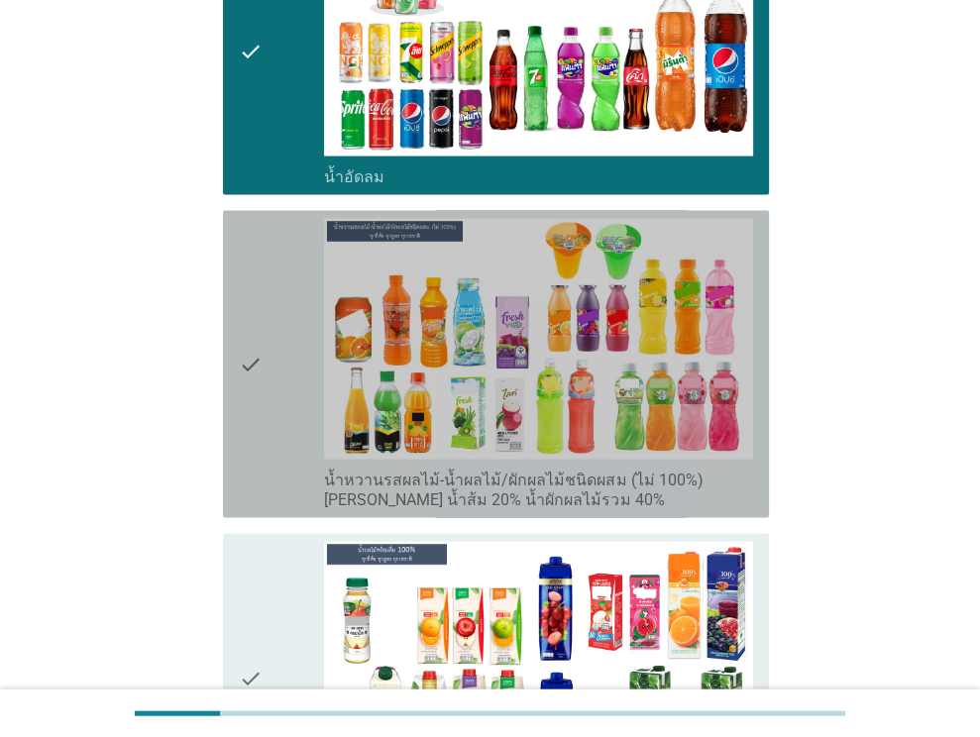
click at [274, 454] on div "check" at bounding box center [282, 364] width 86 height 291
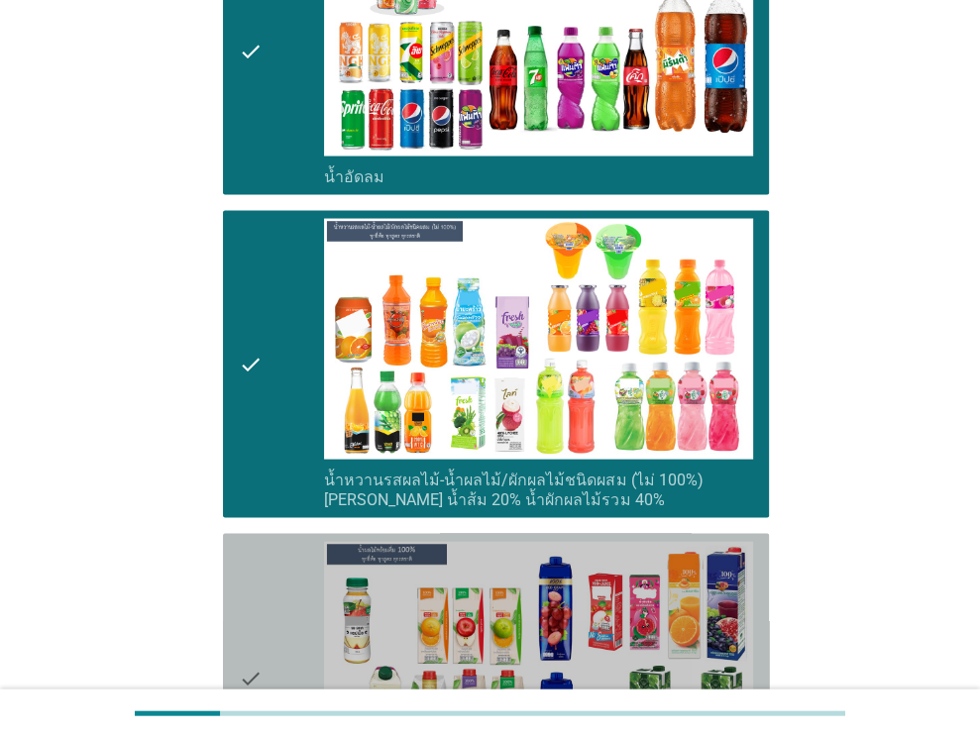
click at [243, 556] on icon "check" at bounding box center [251, 677] width 24 height 271
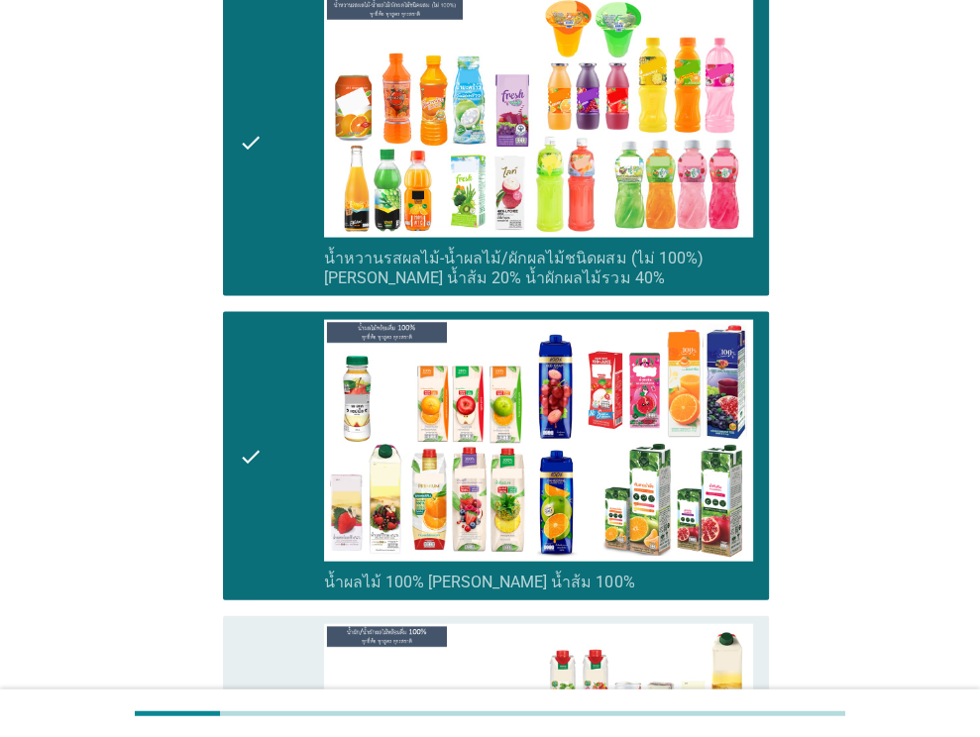
scroll to position [2773, 0]
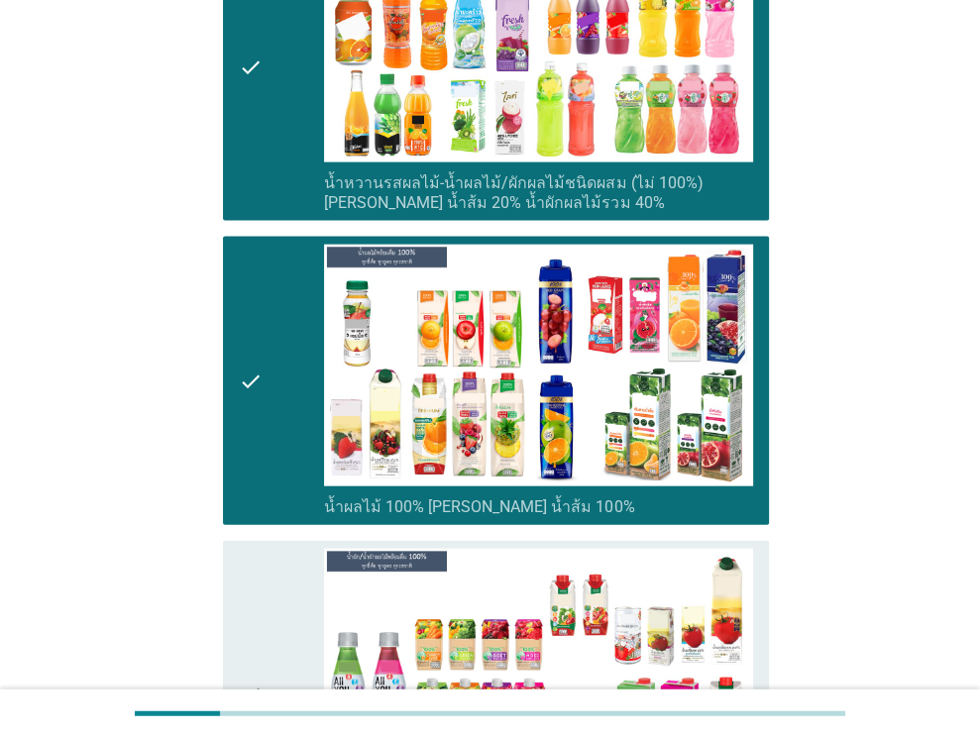
click at [243, 556] on icon "check" at bounding box center [251, 694] width 24 height 291
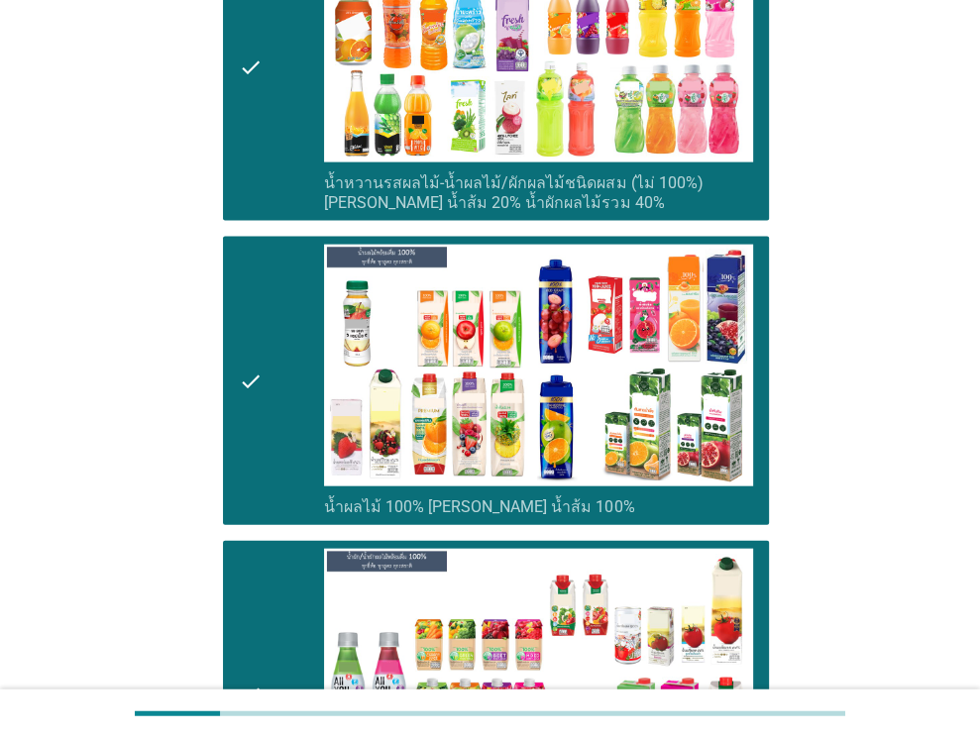
scroll to position [3170, 0]
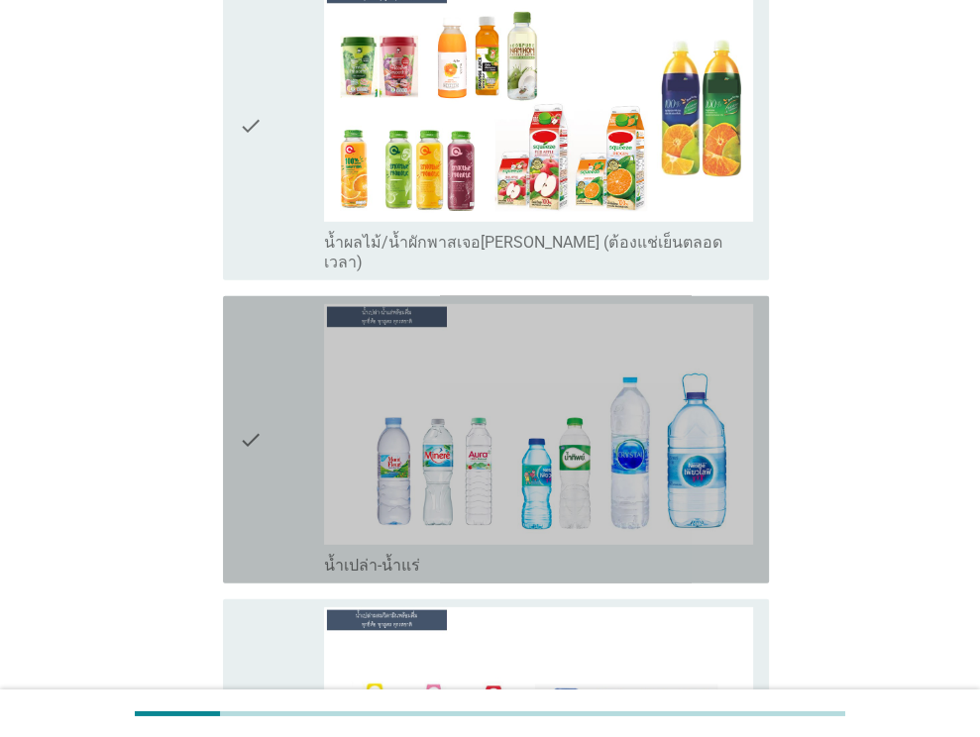
click at [258, 509] on icon "check" at bounding box center [251, 439] width 24 height 271
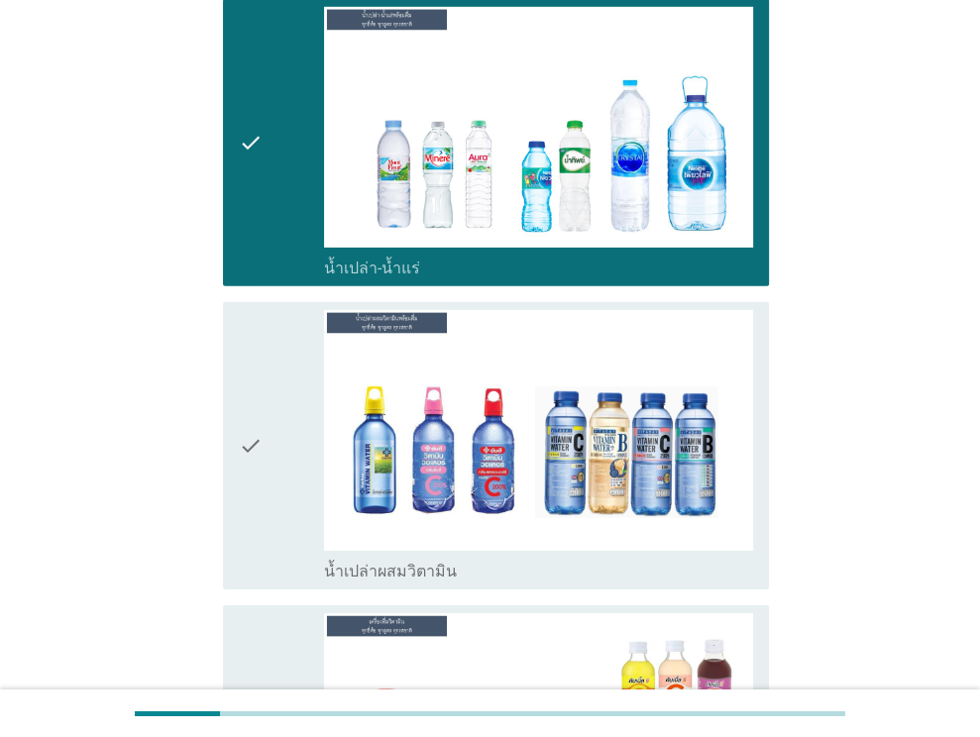
click at [277, 454] on div "check" at bounding box center [282, 445] width 86 height 271
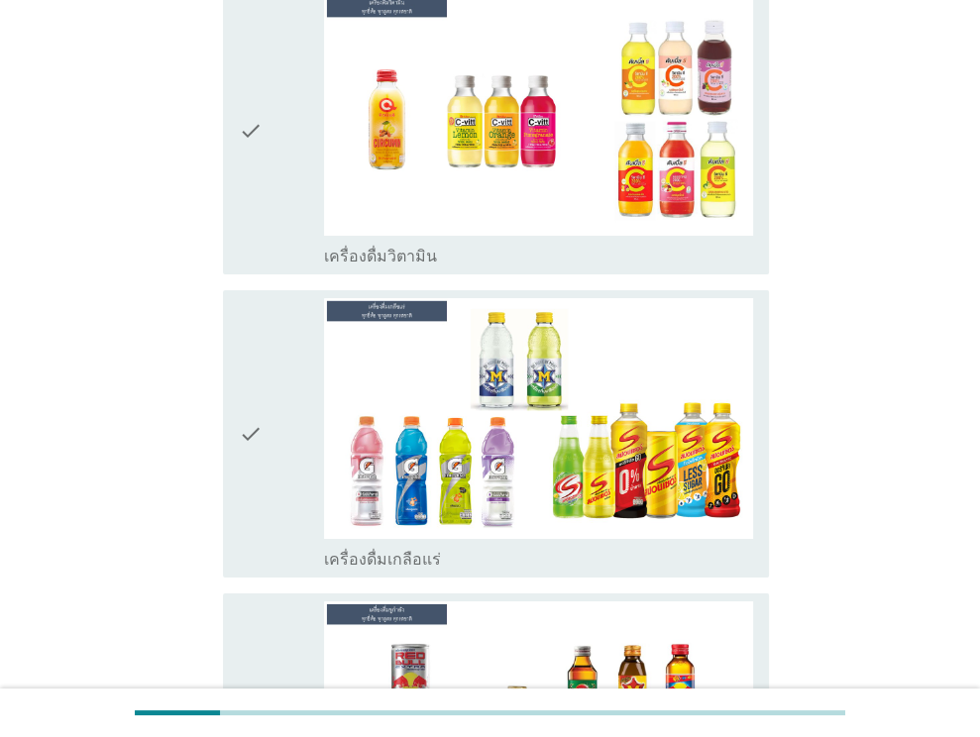
scroll to position [4655, 0]
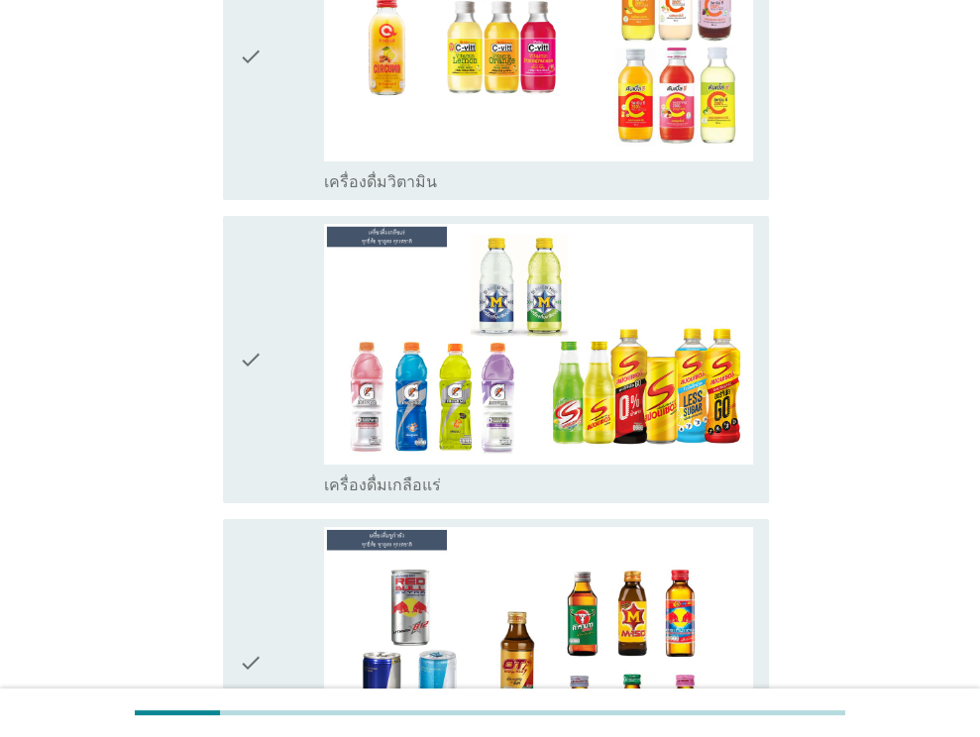
click at [316, 97] on div "check" at bounding box center [282, 55] width 86 height 271
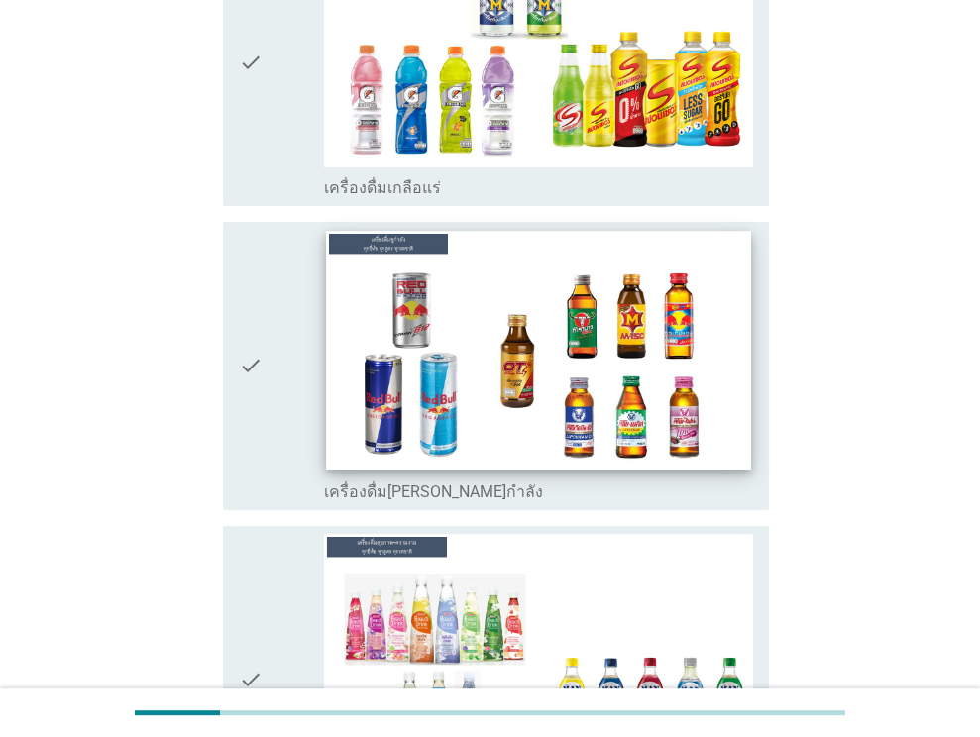
scroll to position [5263, 0]
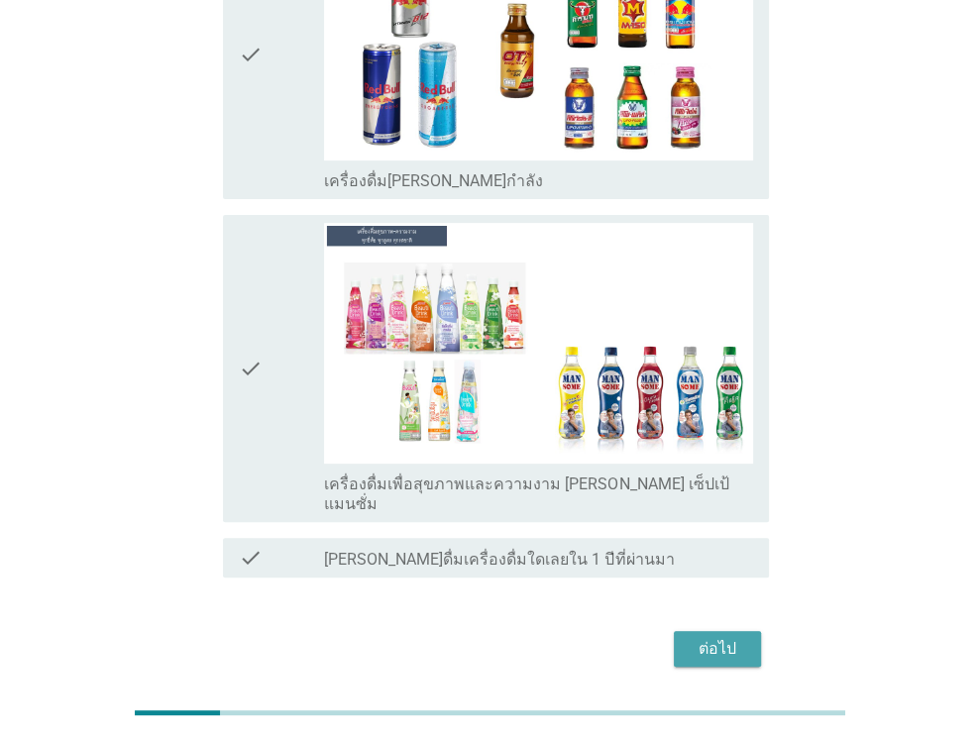
click at [717, 637] on div "ต่อไป" at bounding box center [716, 649] width 55 height 24
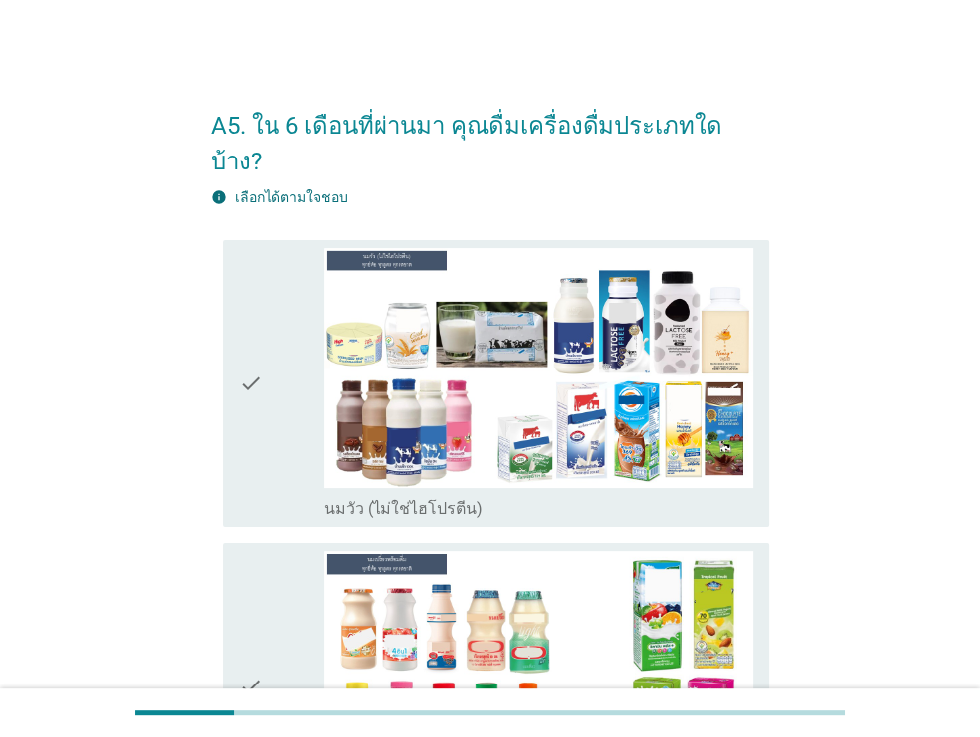
click at [282, 403] on div "check" at bounding box center [282, 383] width 86 height 271
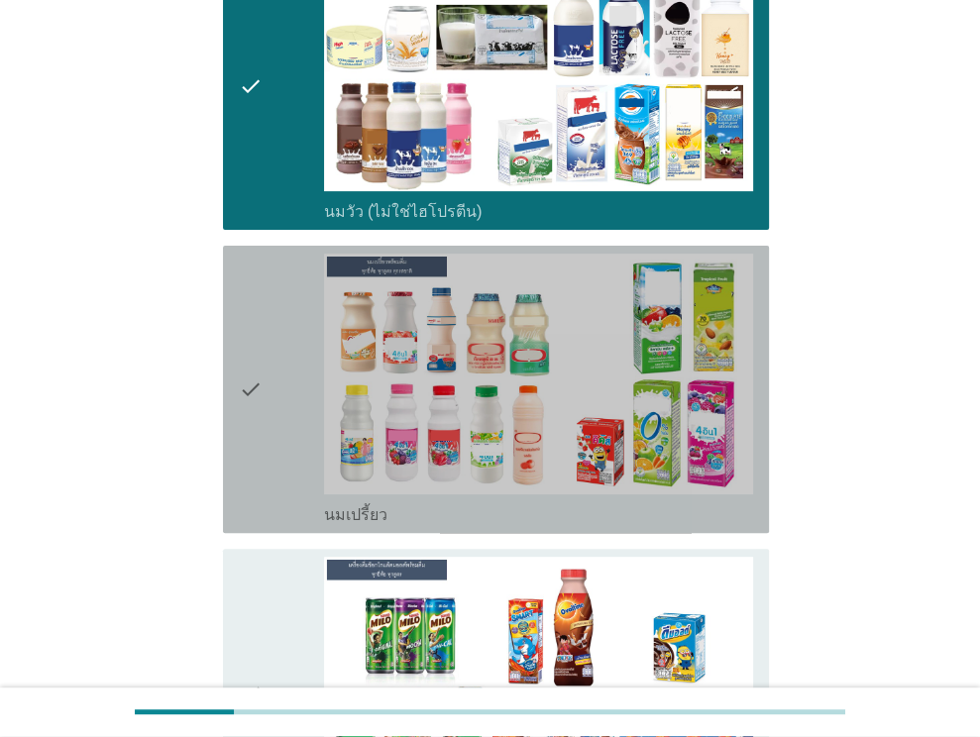
click at [305, 391] on div "check" at bounding box center [282, 389] width 86 height 271
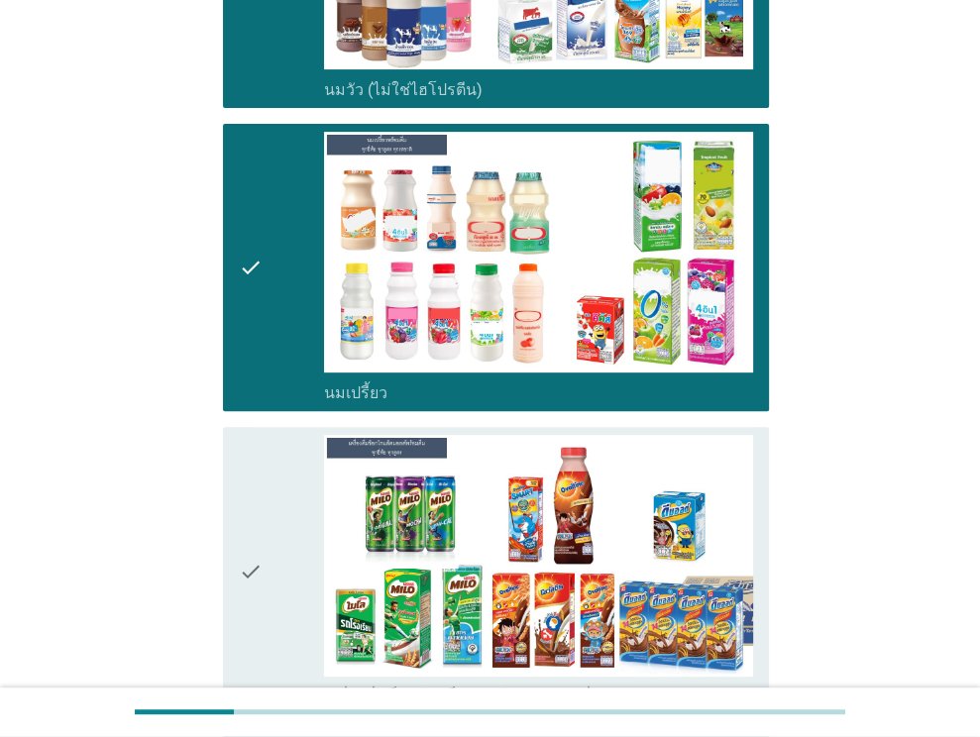
scroll to position [792, 0]
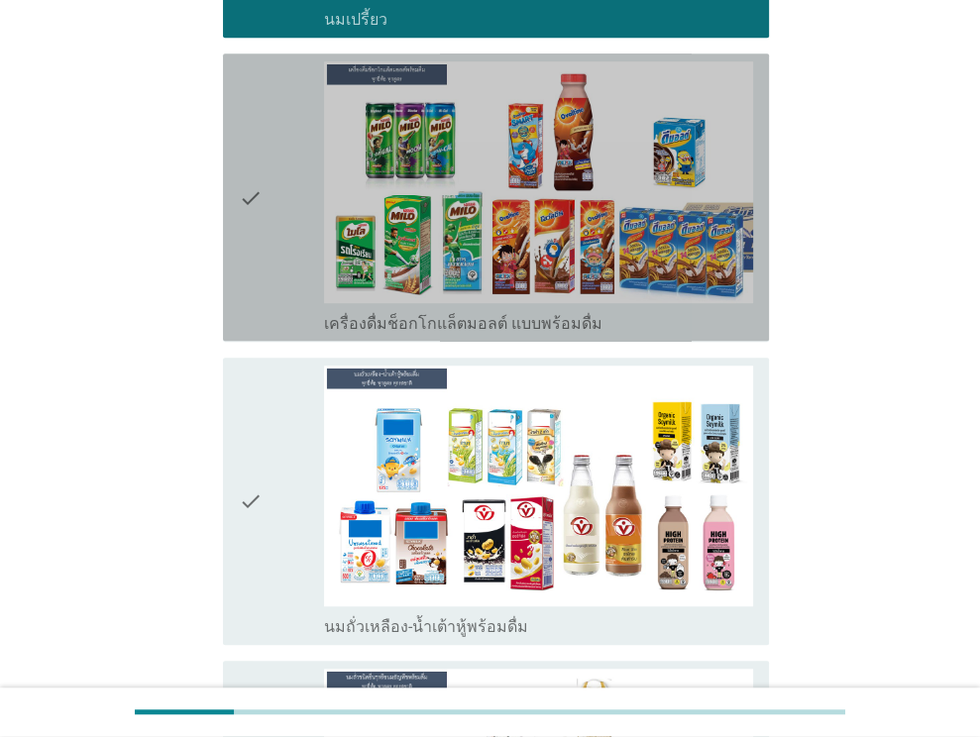
click at [289, 204] on div "check" at bounding box center [282, 196] width 86 height 271
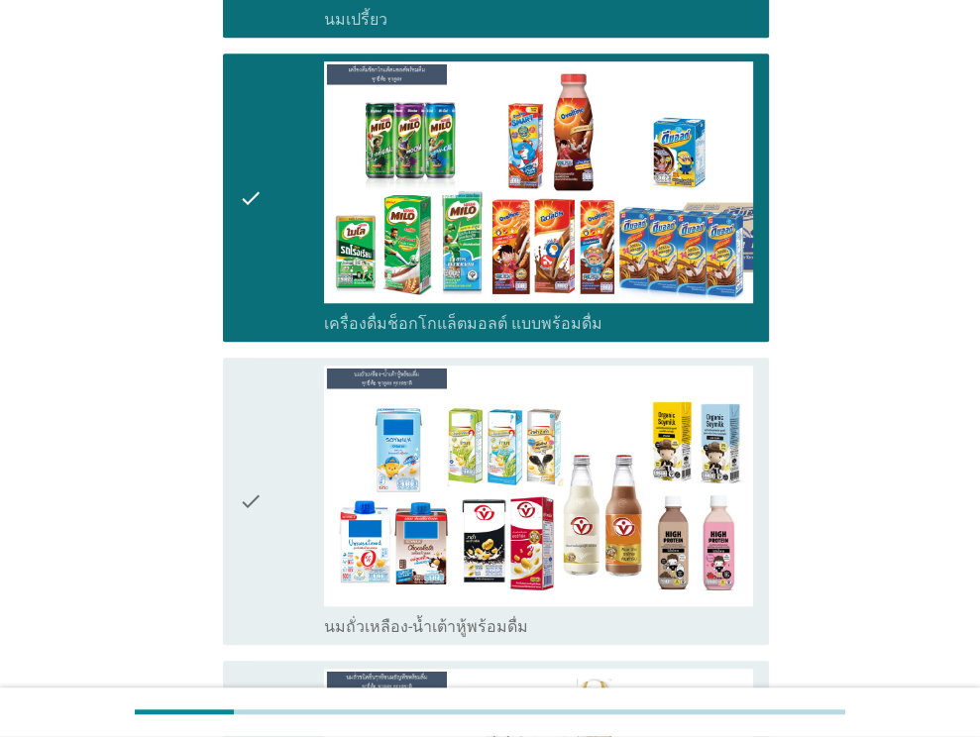
click at [307, 369] on div "check" at bounding box center [282, 500] width 86 height 271
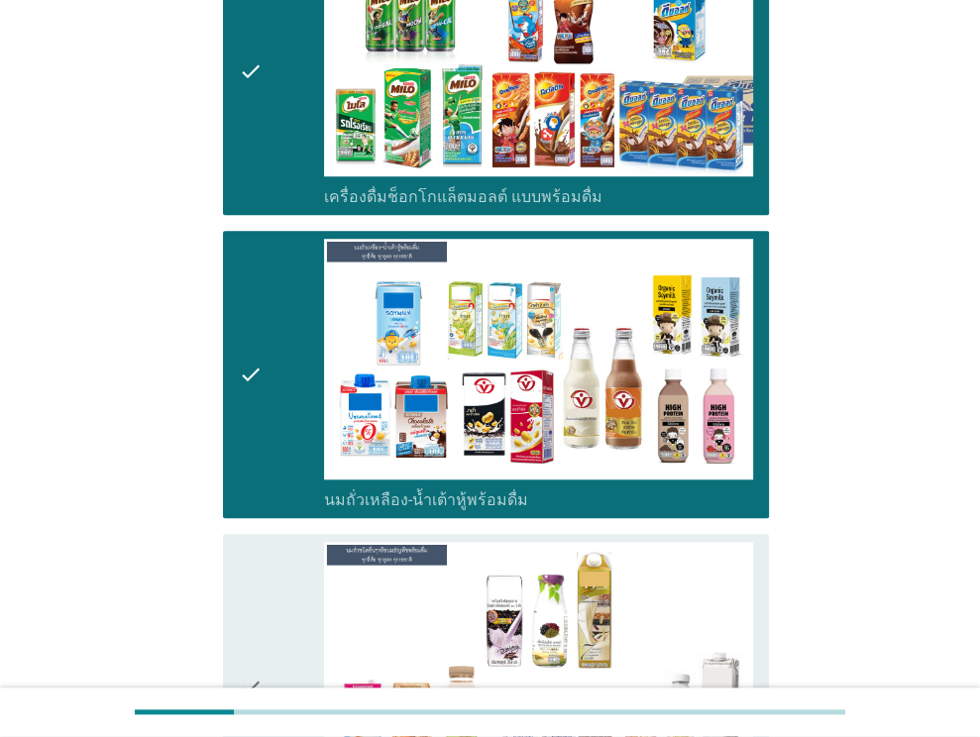
scroll to position [1189, 0]
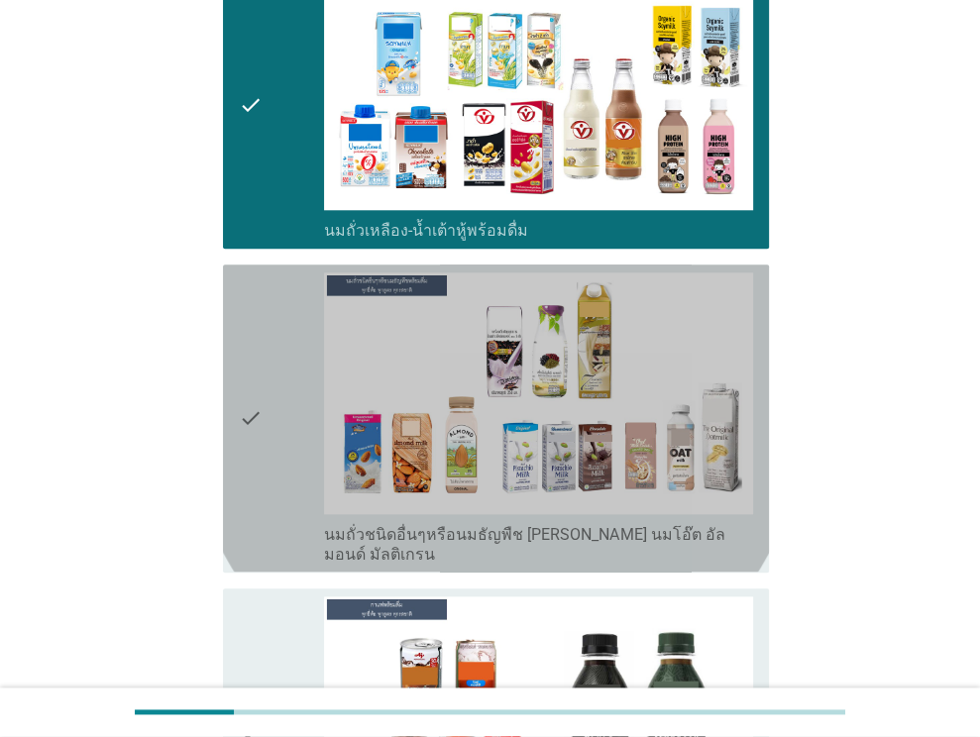
click at [306, 282] on div "check" at bounding box center [282, 417] width 86 height 291
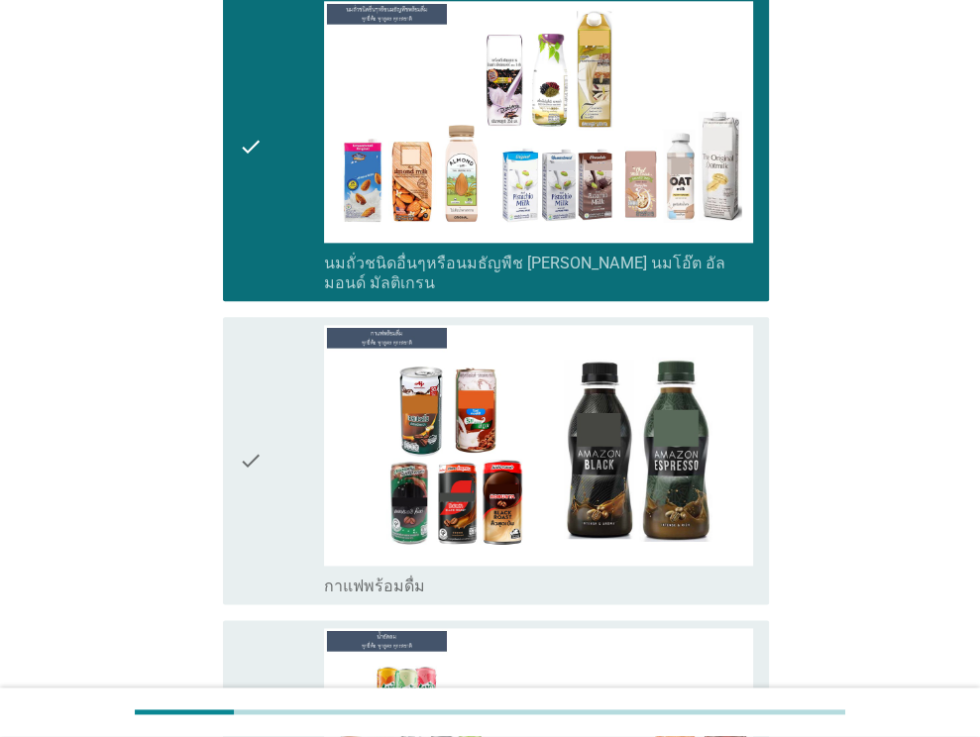
scroll to position [1486, 0]
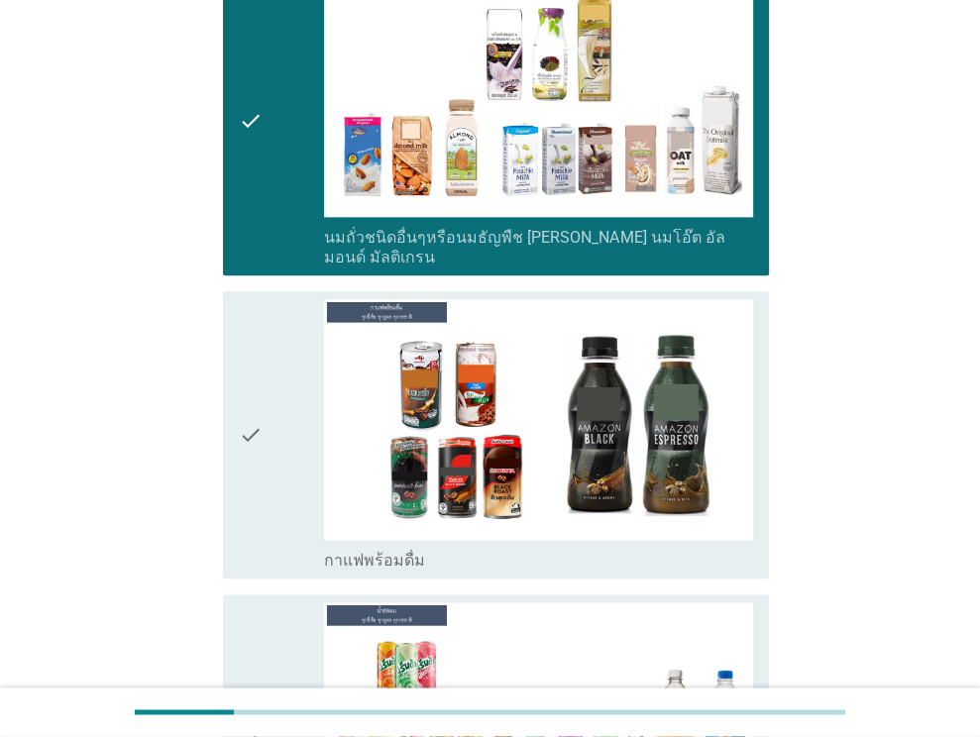
click at [278, 163] on div "check" at bounding box center [282, 120] width 86 height 291
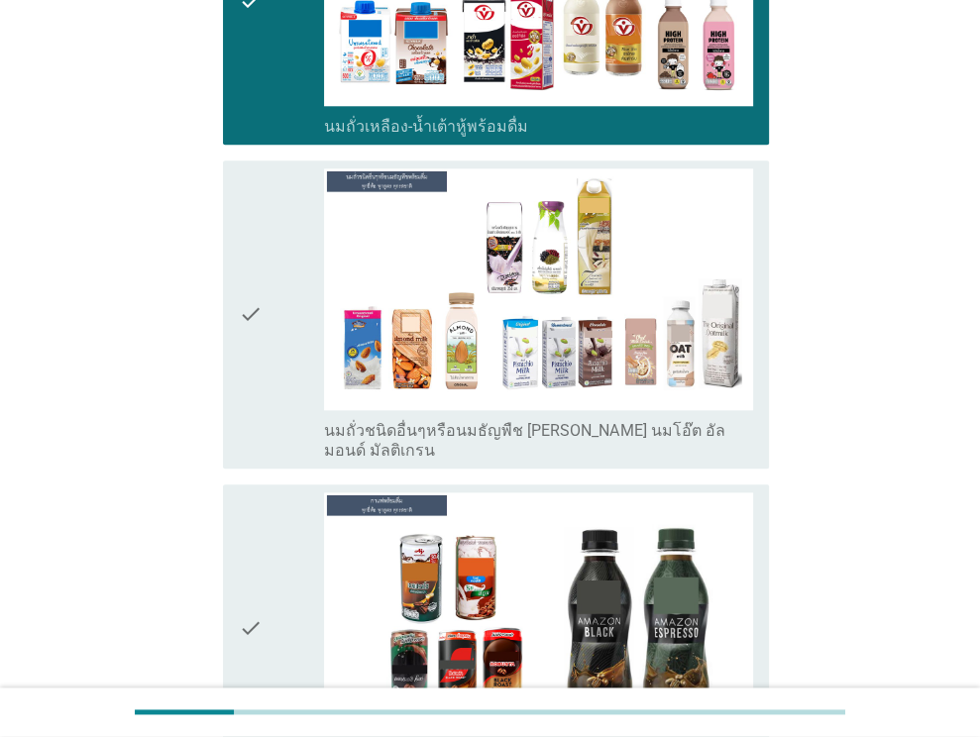
scroll to position [1288, 0]
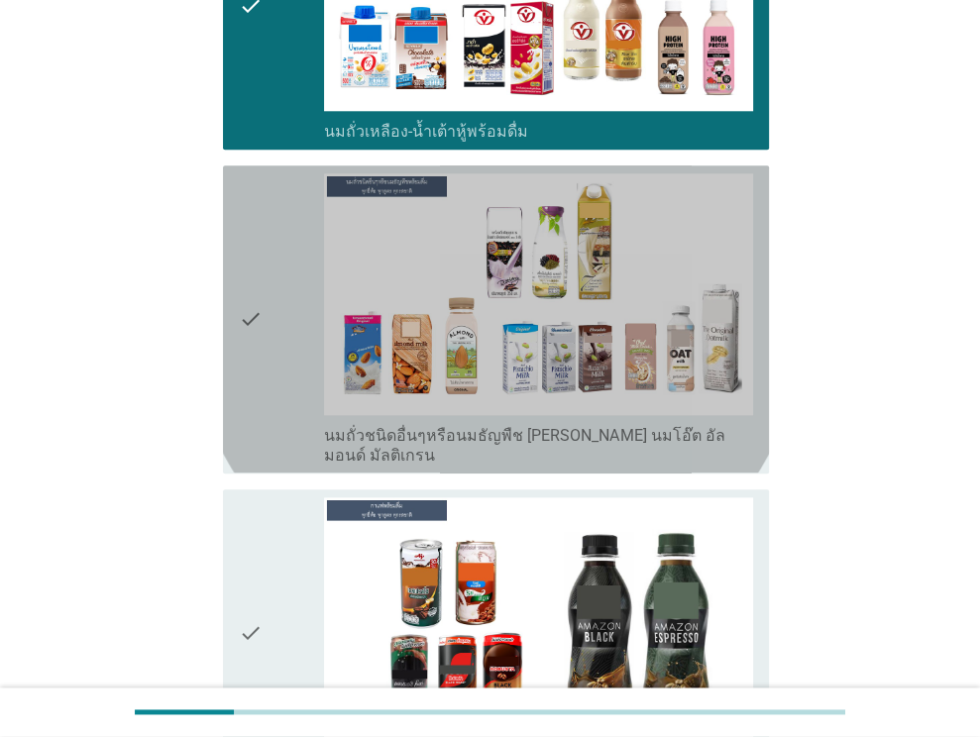
click at [288, 332] on div "check" at bounding box center [282, 318] width 86 height 291
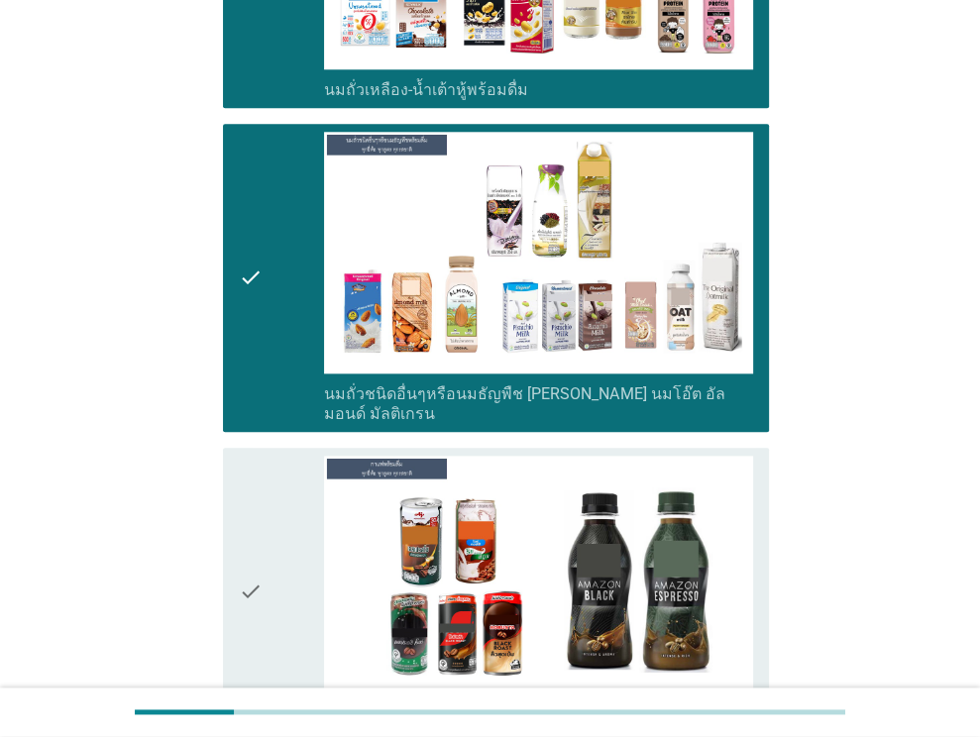
scroll to position [1387, 0]
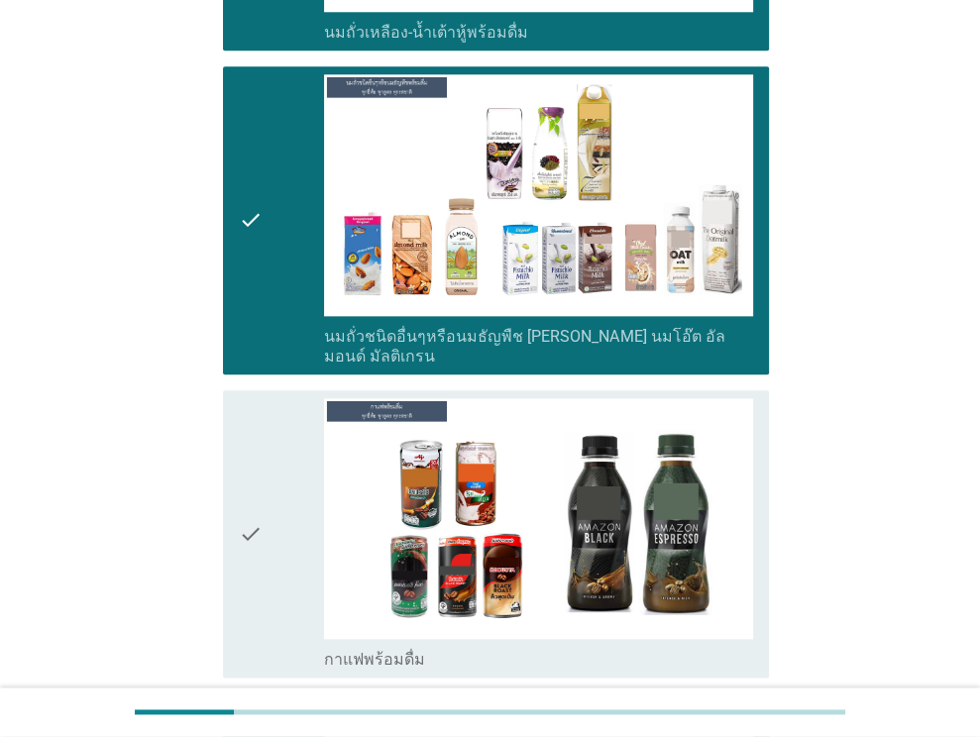
click at [306, 278] on div "check" at bounding box center [282, 219] width 86 height 291
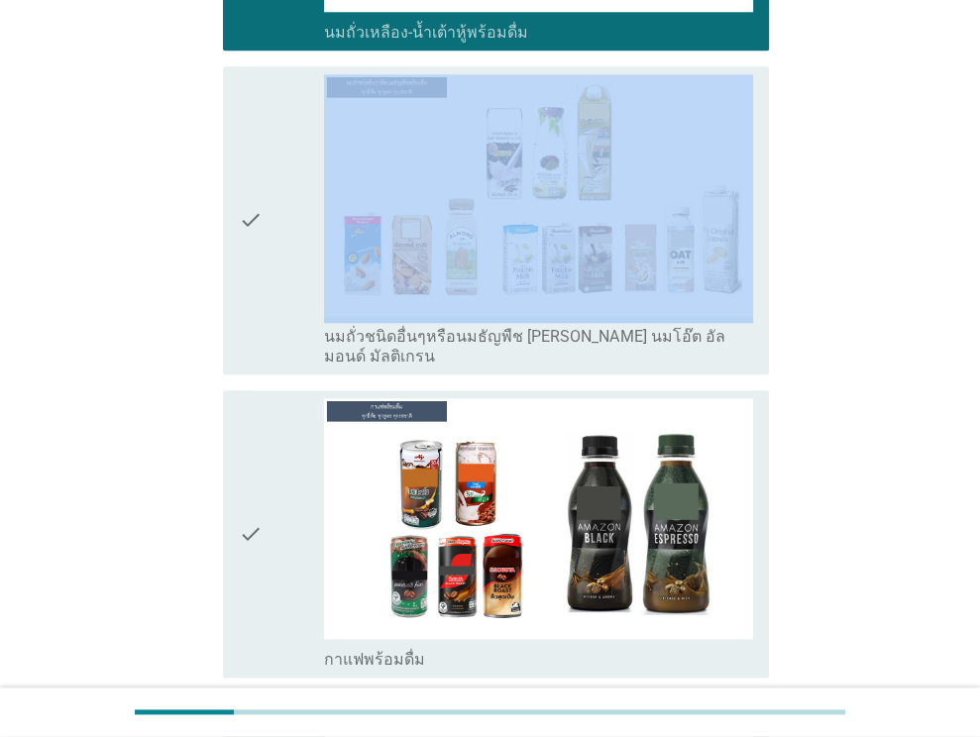
click at [306, 278] on div "check" at bounding box center [282, 219] width 86 height 291
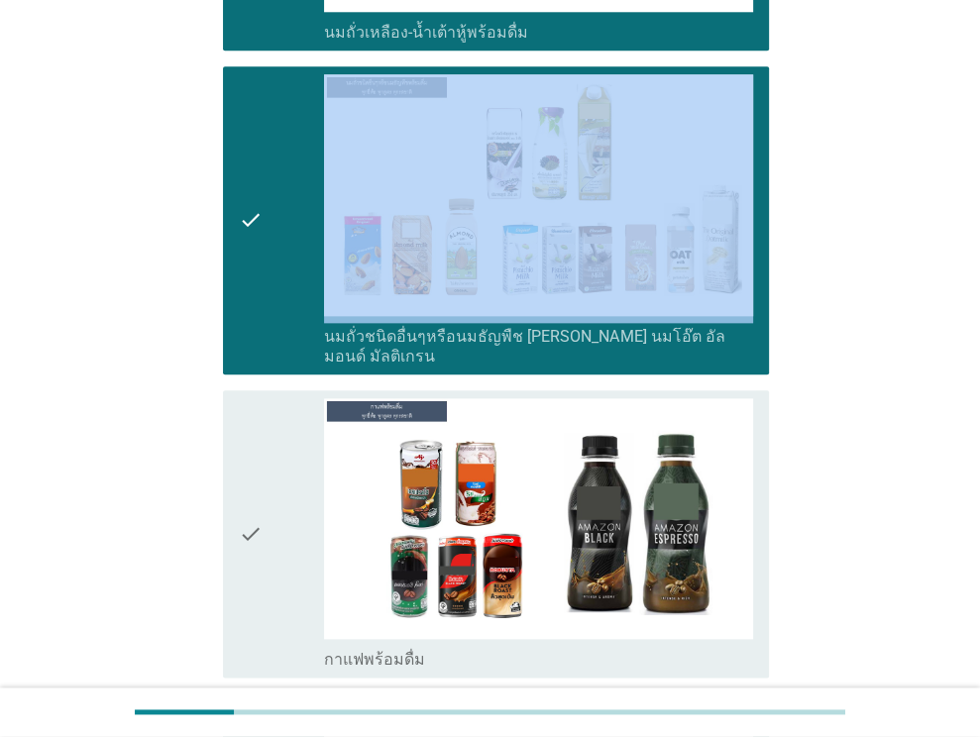
scroll to position [1684, 0]
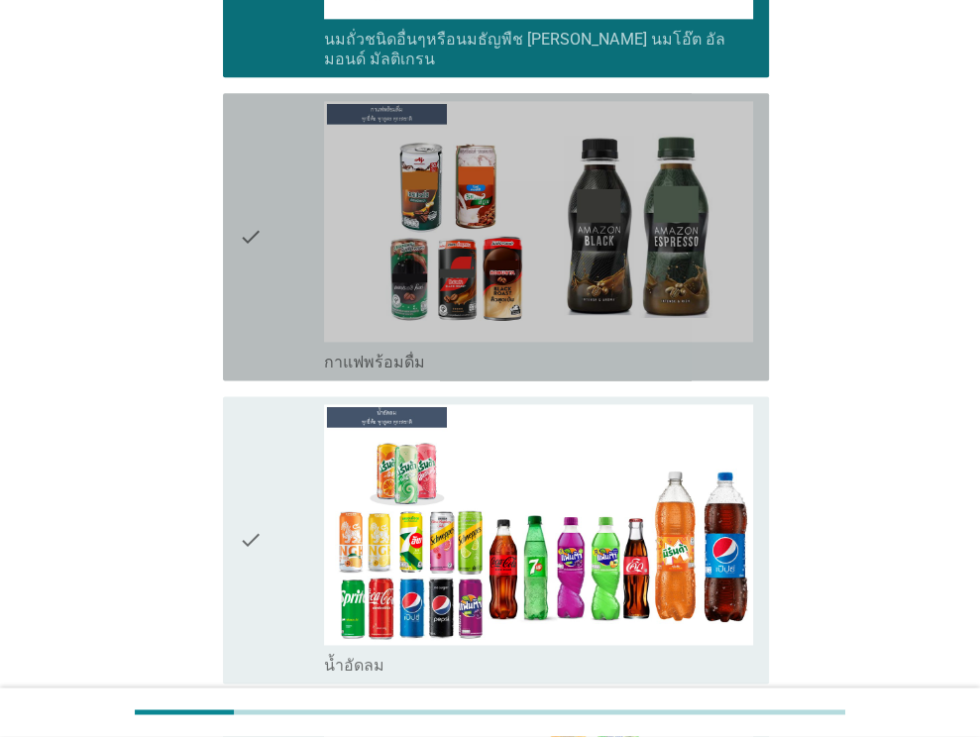
click at [299, 279] on div "check" at bounding box center [282, 236] width 86 height 271
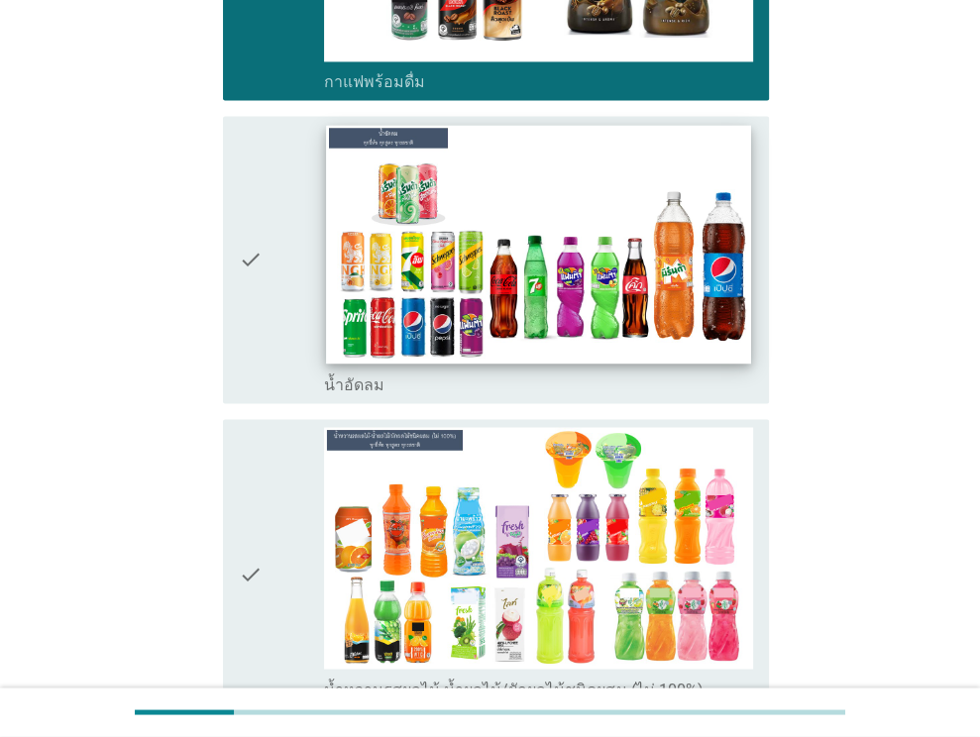
scroll to position [1981, 0]
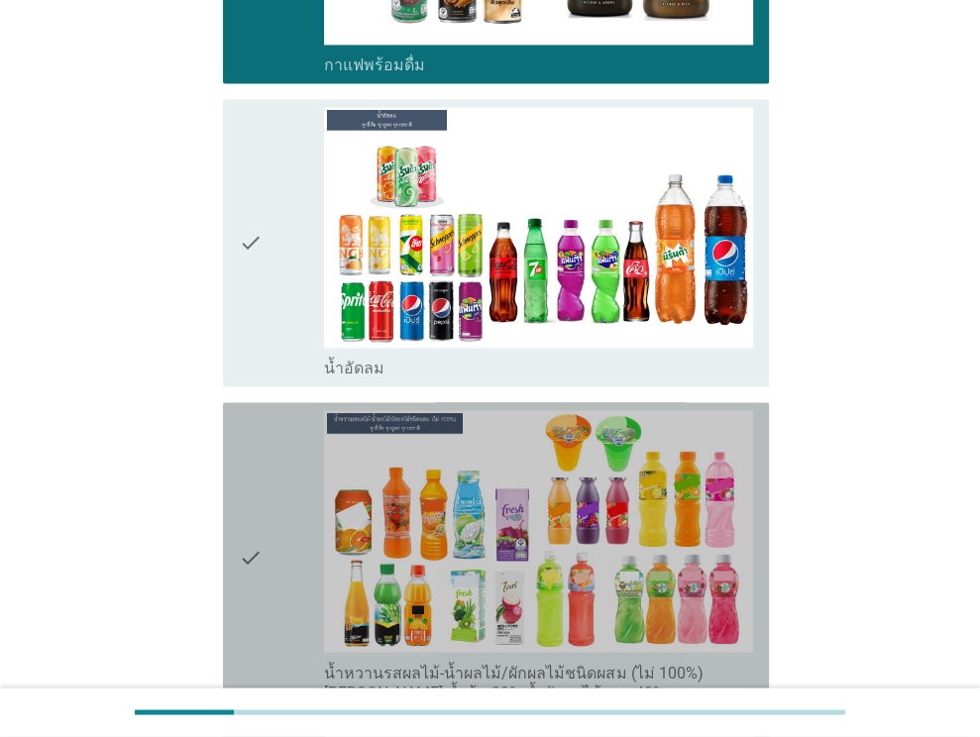
click at [314, 414] on div "check" at bounding box center [282, 555] width 86 height 291
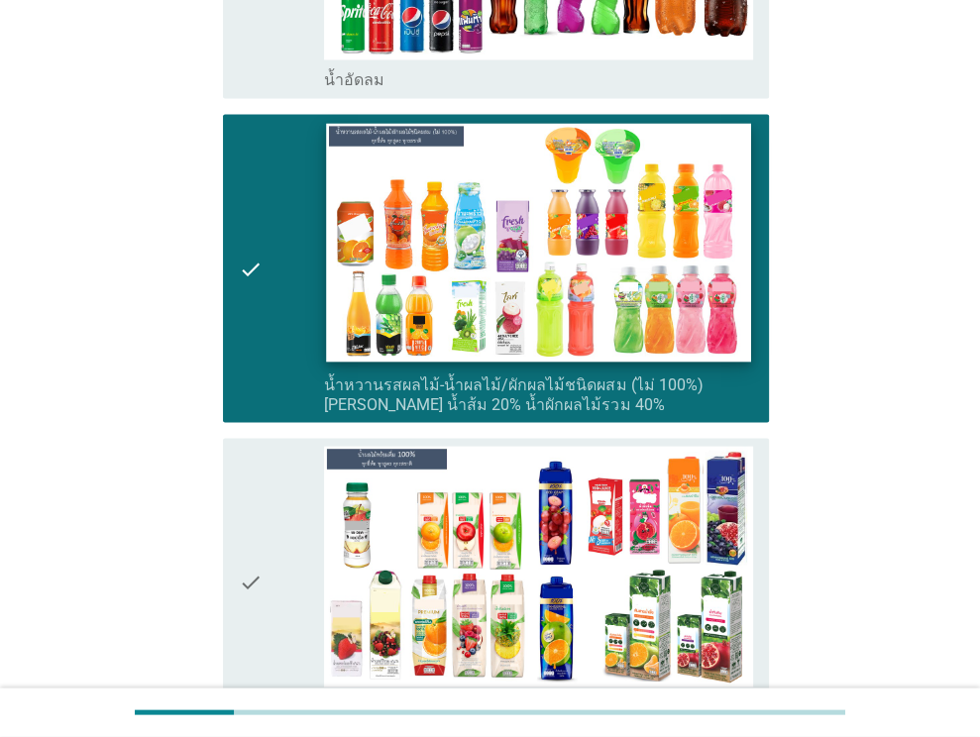
scroll to position [2278, 0]
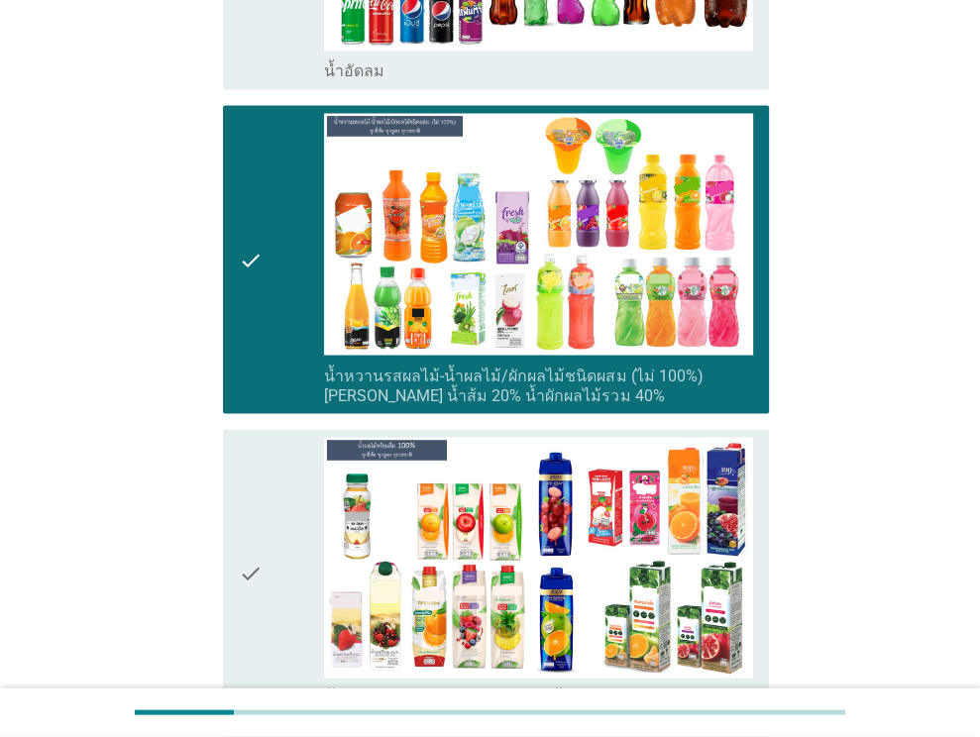
click at [298, 474] on div "check" at bounding box center [282, 572] width 86 height 271
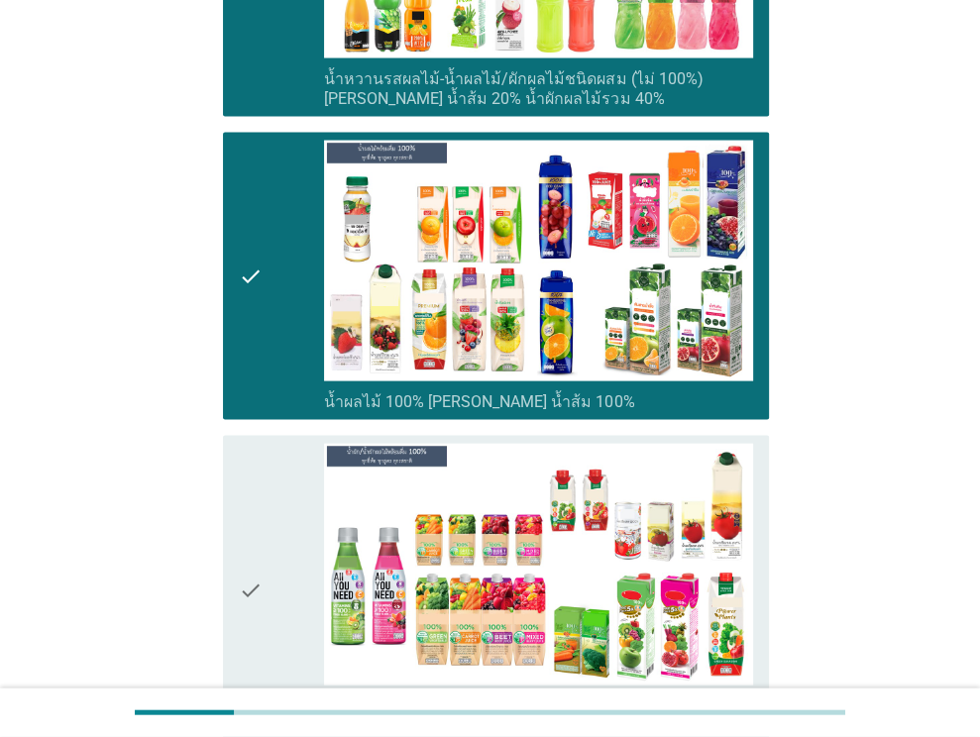
scroll to position [2575, 0]
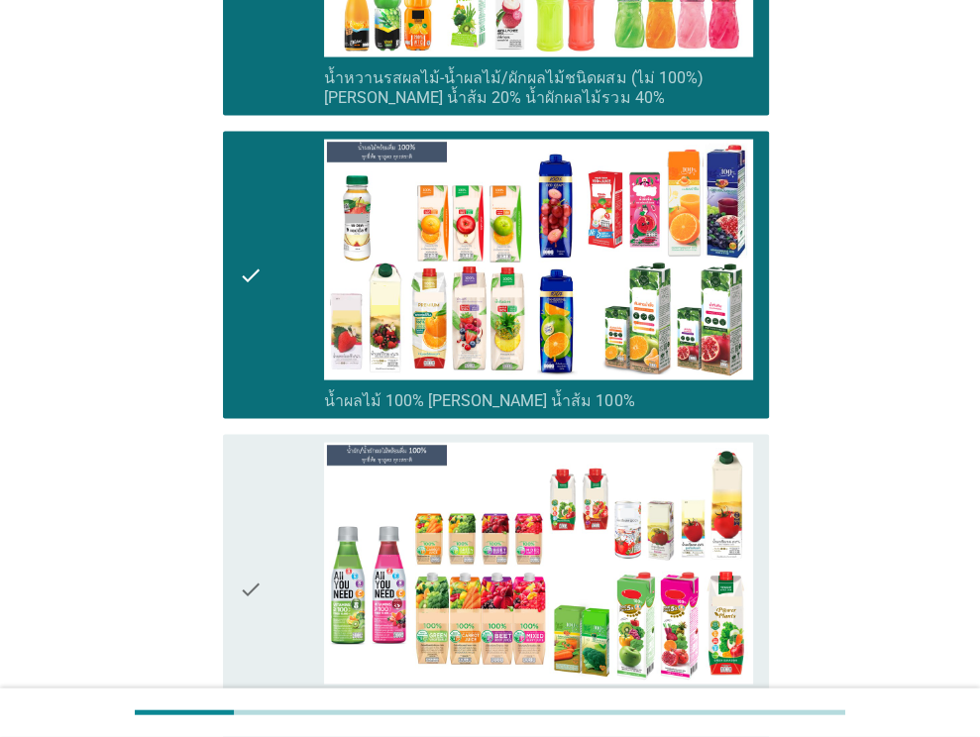
click at [303, 457] on div "check" at bounding box center [282, 588] width 86 height 291
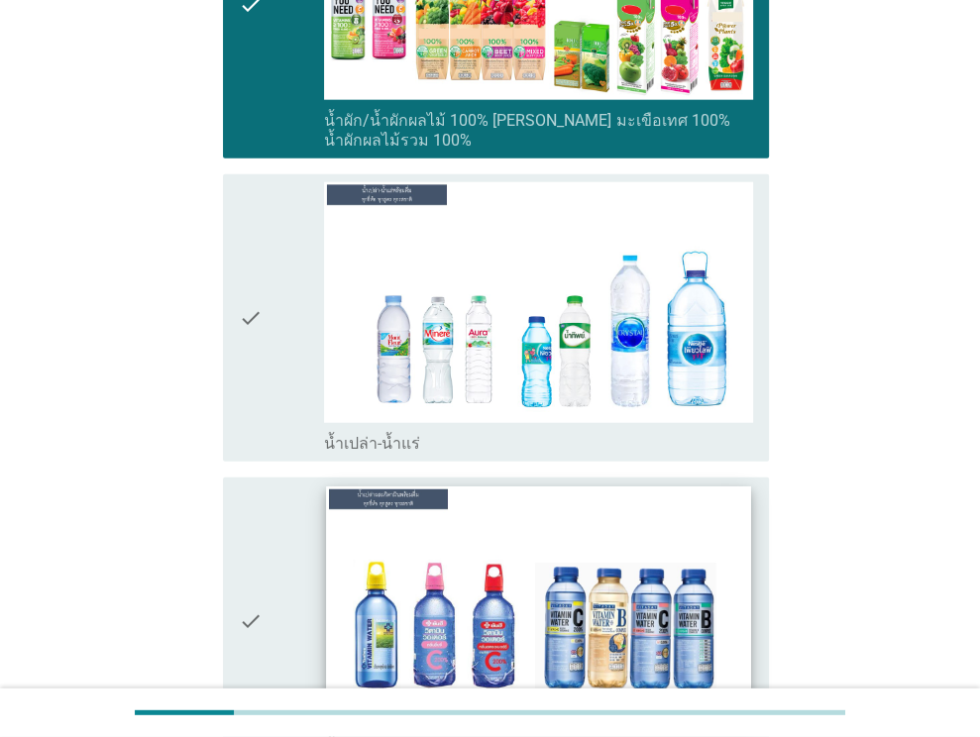
scroll to position [3170, 0]
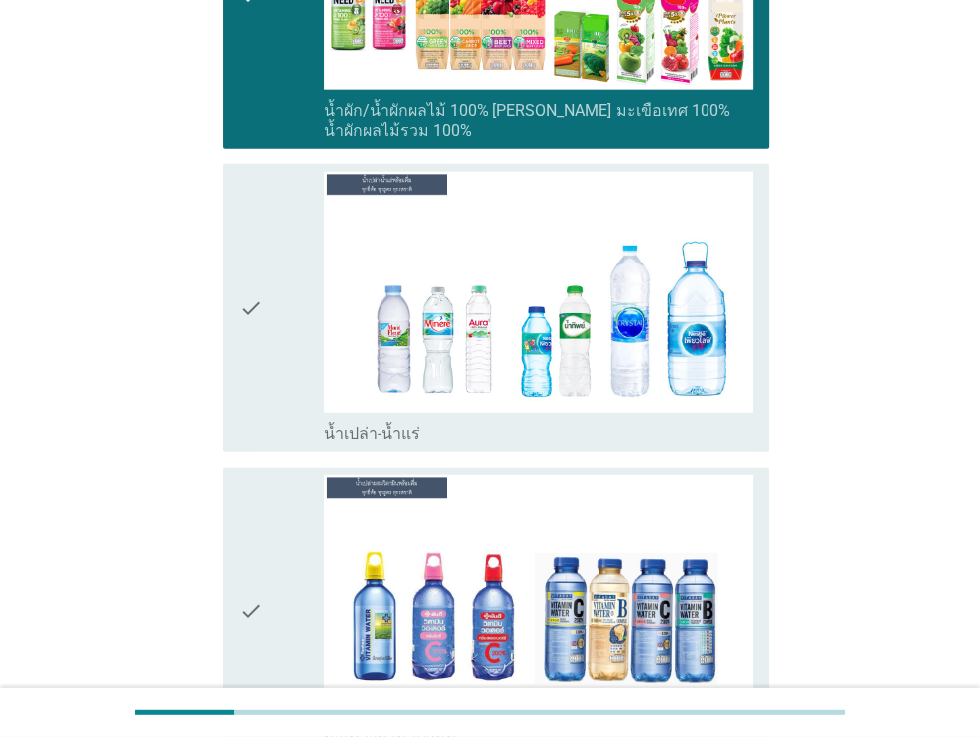
click at [266, 373] on div "check" at bounding box center [282, 307] width 86 height 271
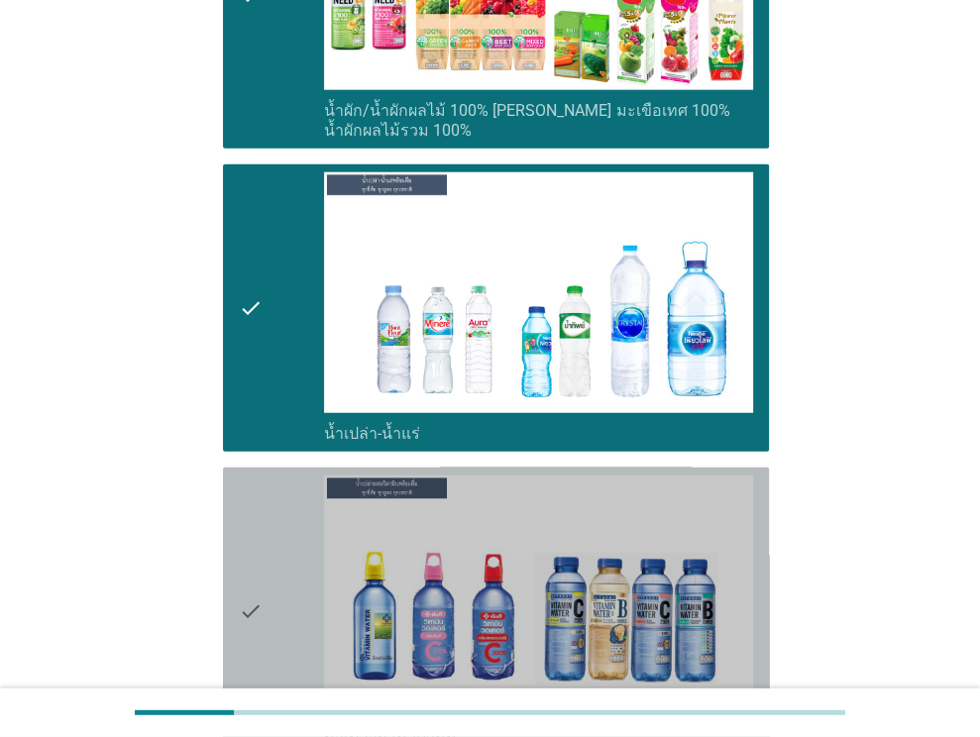
click at [282, 477] on div "check" at bounding box center [282, 610] width 86 height 271
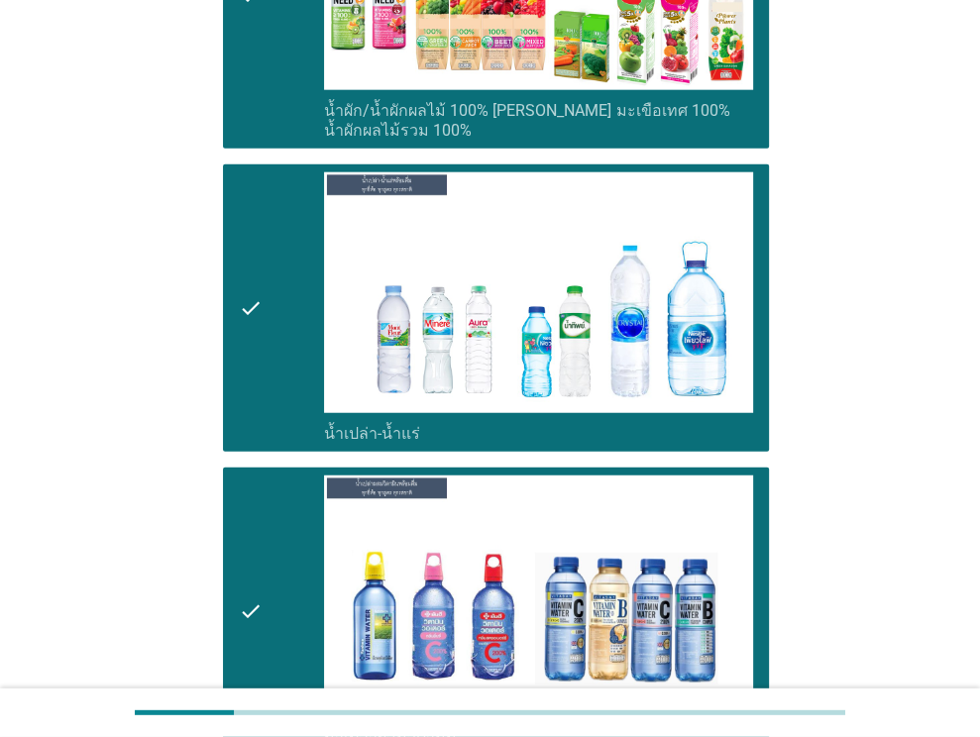
scroll to position [3713, 0]
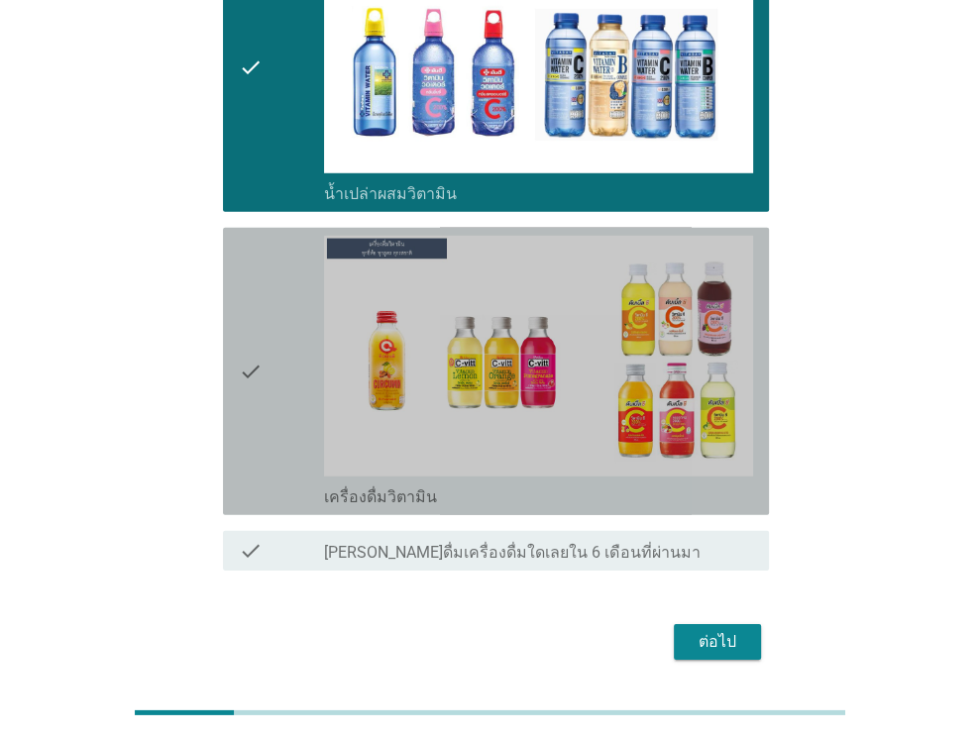
click at [290, 321] on div "check" at bounding box center [282, 371] width 86 height 271
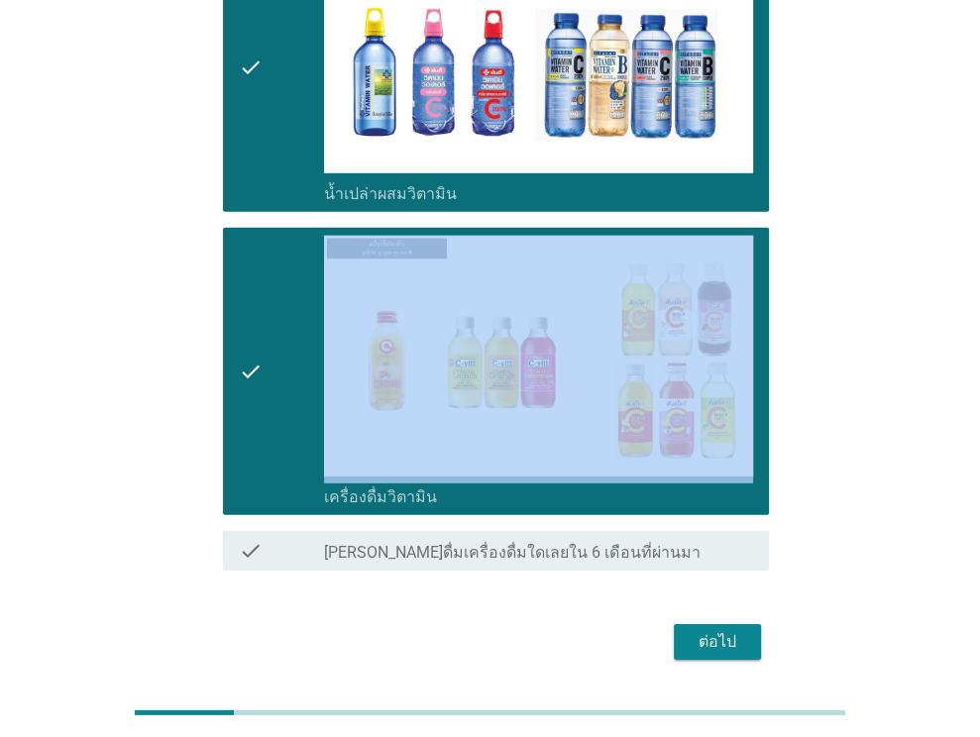
click at [290, 321] on div "check" at bounding box center [282, 371] width 86 height 271
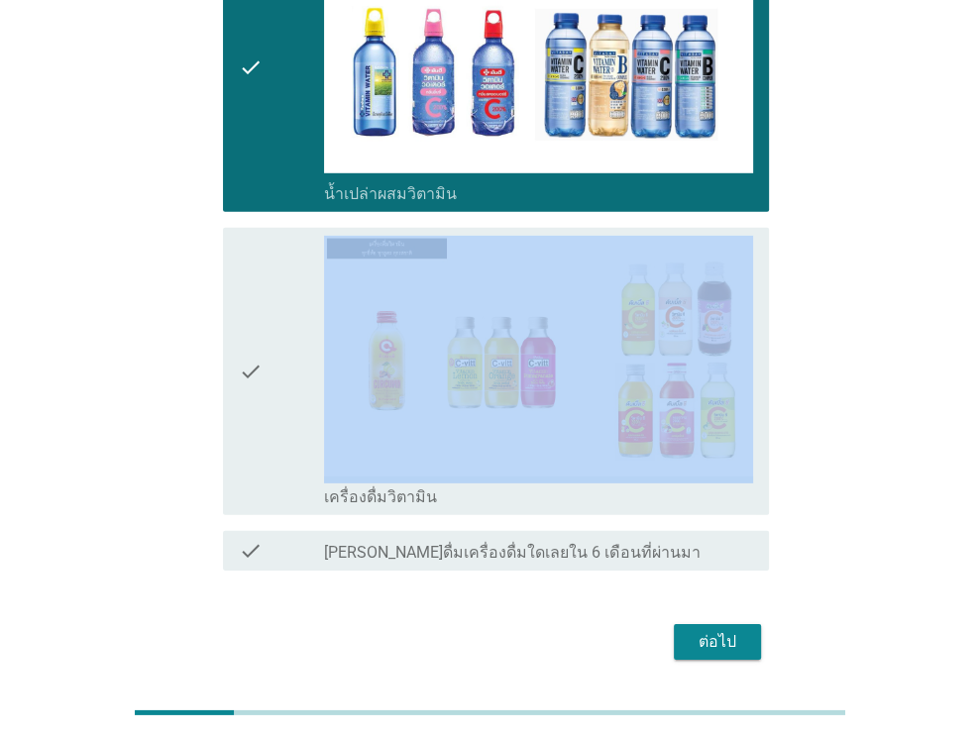
click at [686, 624] on button "ต่อไป" at bounding box center [717, 642] width 87 height 36
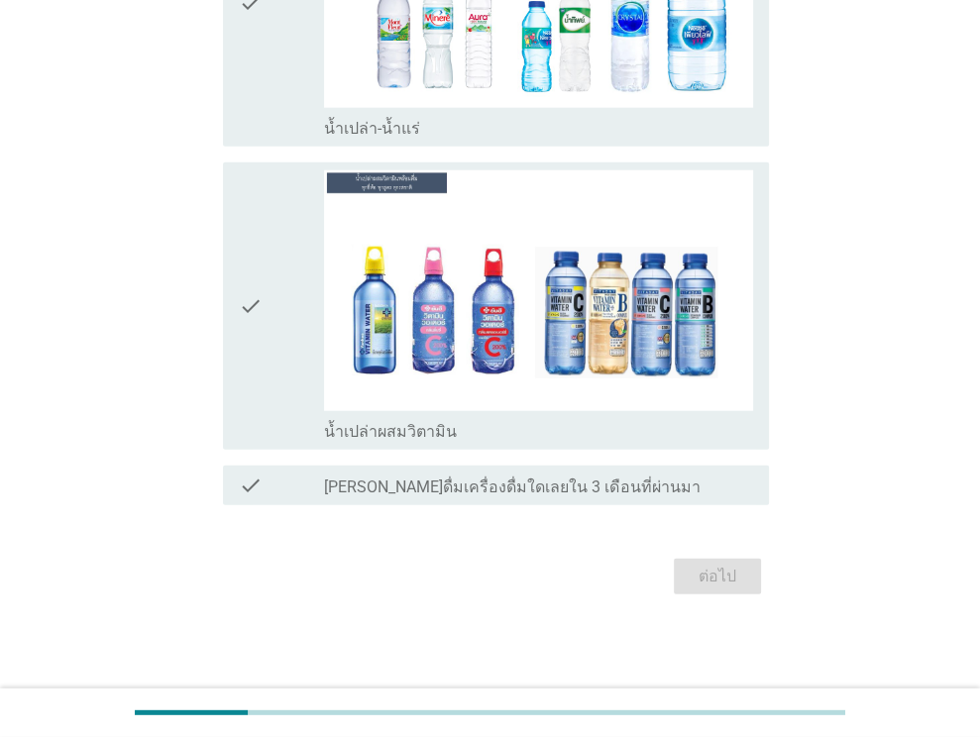
scroll to position [0, 0]
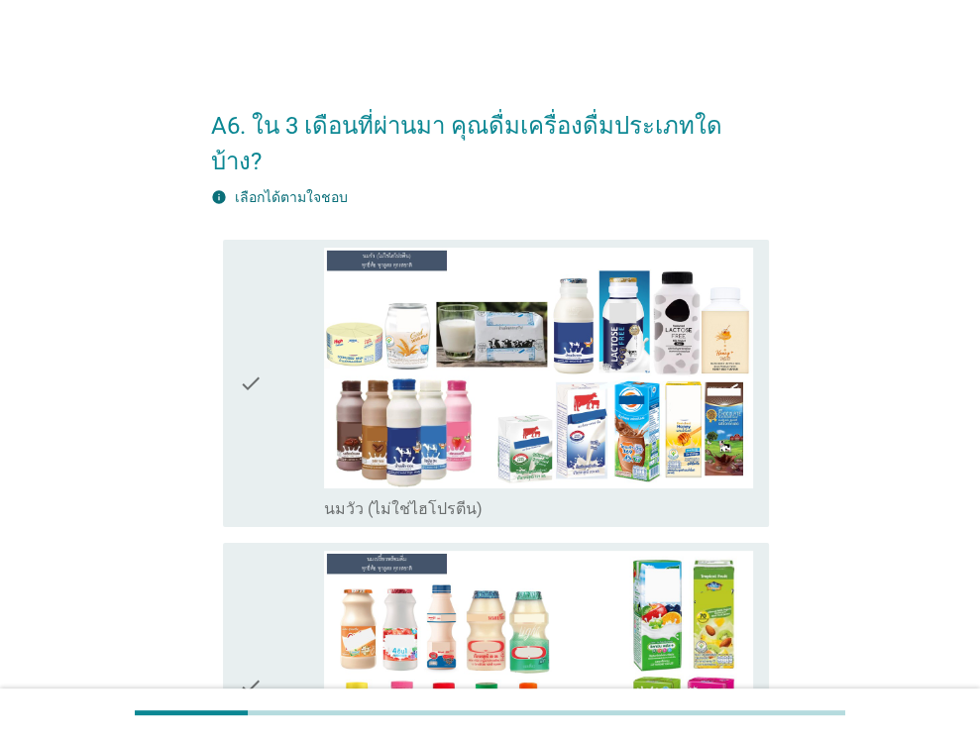
click at [350, 499] on label "นมวัว (ไม่ใช่ไฮโปรตีน)" at bounding box center [403, 509] width 158 height 20
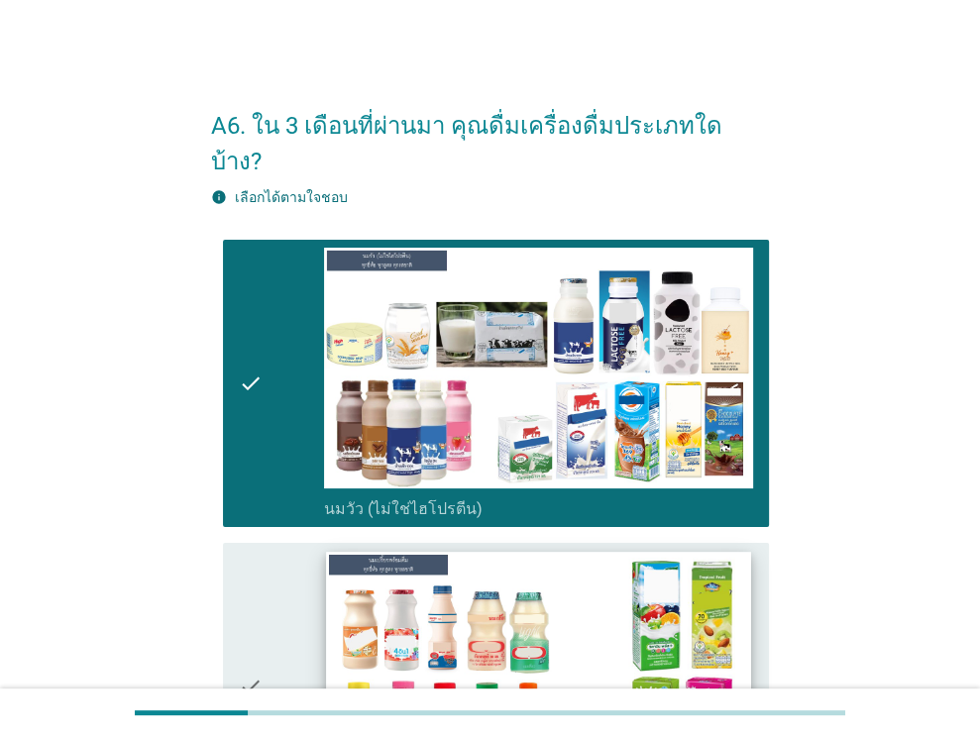
click at [386, 579] on img at bounding box center [539, 671] width 424 height 239
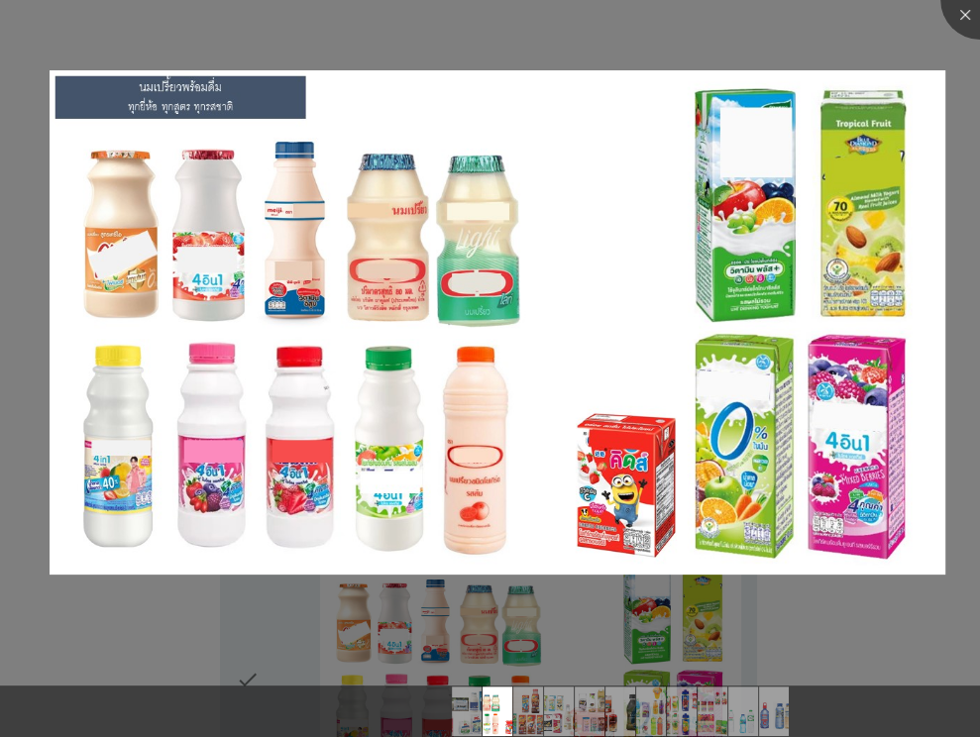
click at [83, 596] on div at bounding box center [490, 368] width 980 height 737
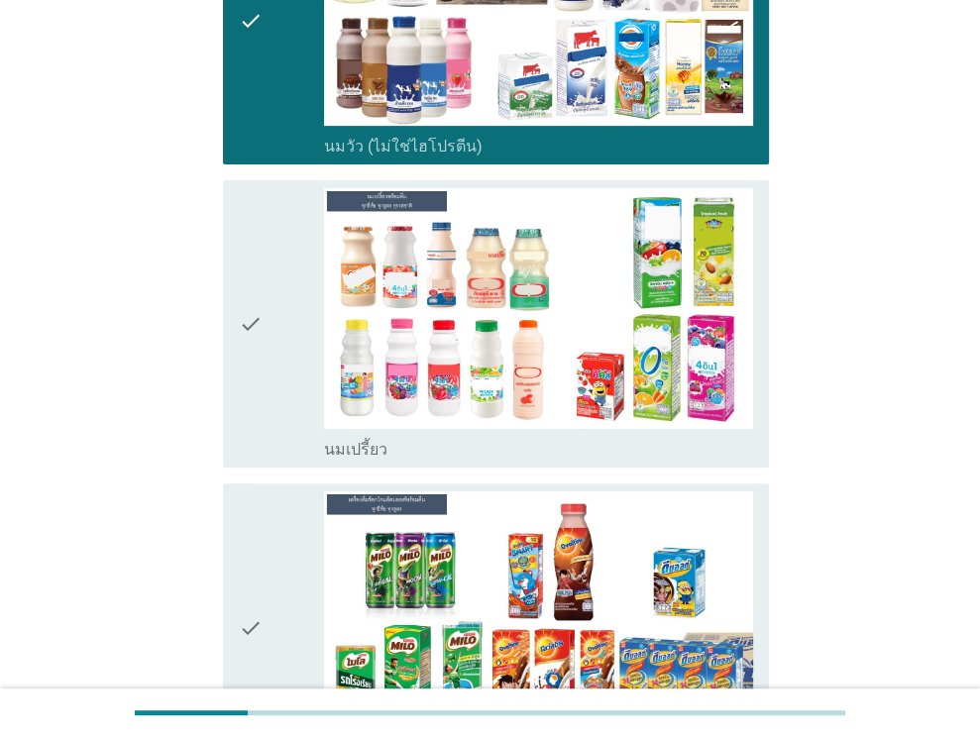
scroll to position [396, 0]
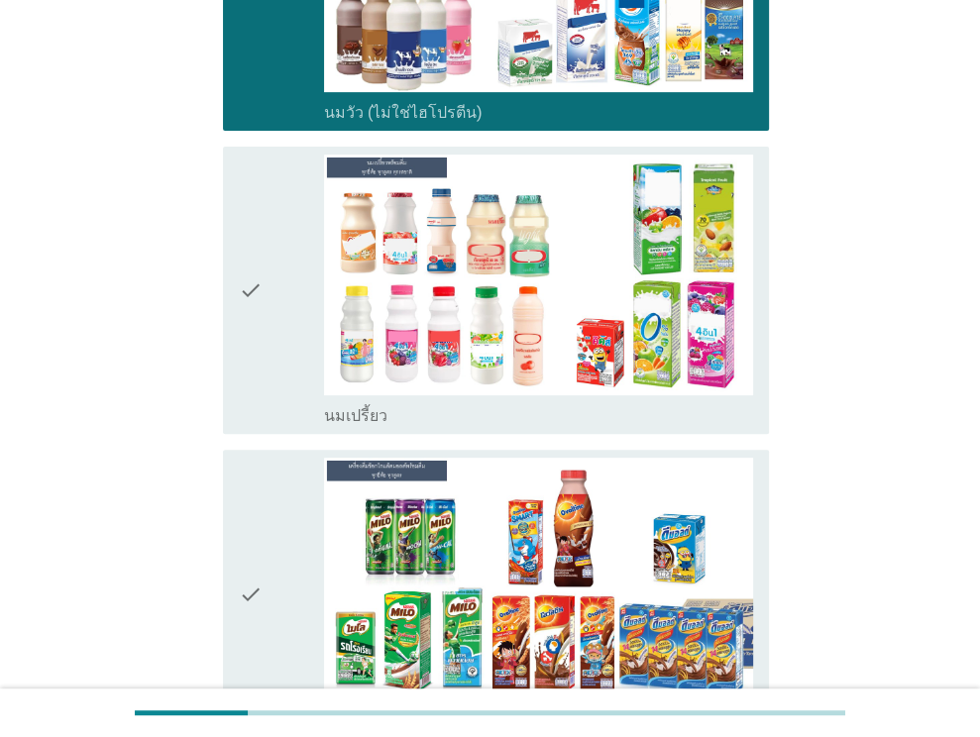
click at [278, 332] on div "check" at bounding box center [282, 290] width 86 height 271
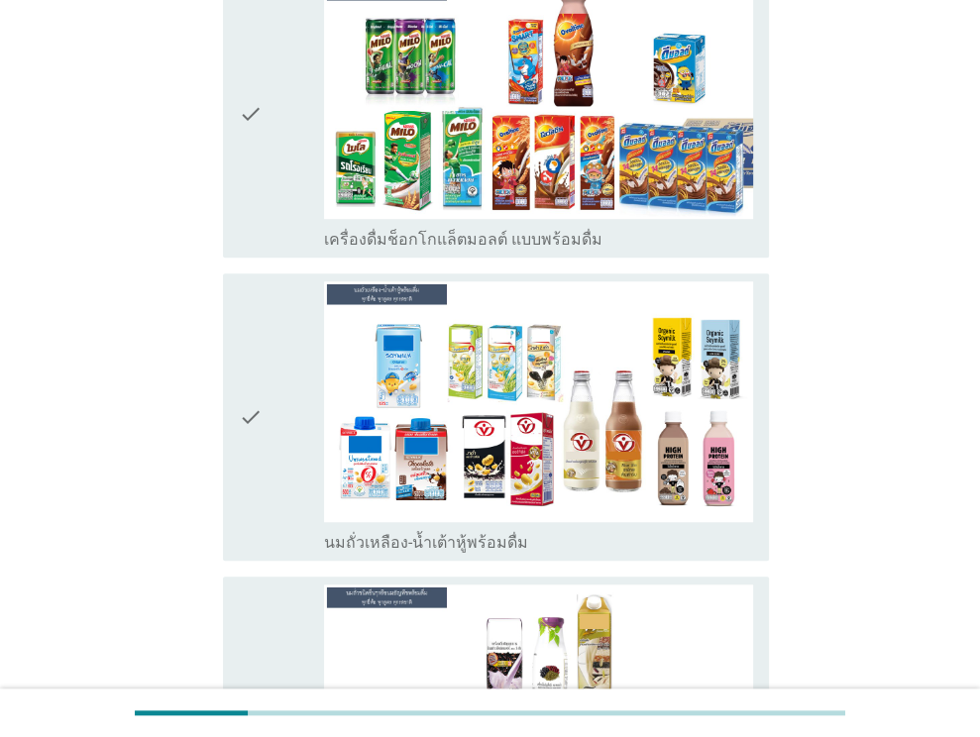
scroll to position [891, 0]
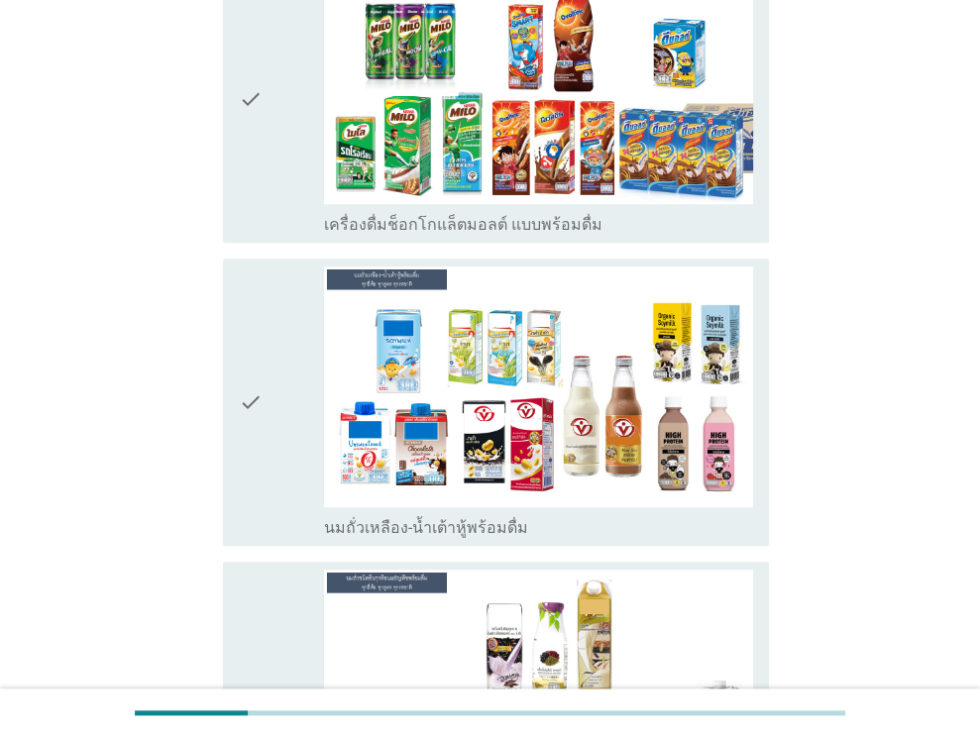
click at [251, 153] on icon "check" at bounding box center [251, 97] width 24 height 271
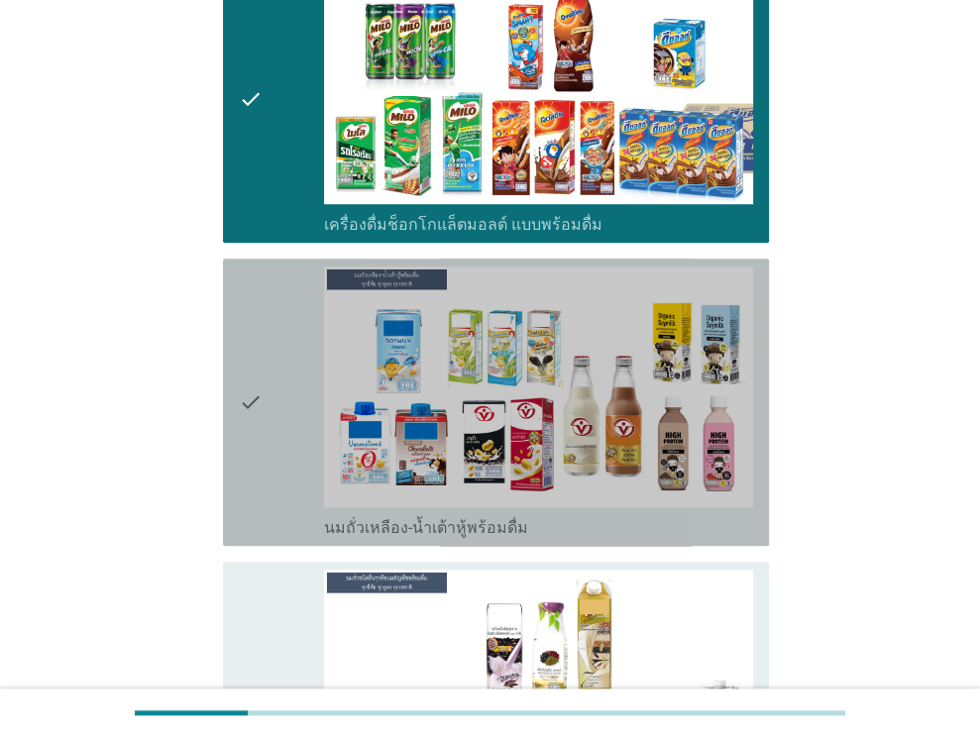
click at [246, 280] on icon "check" at bounding box center [251, 401] width 24 height 271
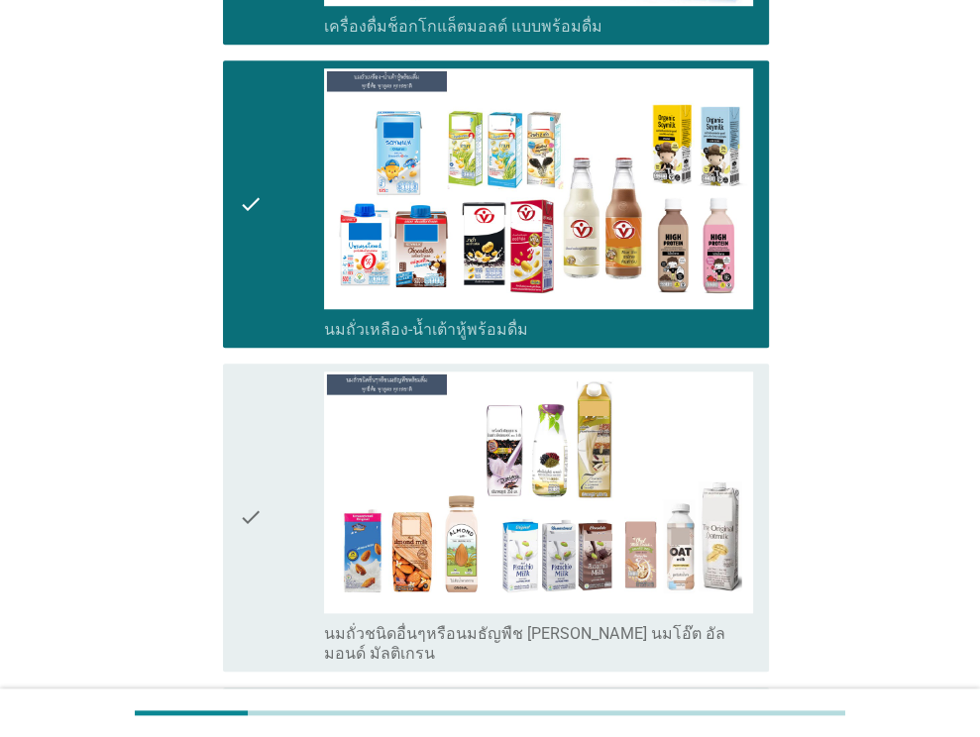
click at [265, 371] on div "check" at bounding box center [282, 516] width 86 height 291
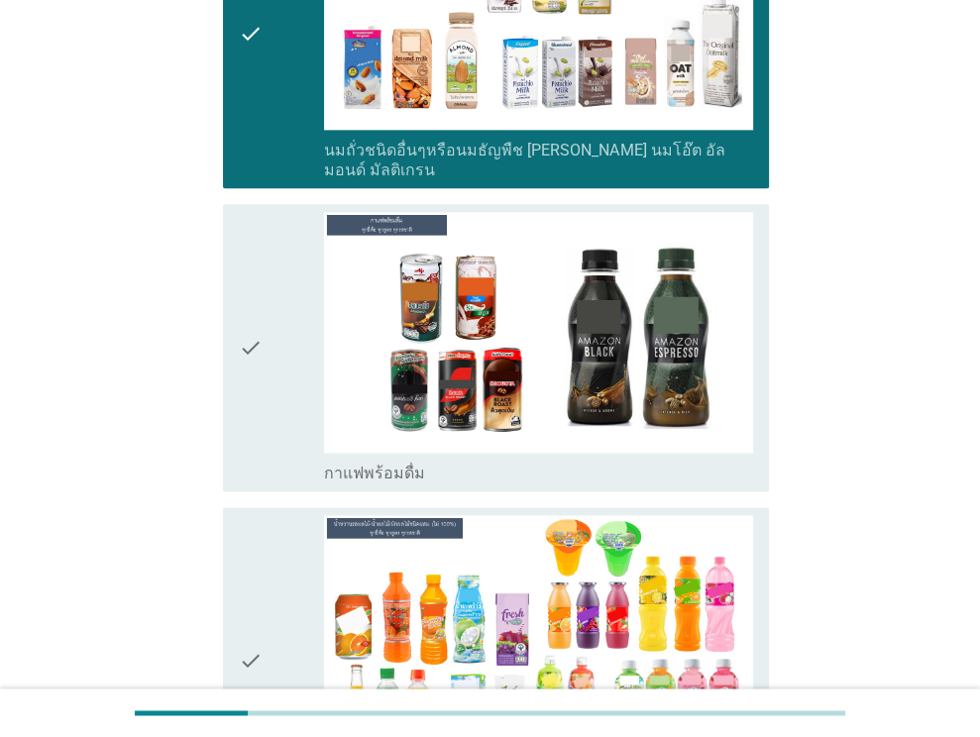
scroll to position [1585, 0]
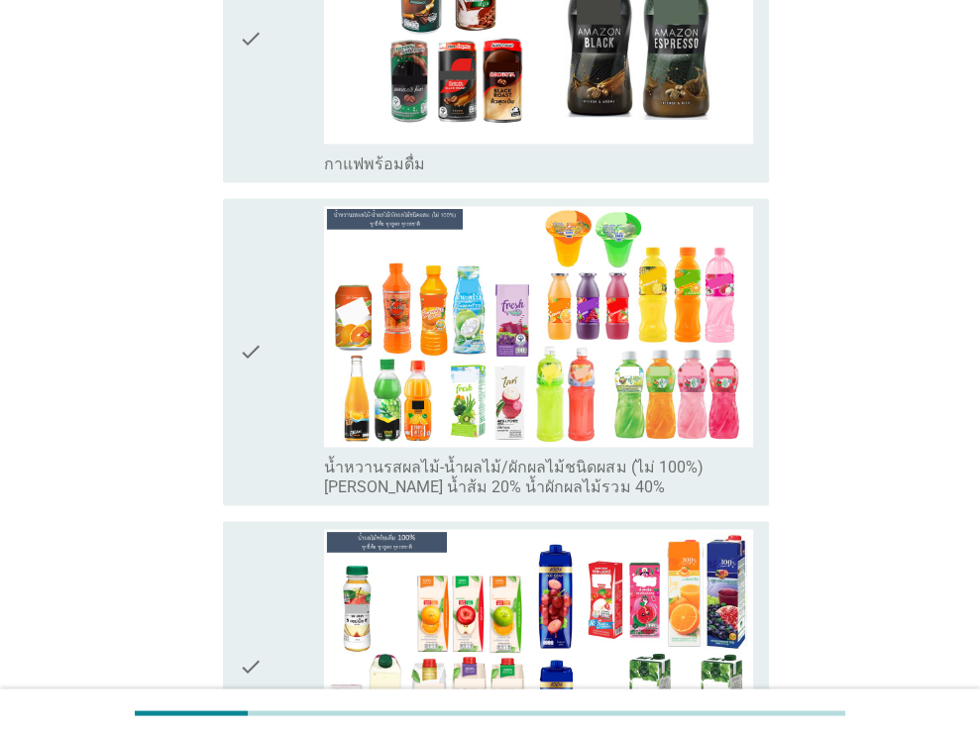
click at [265, 389] on div "check" at bounding box center [282, 351] width 86 height 291
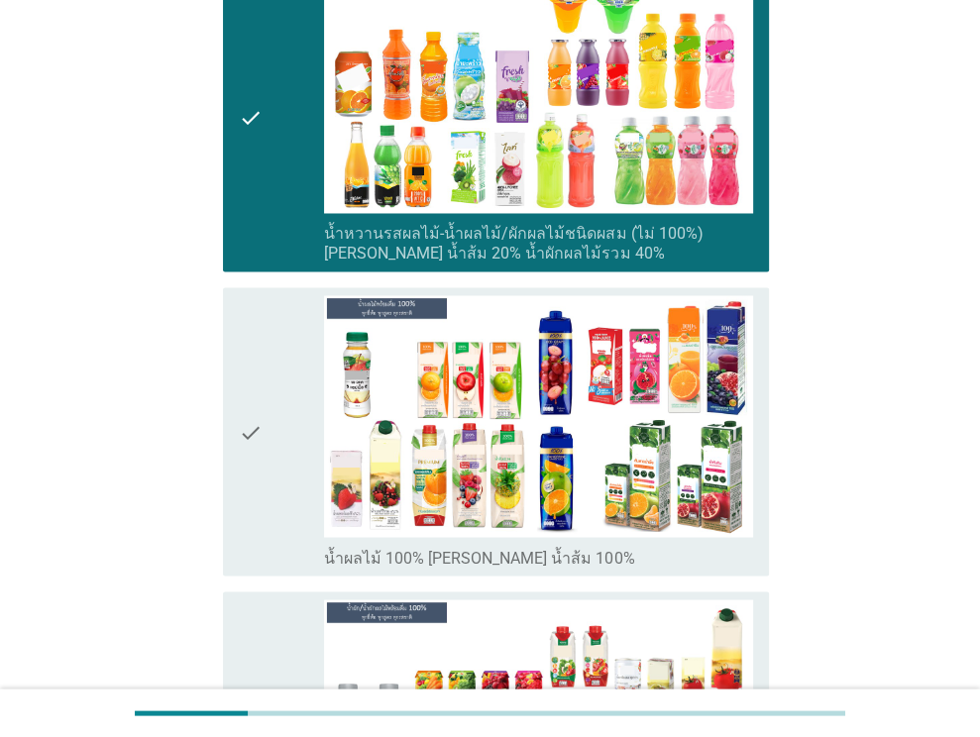
scroll to position [2179, 0]
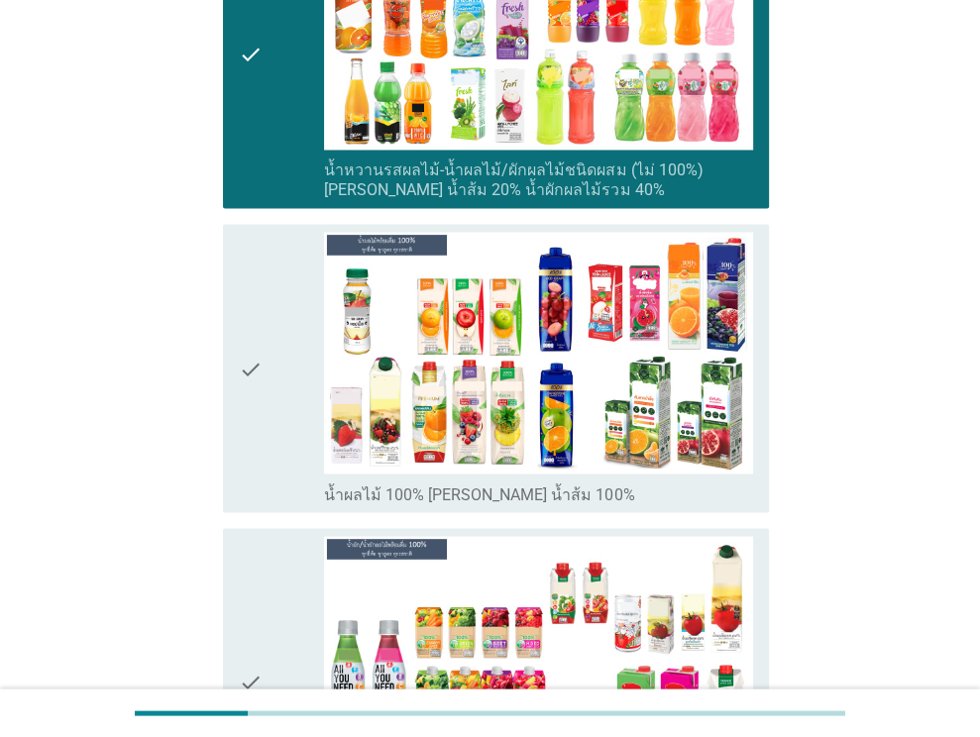
click at [291, 121] on div "check" at bounding box center [282, 54] width 86 height 291
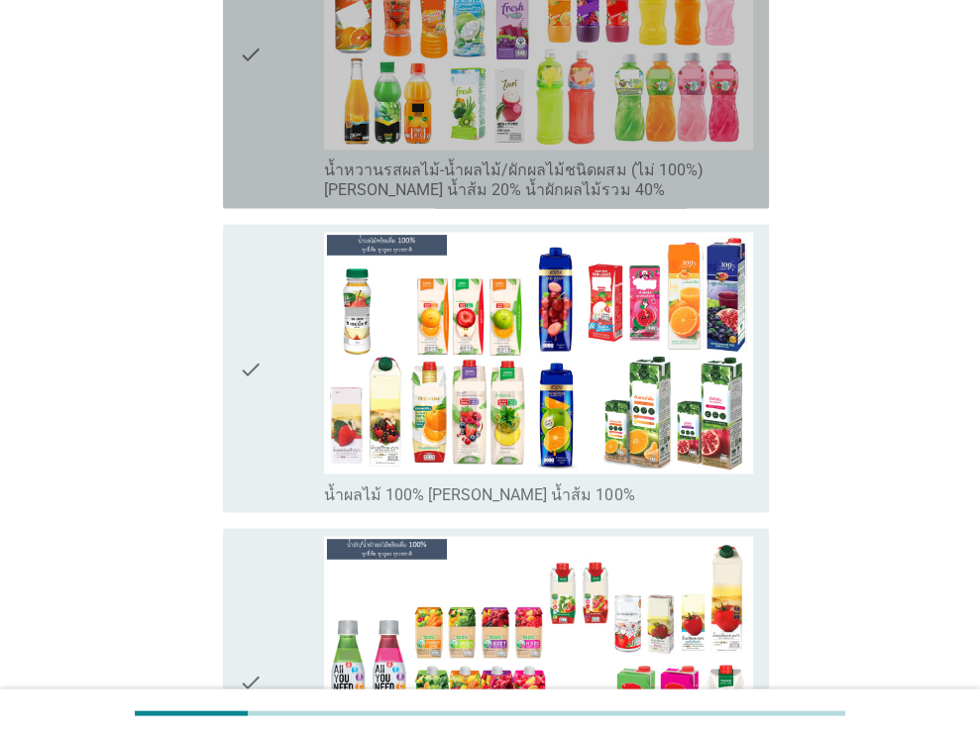
click at [278, 118] on div "check" at bounding box center [282, 54] width 86 height 291
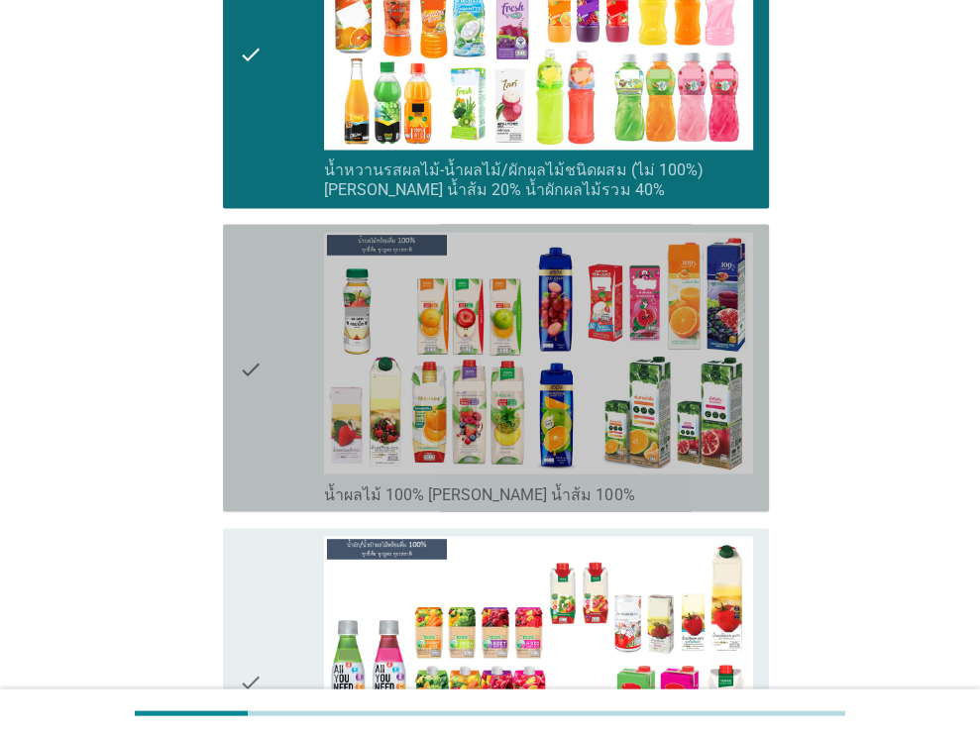
click at [273, 232] on div "check" at bounding box center [282, 367] width 86 height 271
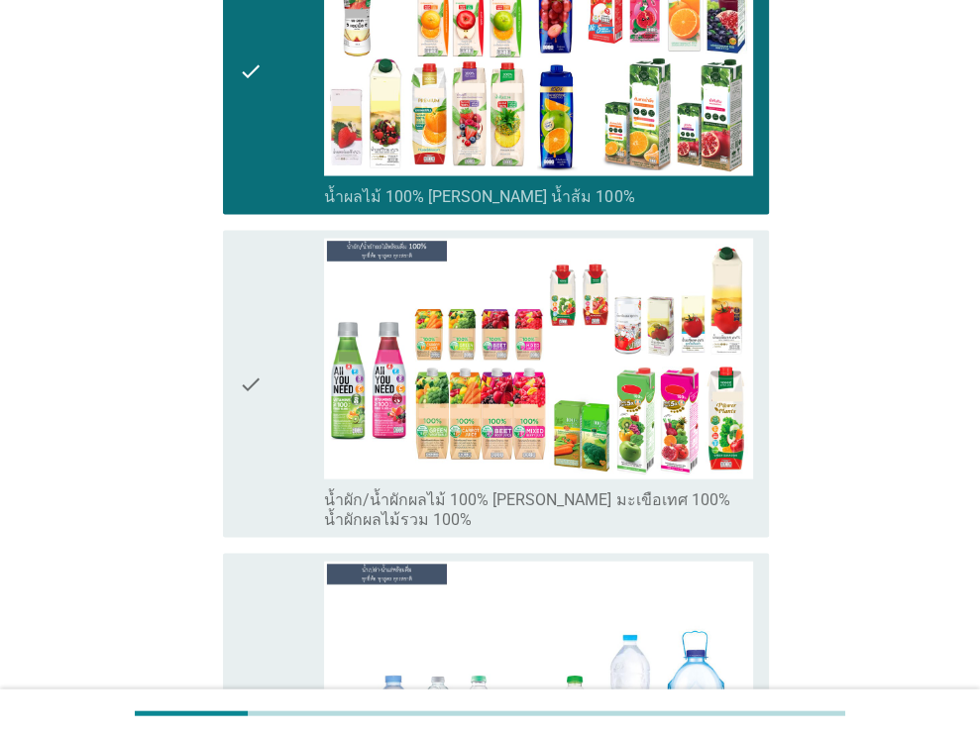
click at [289, 367] on div "check" at bounding box center [282, 384] width 86 height 291
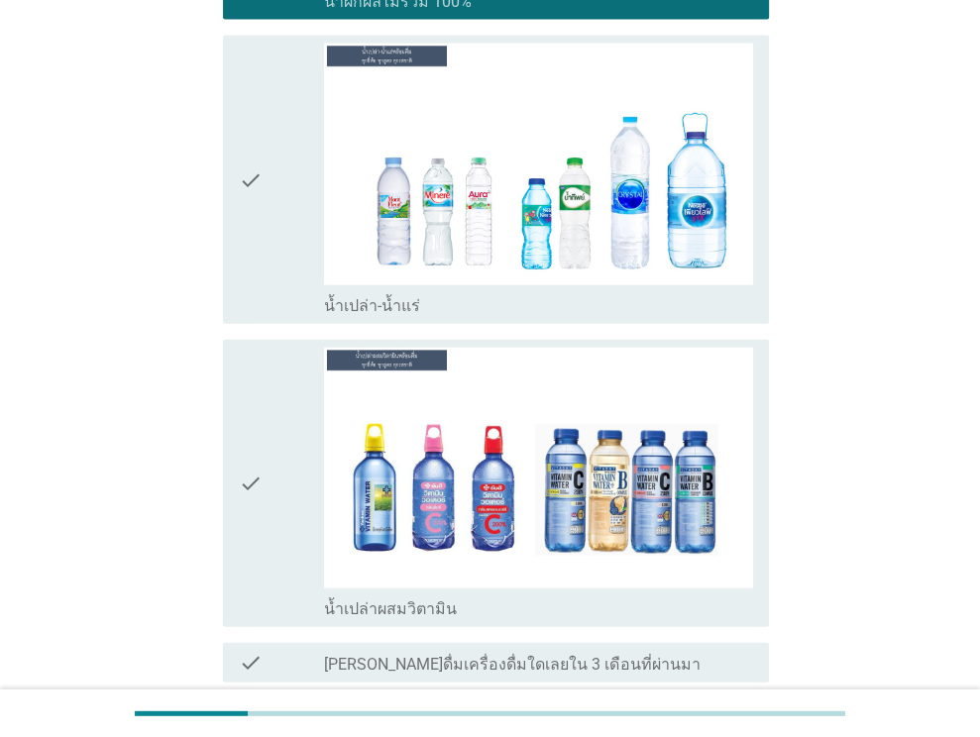
scroll to position [3071, 0]
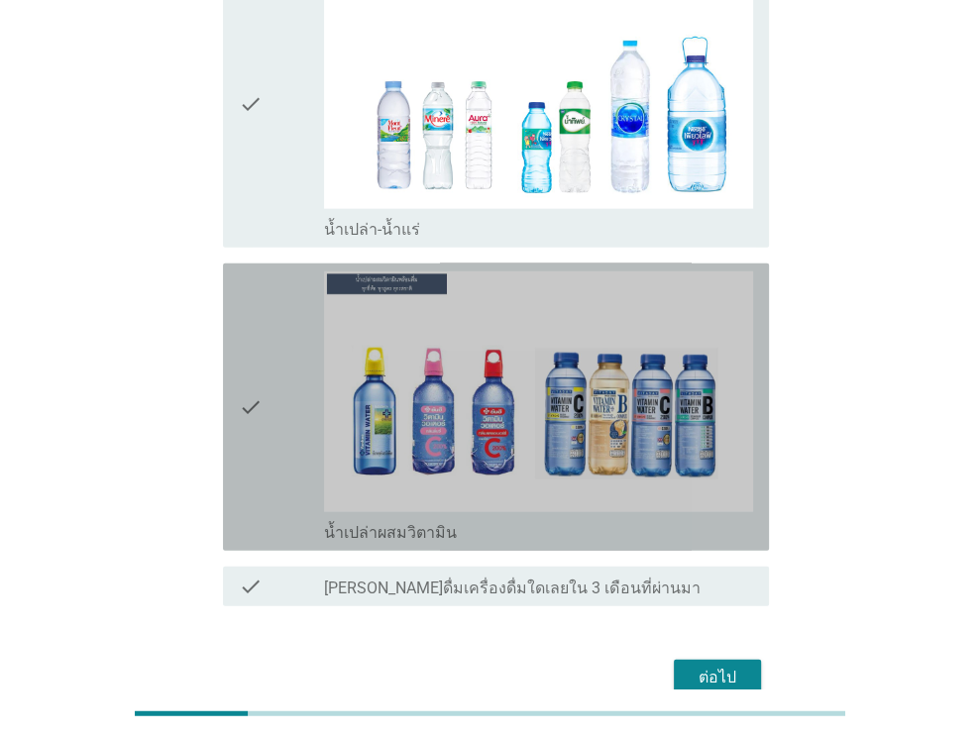
click at [280, 296] on div "check" at bounding box center [282, 406] width 86 height 271
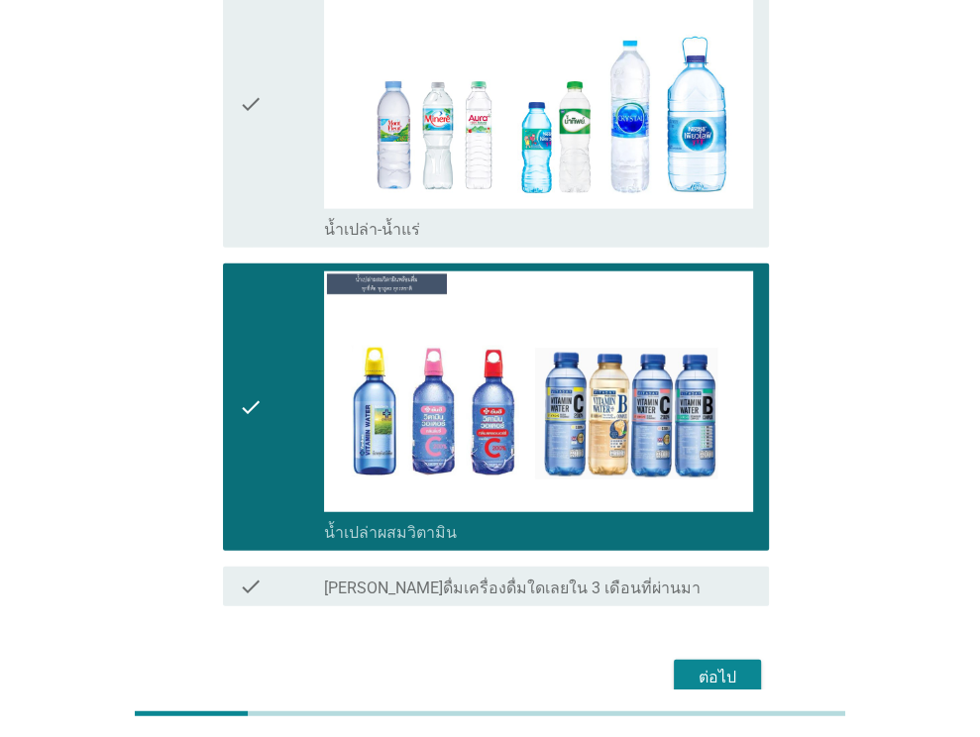
click at [737, 666] on div "ต่อไป" at bounding box center [716, 678] width 55 height 24
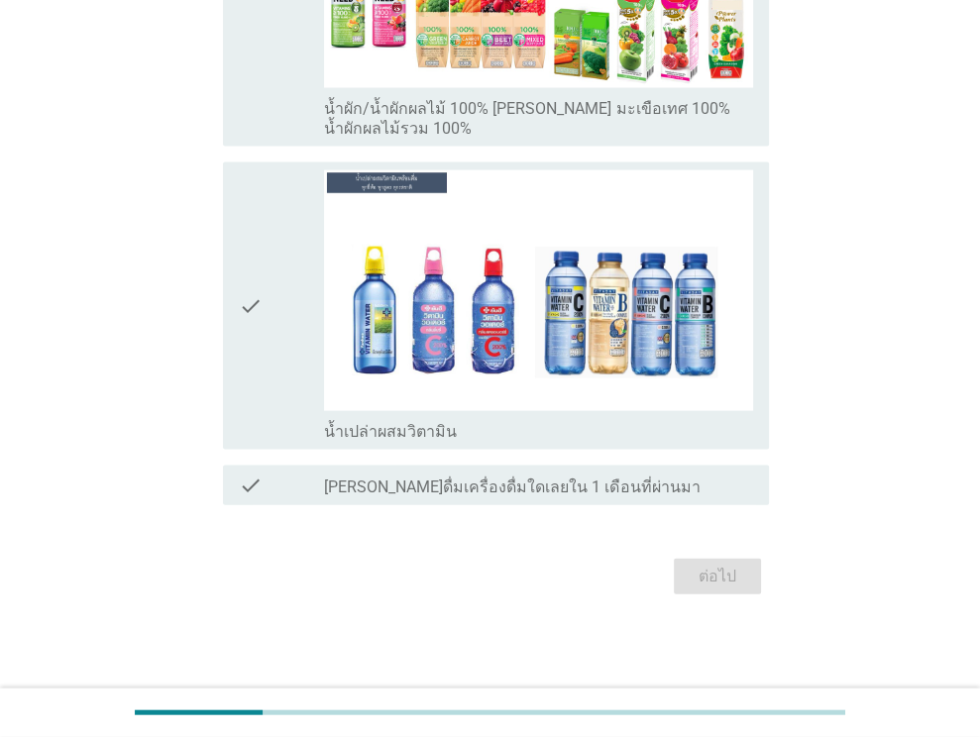
scroll to position [0, 0]
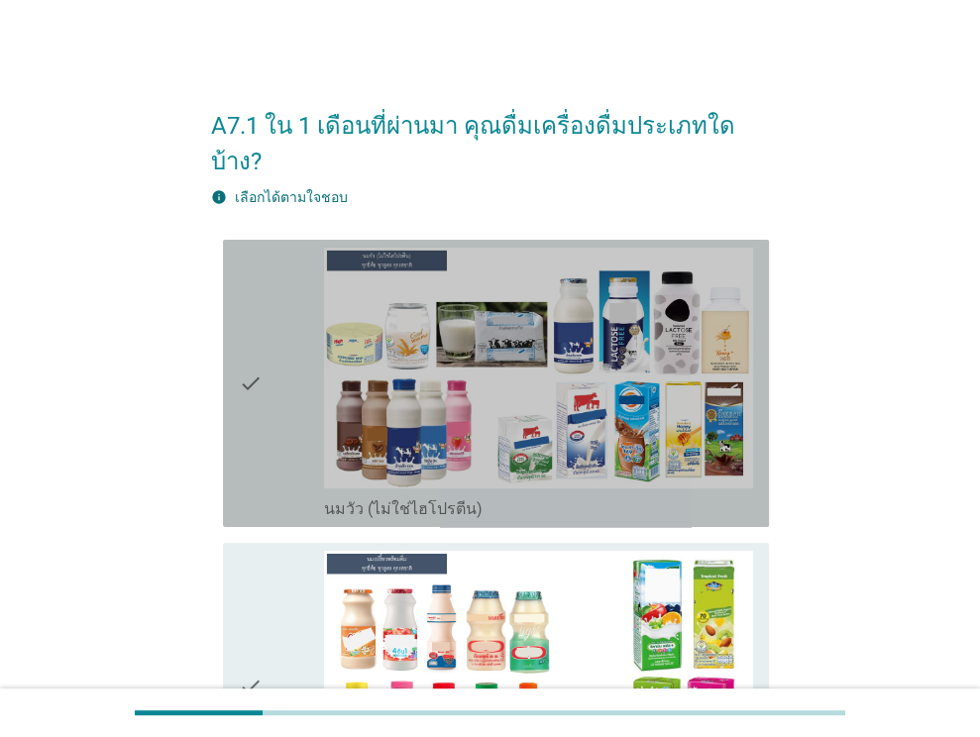
click at [305, 458] on div "check" at bounding box center [282, 383] width 86 height 271
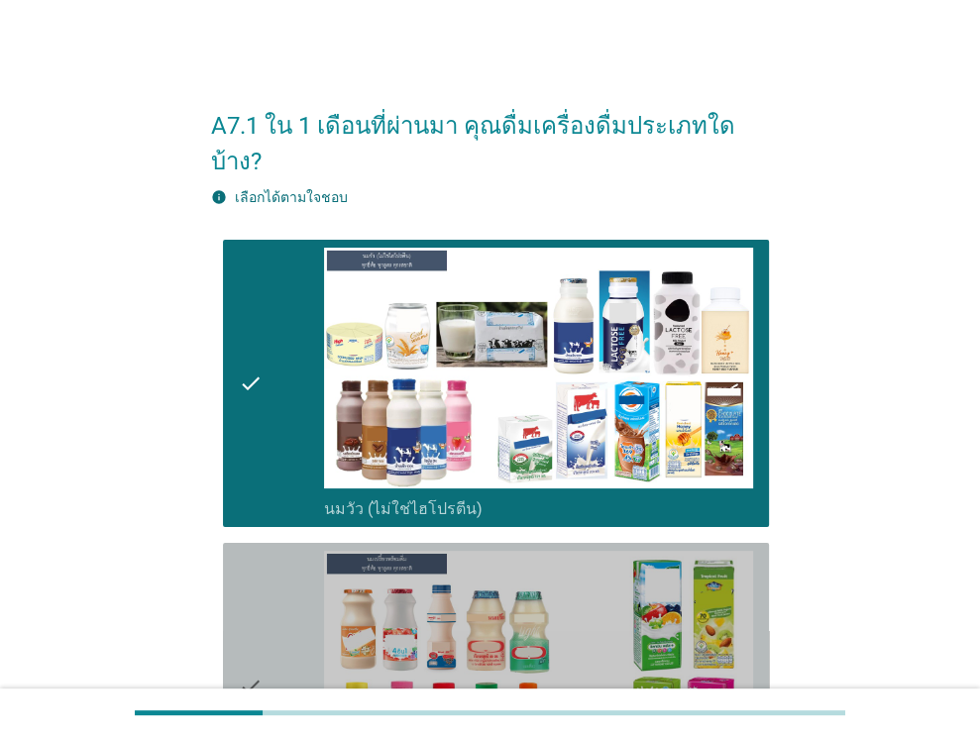
click at [289, 551] on div "check" at bounding box center [282, 686] width 86 height 271
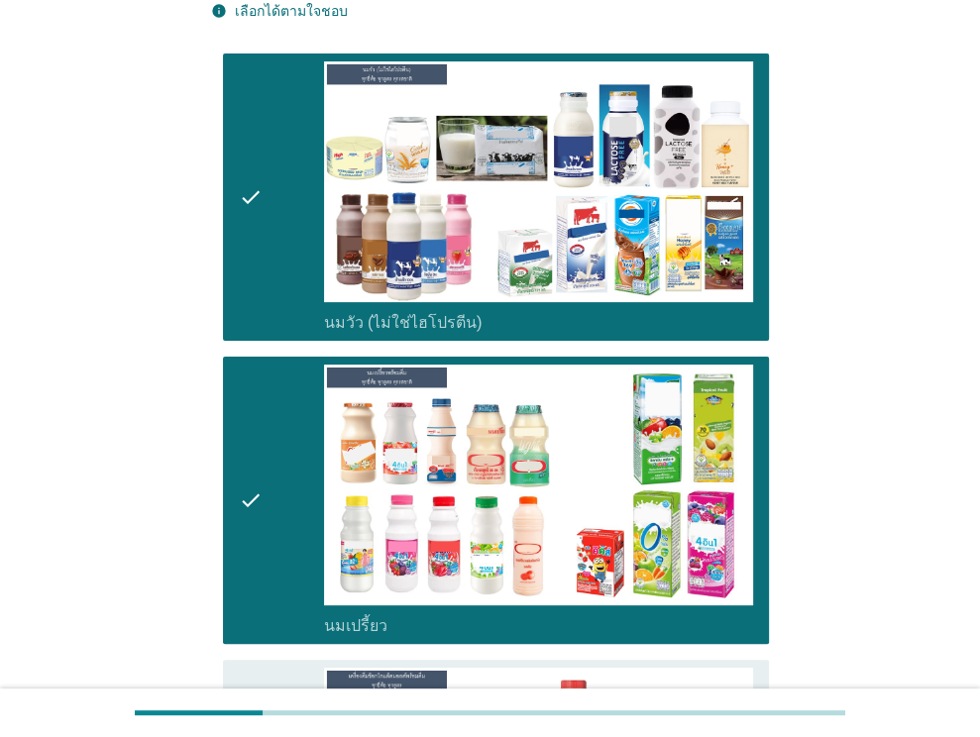
scroll to position [495, 0]
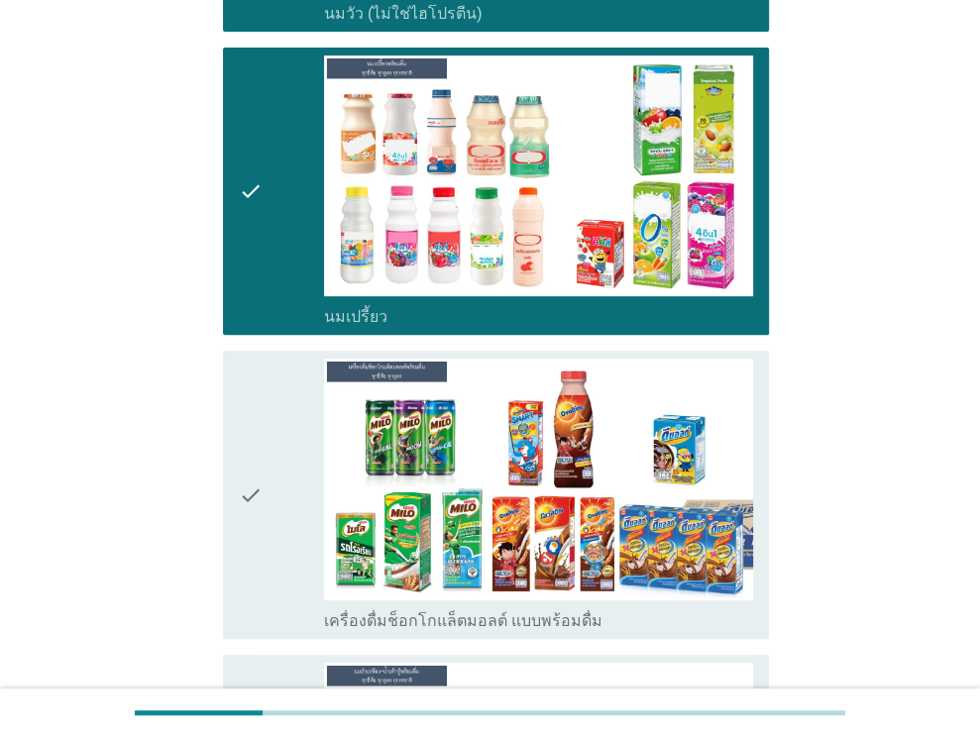
click at [289, 546] on div "check" at bounding box center [282, 494] width 86 height 271
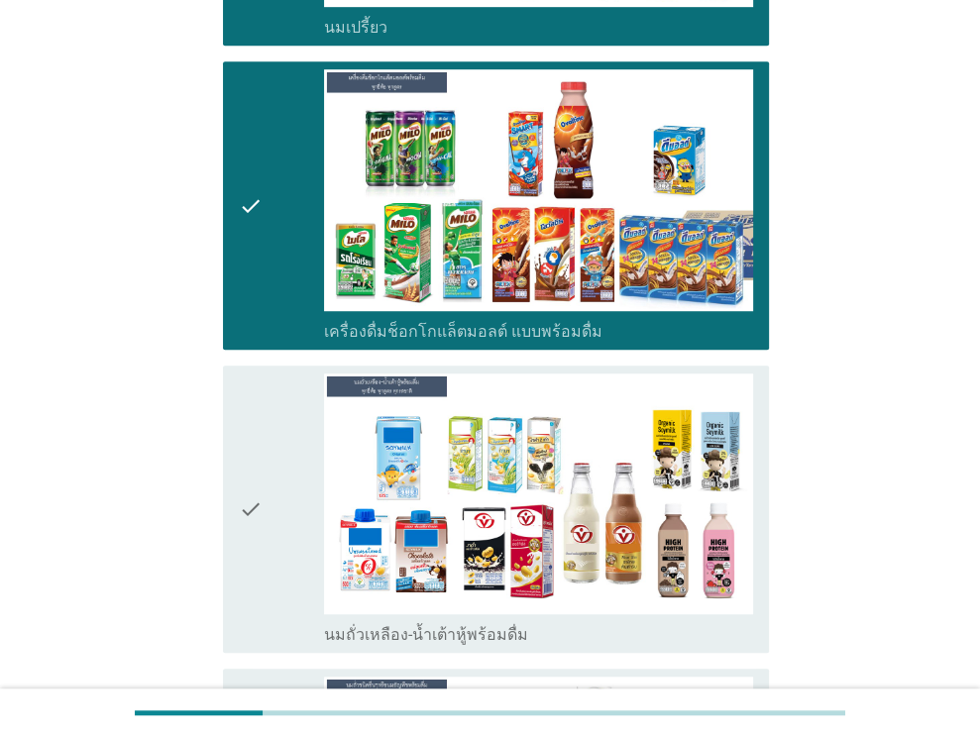
scroll to position [792, 0]
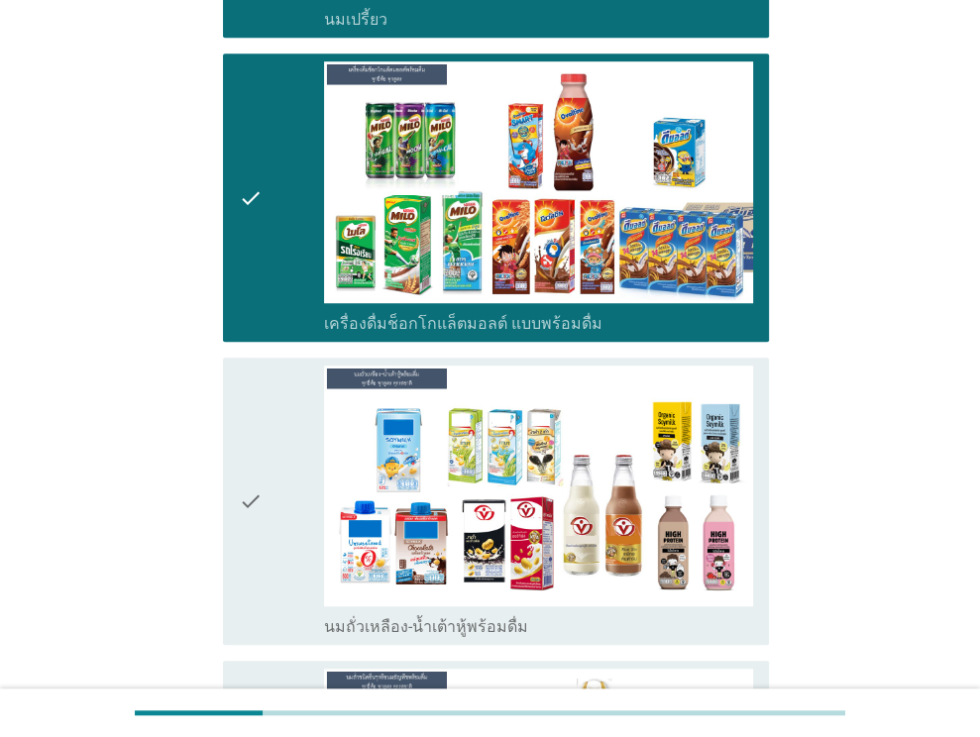
click at [287, 545] on div "check" at bounding box center [282, 500] width 86 height 271
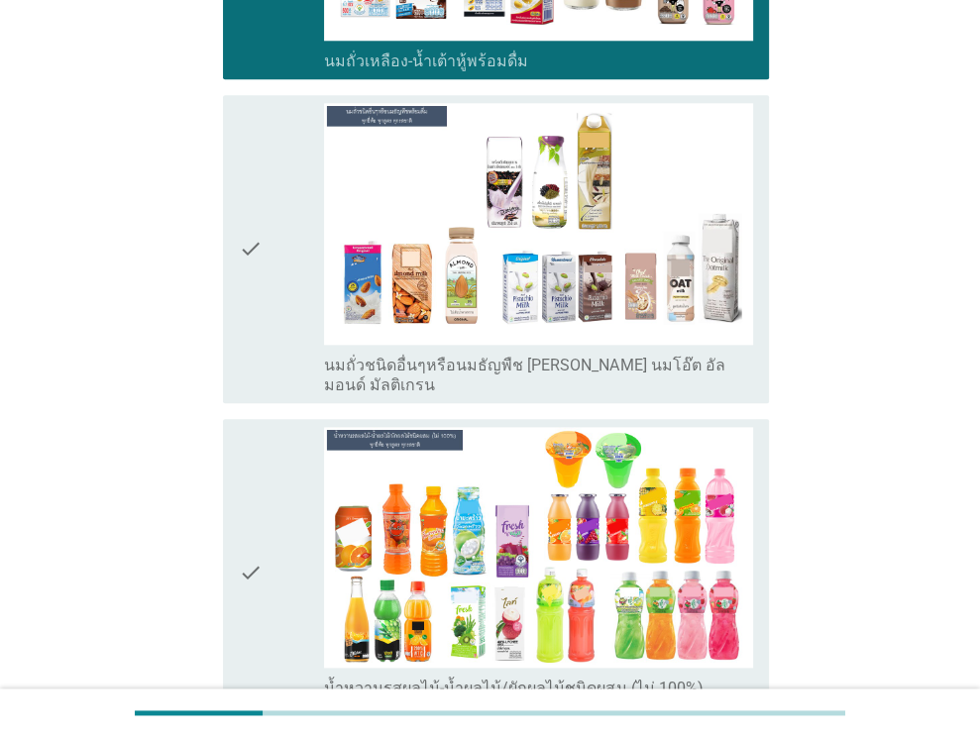
scroll to position [1585, 0]
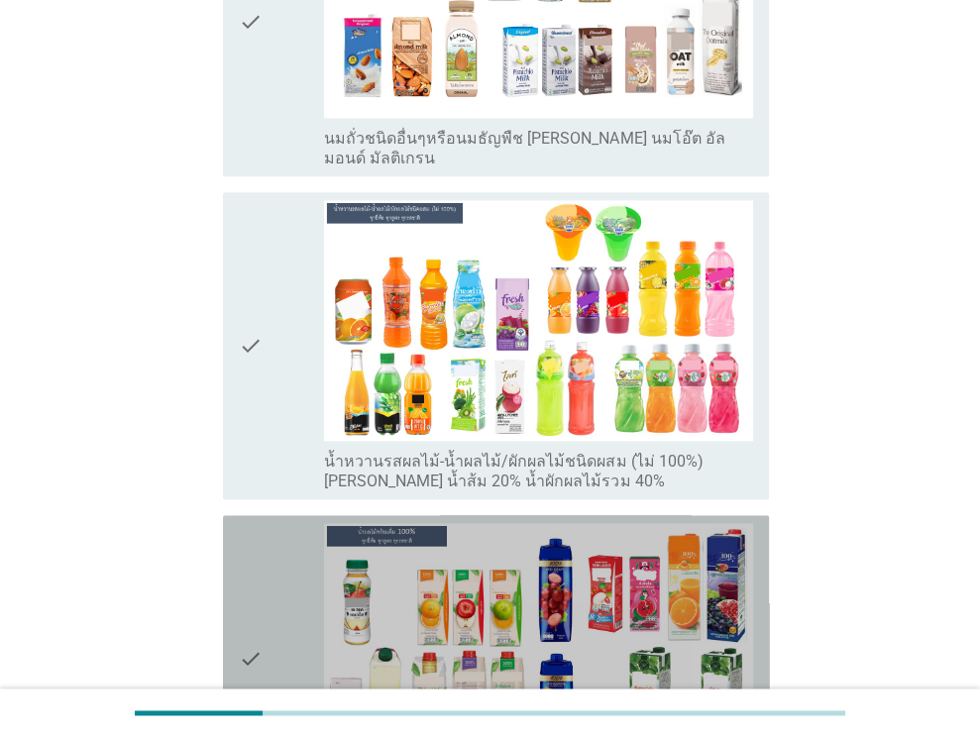
click at [292, 583] on div "check" at bounding box center [282, 658] width 86 height 271
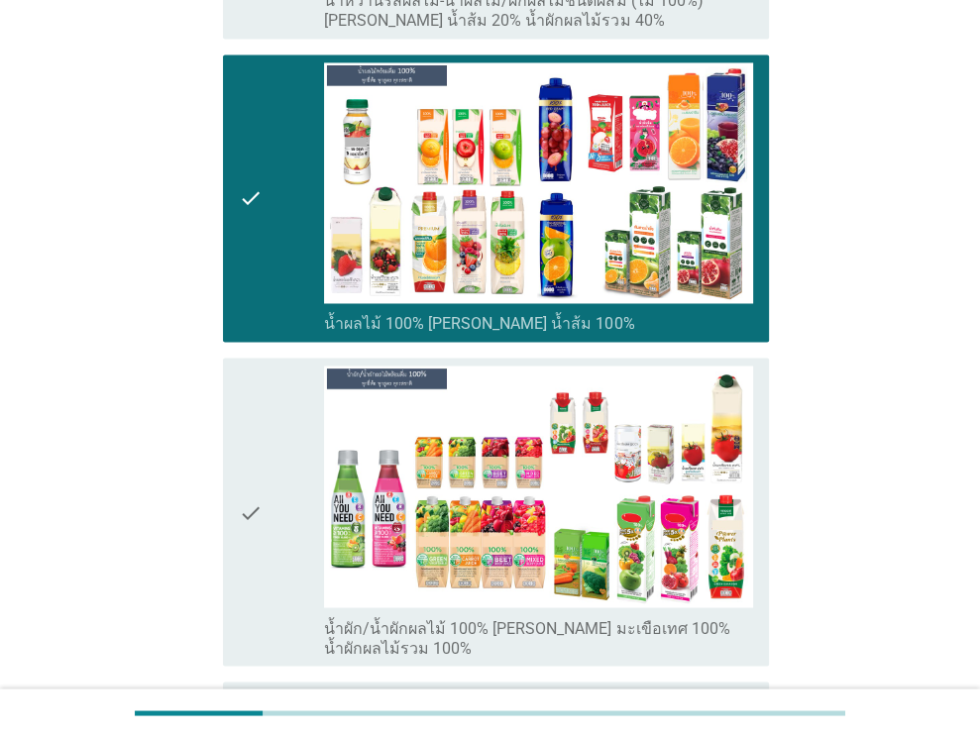
scroll to position [2080, 0]
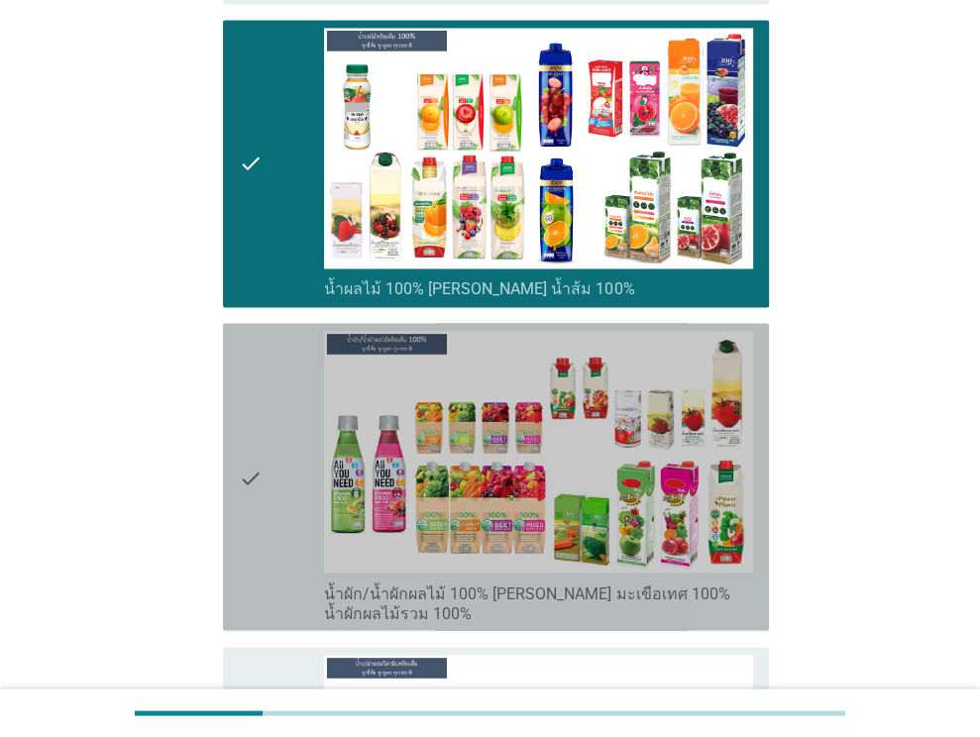
click at [305, 478] on div "check" at bounding box center [282, 476] width 86 height 291
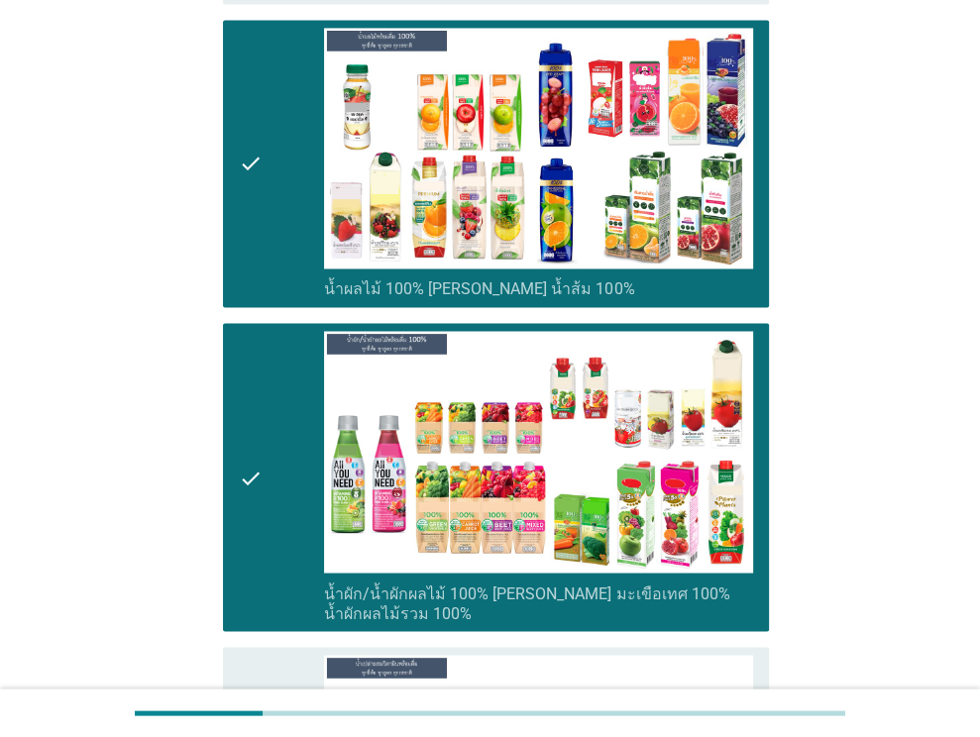
scroll to position [2476, 0]
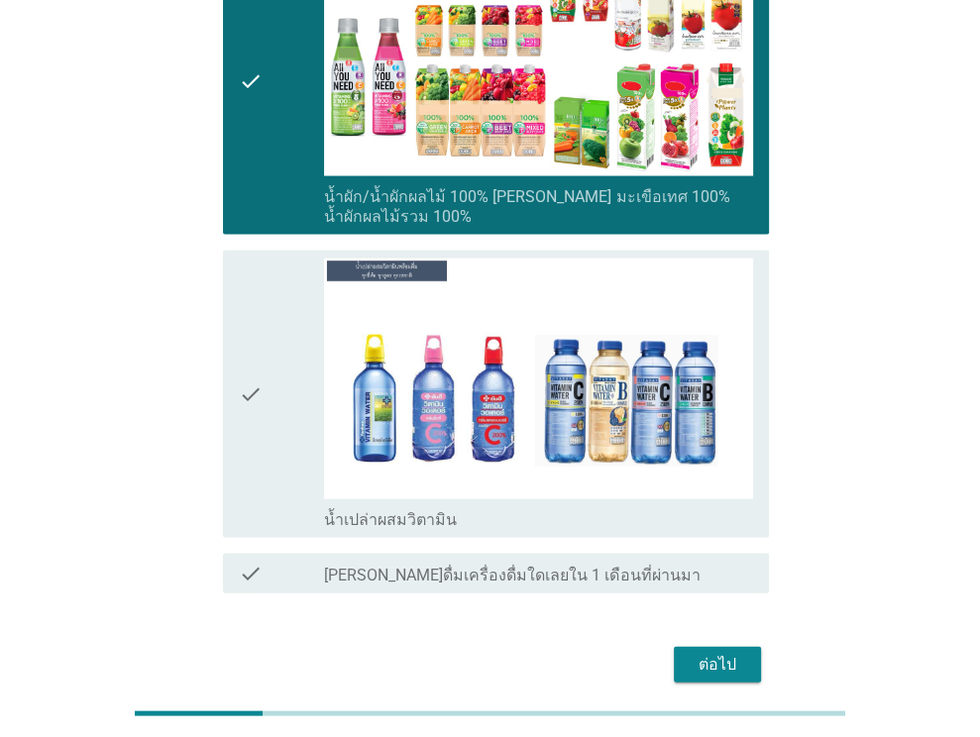
click at [311, 427] on div "check" at bounding box center [282, 394] width 86 height 271
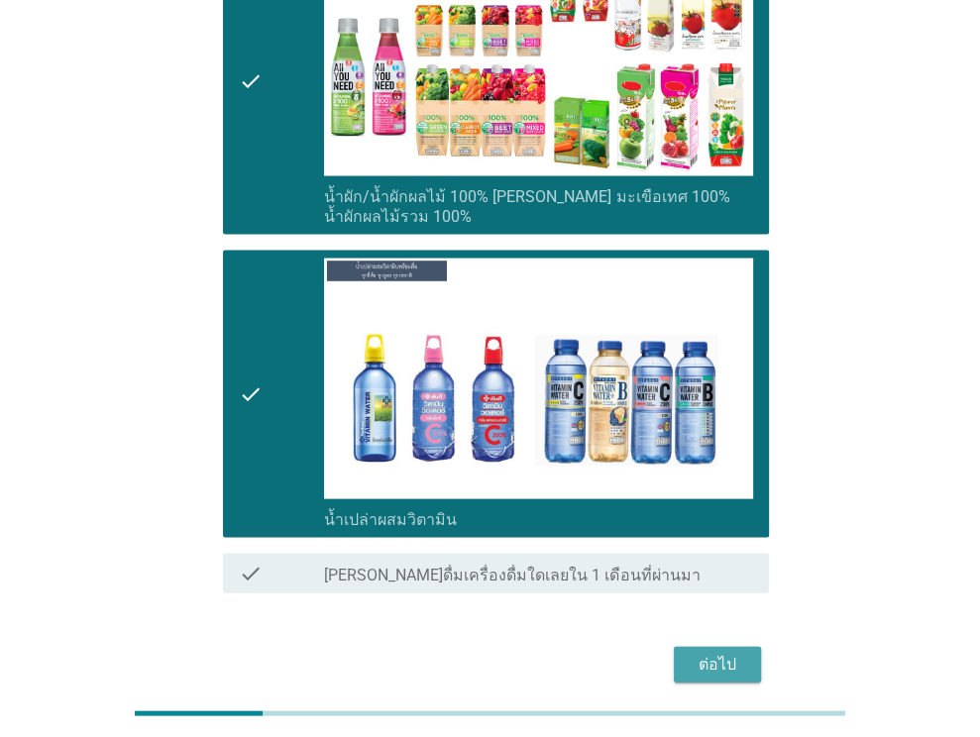
click at [709, 653] on div "ต่อไป" at bounding box center [716, 665] width 55 height 24
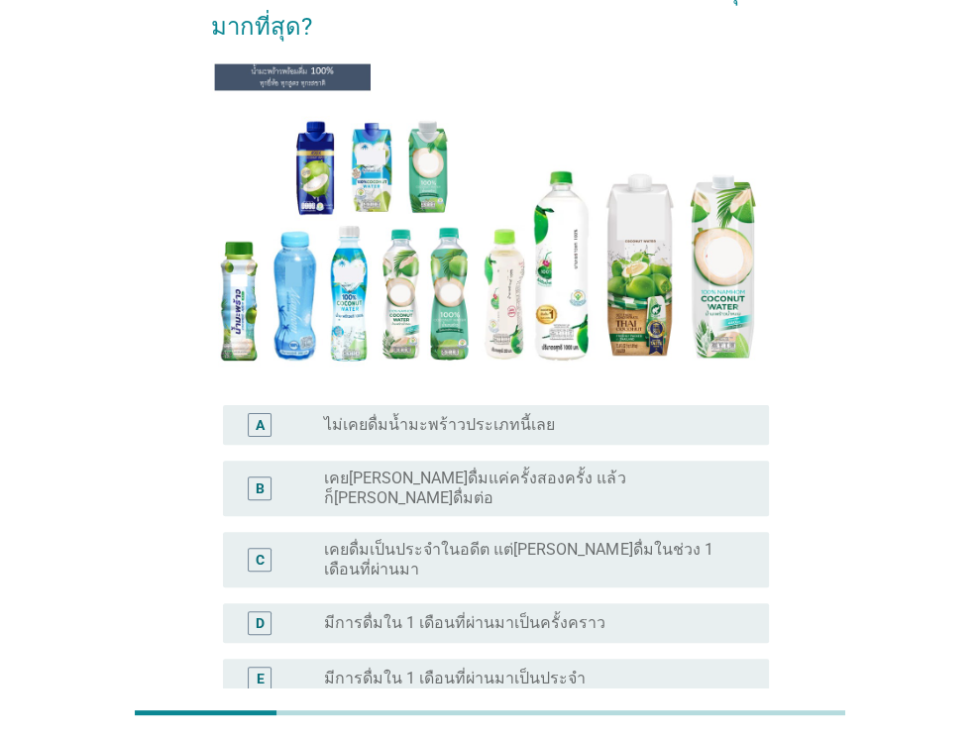
scroll to position [198, 0]
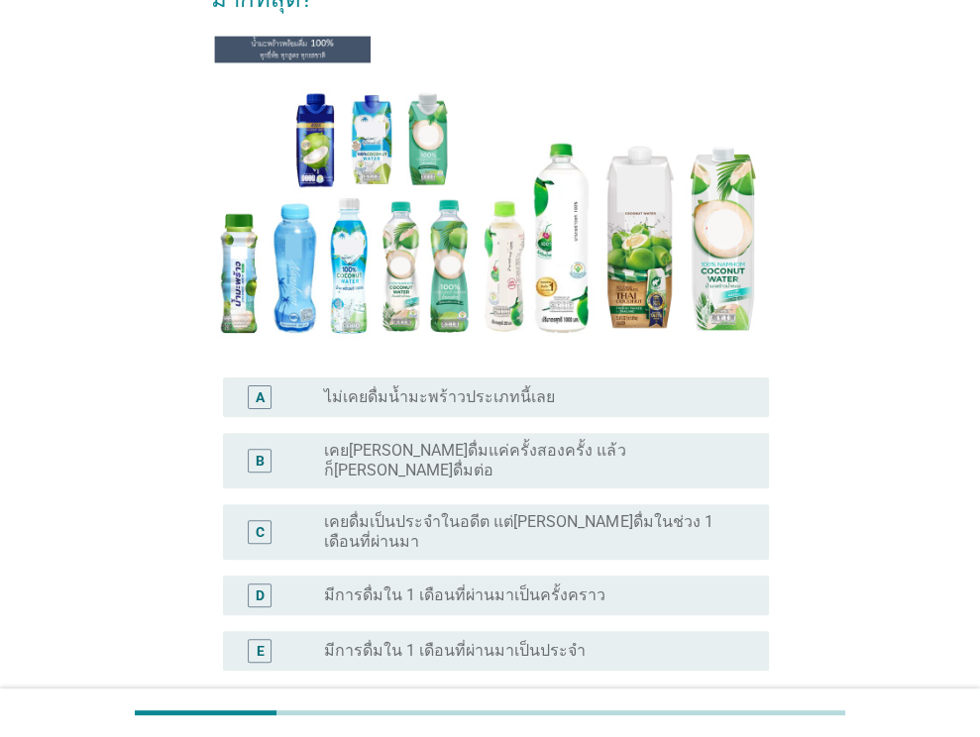
click at [645, 441] on div "radio_button_unchecked เคย[PERSON_NAME]ดื่มแค่ครั้งสองครั้ง แล้วก็[PERSON_NAME]…" at bounding box center [530, 461] width 413 height 40
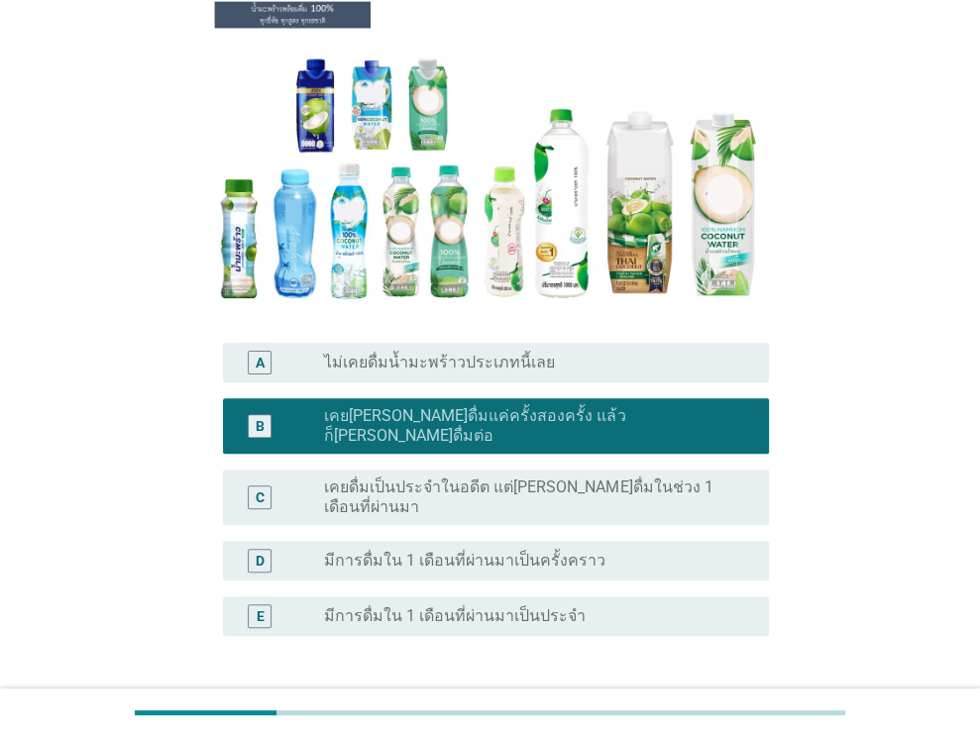
scroll to position [320, 0]
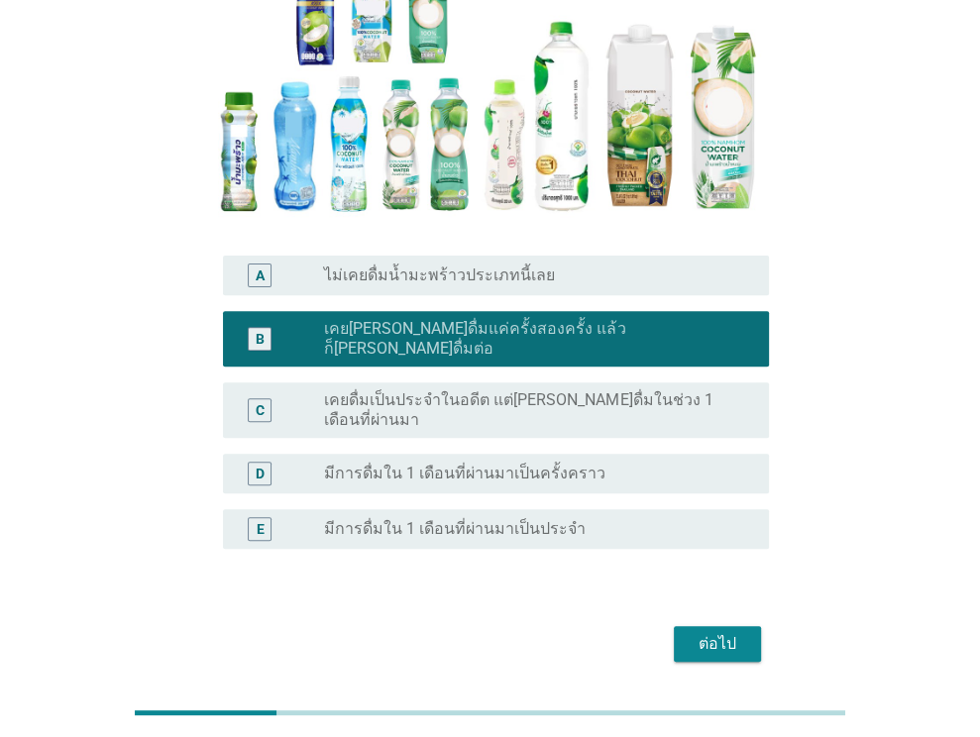
click at [705, 620] on div "ต่อไป" at bounding box center [490, 644] width 558 height 48
click at [699, 632] on div "ต่อไป" at bounding box center [716, 644] width 55 height 24
